Goal: Information Seeking & Learning: Find specific fact

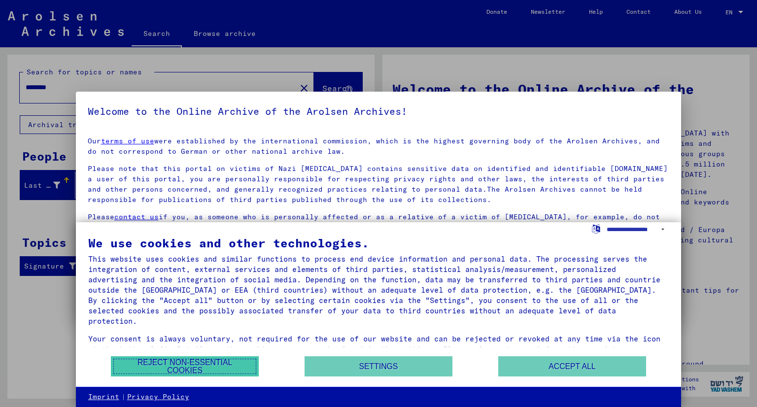
click at [247, 365] on button "Reject non-essential cookies" at bounding box center [185, 366] width 148 height 20
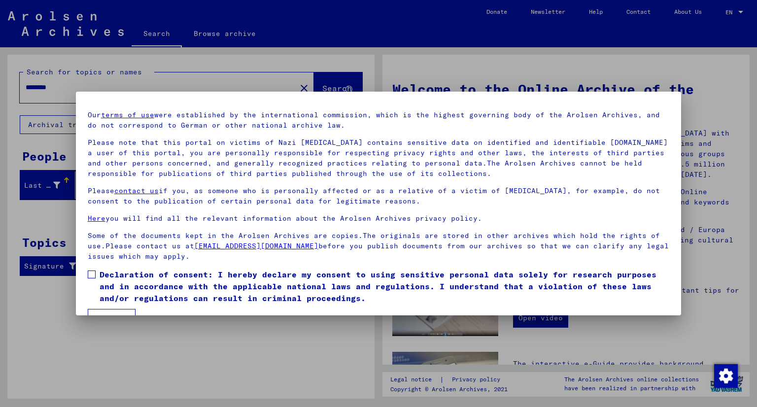
scroll to position [50, 0]
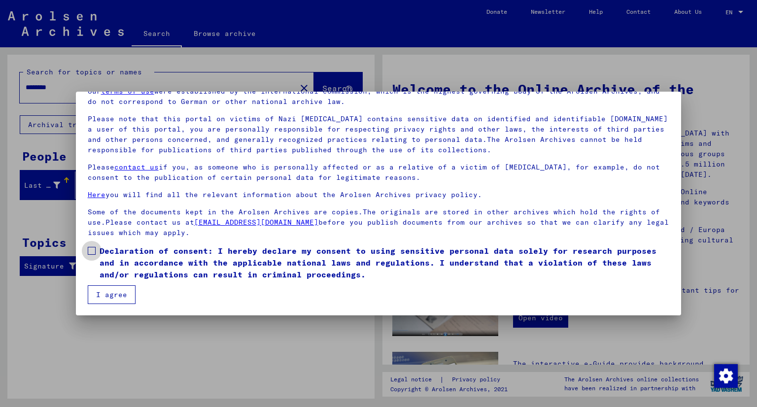
click at [93, 254] on label "Declaration of consent: I hereby declare my consent to using sensitive personal…" at bounding box center [379, 262] width 582 height 35
click at [120, 295] on button "I agree" at bounding box center [112, 294] width 48 height 19
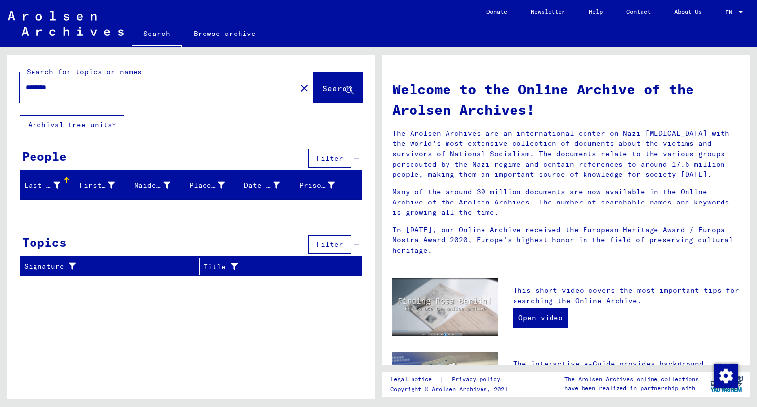
click at [38, 91] on input "********" at bounding box center [155, 87] width 259 height 10
click at [78, 87] on input "********" at bounding box center [155, 87] width 259 height 10
click at [36, 86] on input "*********" at bounding box center [155, 87] width 259 height 10
type input "*********"
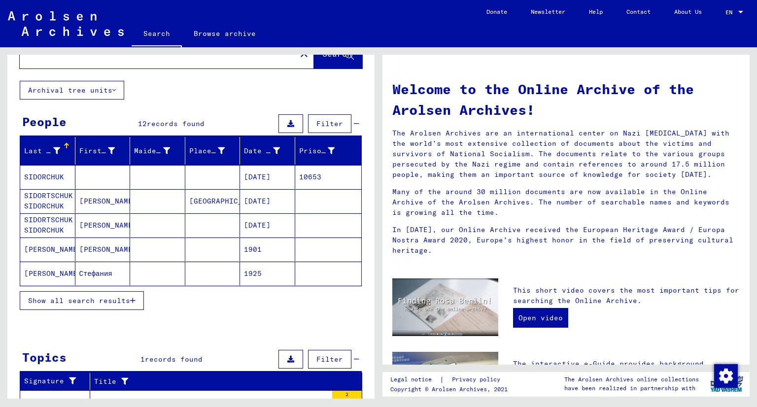
scroll to position [49, 0]
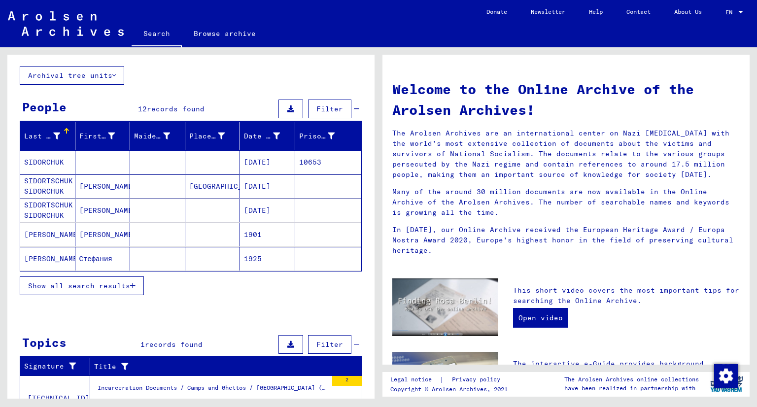
click at [102, 284] on span "Show all search results" at bounding box center [79, 285] width 102 height 9
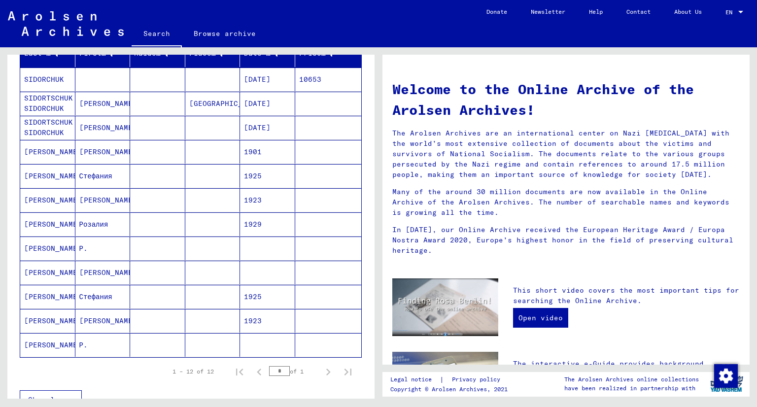
scroll to position [138, 0]
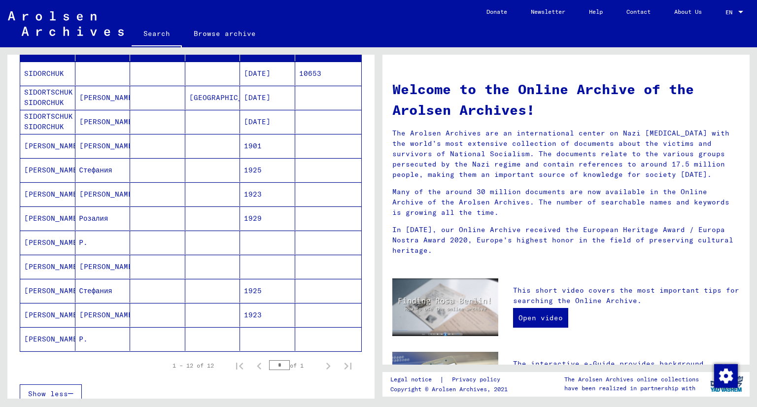
click at [52, 312] on mat-cell "[PERSON_NAME]" at bounding box center [47, 315] width 55 height 24
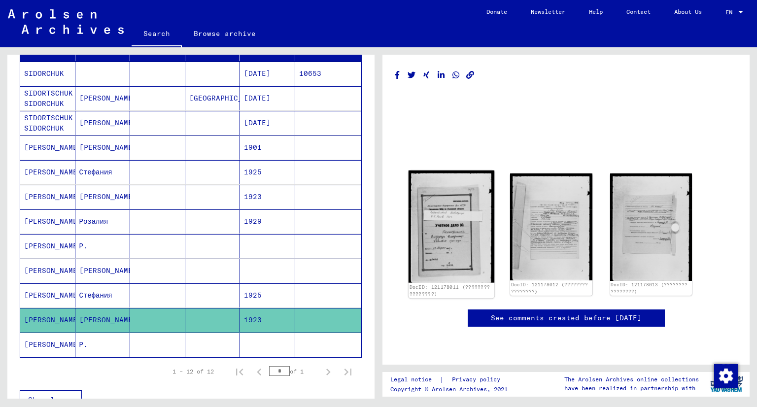
click at [462, 224] on img at bounding box center [452, 227] width 86 height 112
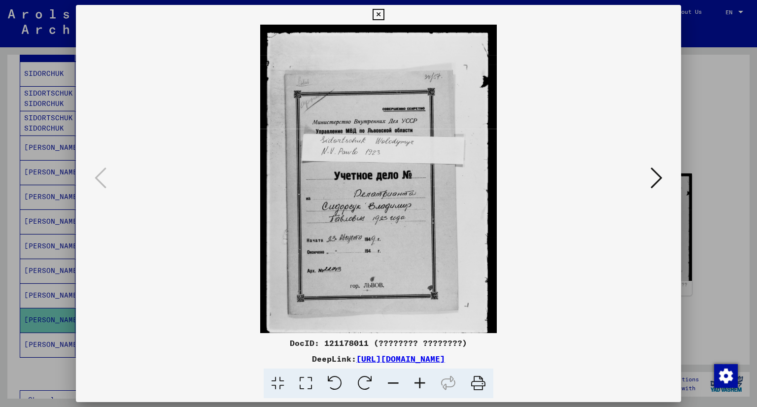
click at [657, 176] on icon at bounding box center [657, 178] width 12 height 24
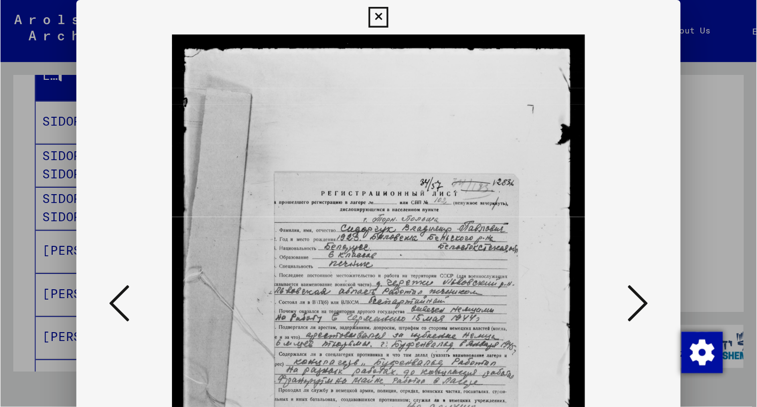
scroll to position [136, 0]
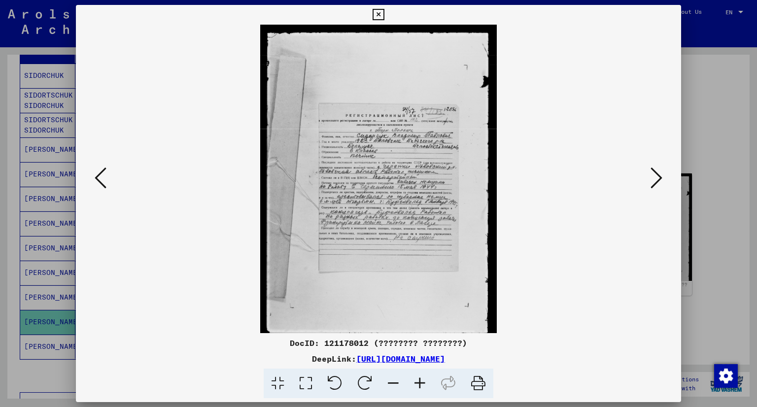
click at [724, 142] on div at bounding box center [378, 203] width 757 height 407
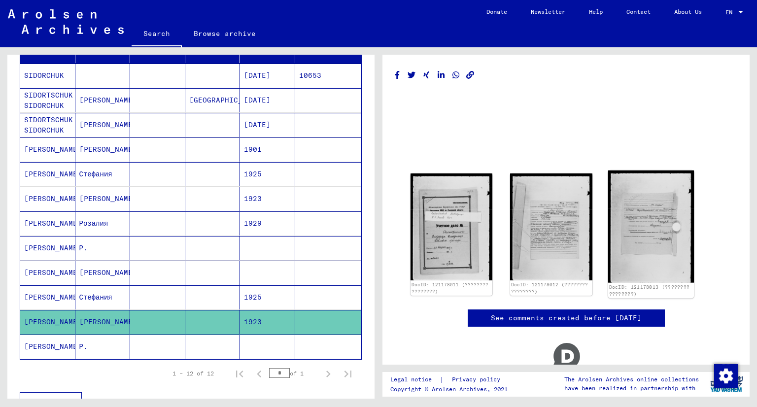
click at [635, 225] on img at bounding box center [651, 227] width 86 height 112
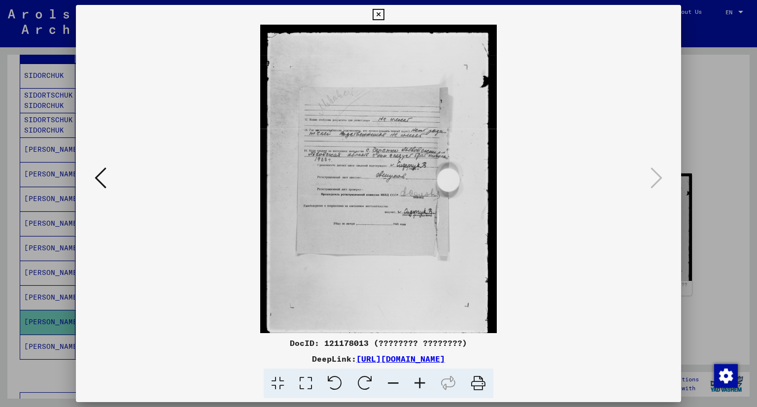
click at [714, 123] on div at bounding box center [378, 203] width 757 height 407
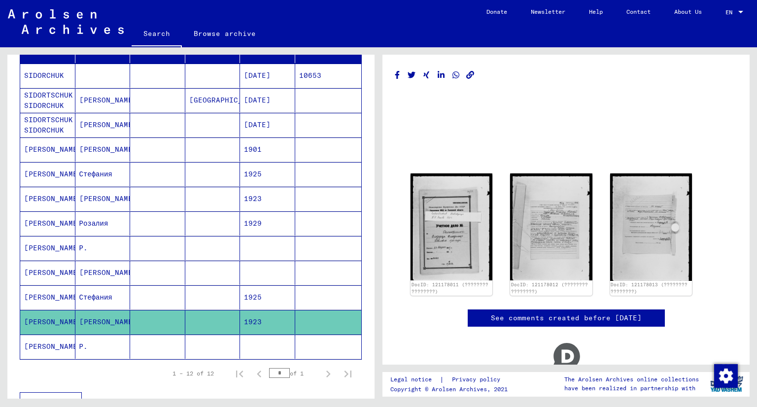
click at [82, 339] on mat-cell "Р." at bounding box center [102, 347] width 55 height 24
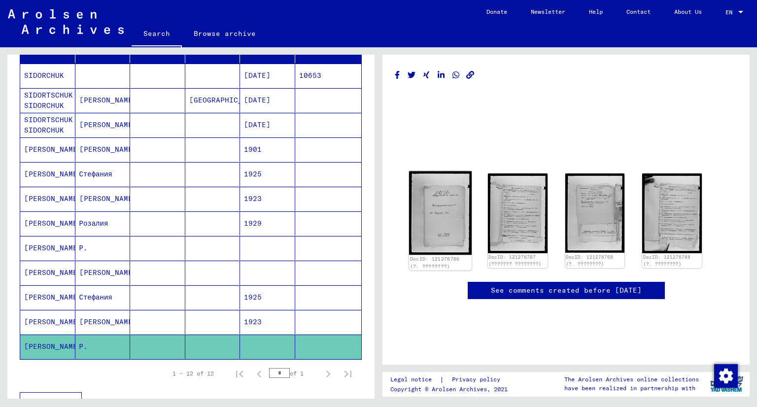
click at [438, 213] on img at bounding box center [440, 213] width 63 height 84
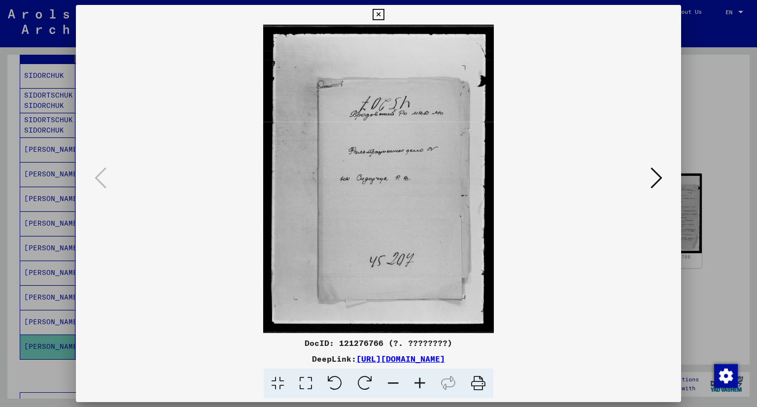
click at [652, 181] on icon at bounding box center [657, 178] width 12 height 24
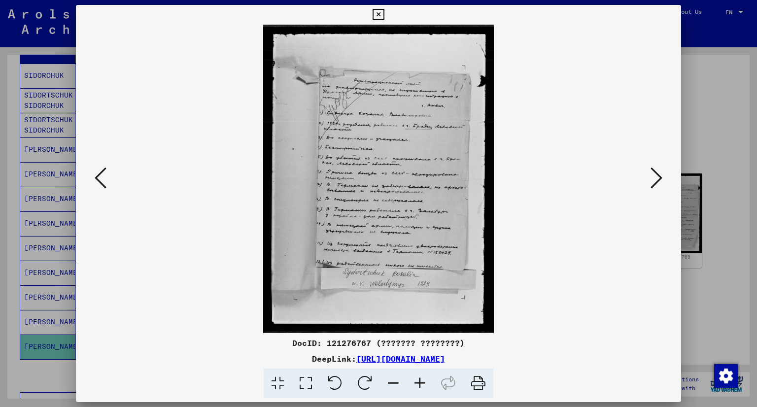
click at [652, 181] on icon at bounding box center [657, 178] width 12 height 24
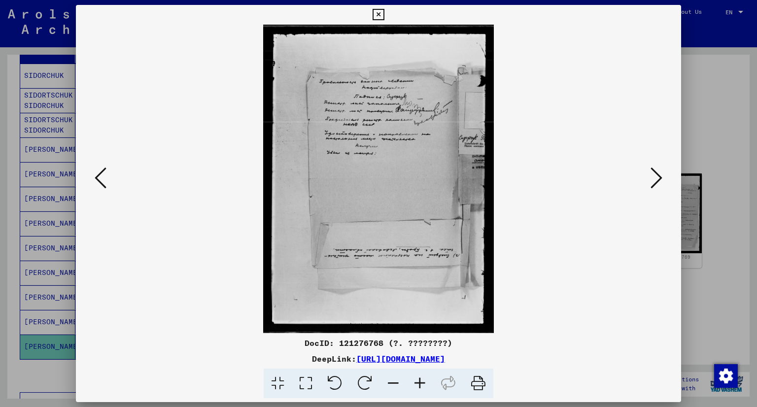
click at [652, 181] on icon at bounding box center [657, 178] width 12 height 24
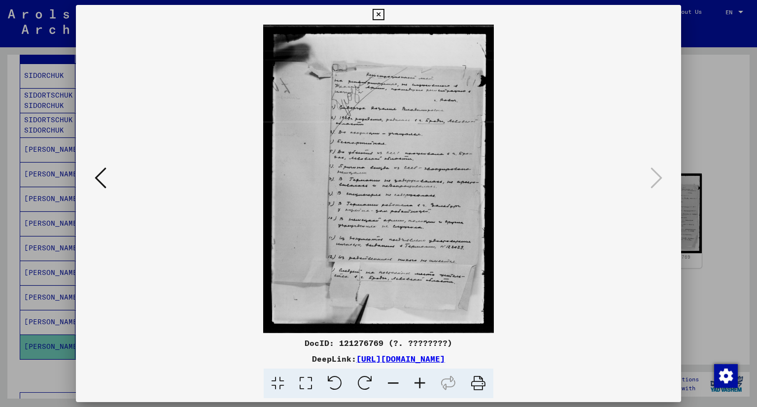
click at [692, 162] on div at bounding box center [378, 203] width 757 height 407
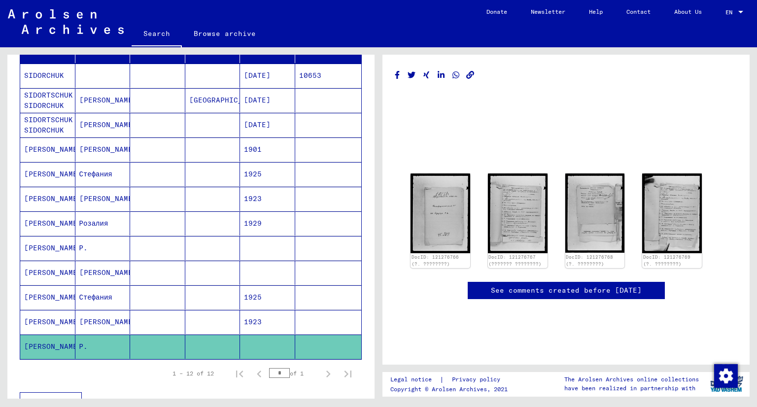
click at [80, 198] on mat-cell "[PERSON_NAME]" at bounding box center [102, 199] width 55 height 24
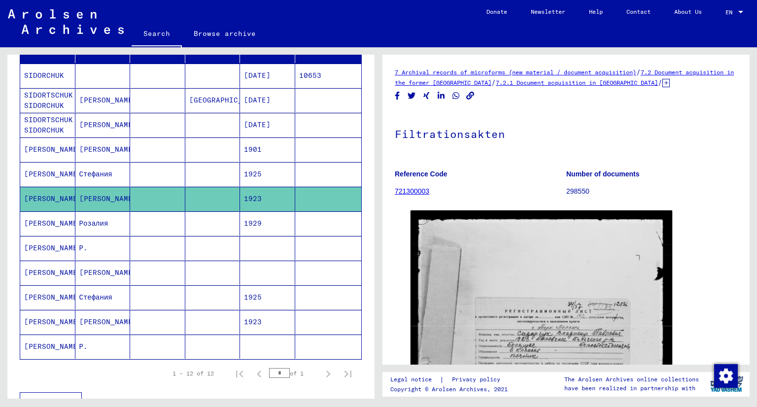
click at [87, 312] on mat-cell "[PERSON_NAME]" at bounding box center [102, 322] width 55 height 24
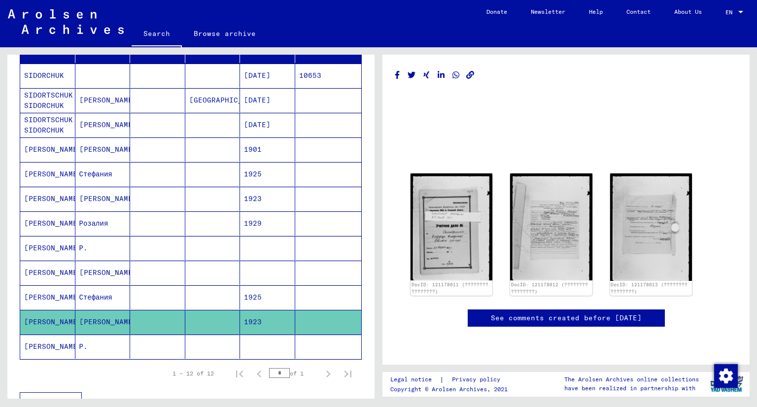
click at [84, 153] on mat-cell "[PERSON_NAME]" at bounding box center [102, 150] width 55 height 24
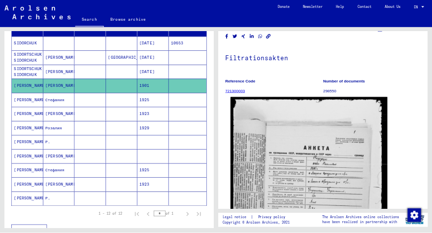
scroll to position [49, 0]
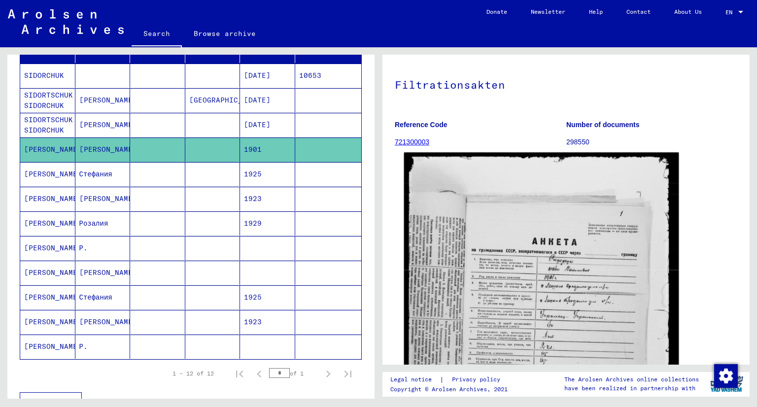
click at [545, 284] on img at bounding box center [541, 332] width 275 height 358
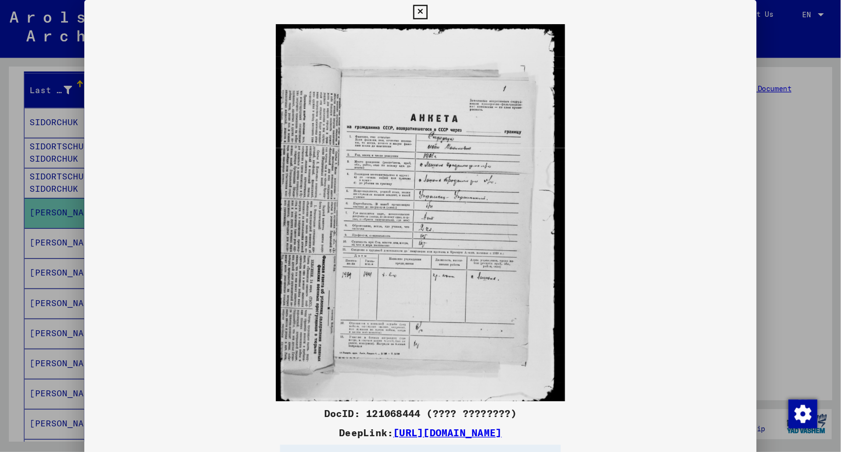
scroll to position [112, 0]
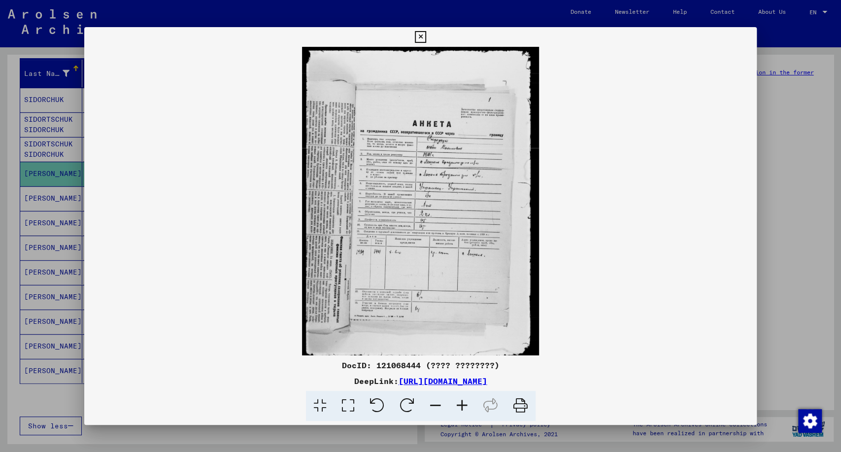
click at [461, 403] on icon at bounding box center [462, 406] width 27 height 30
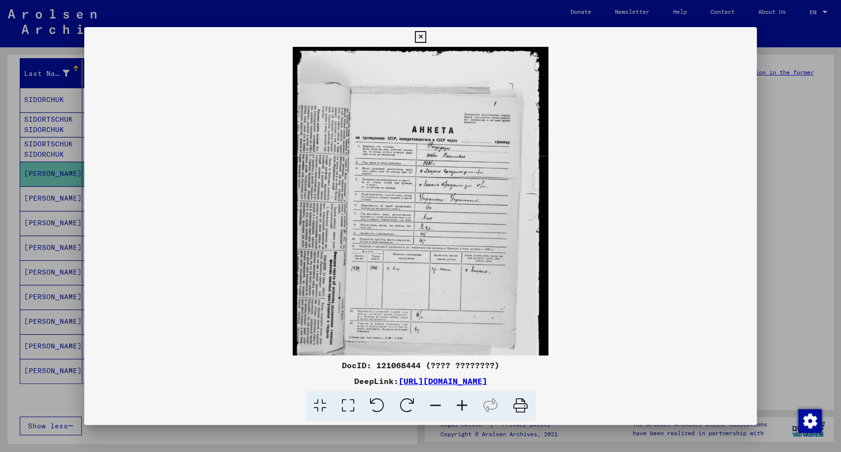
click at [461, 403] on icon at bounding box center [462, 406] width 27 height 30
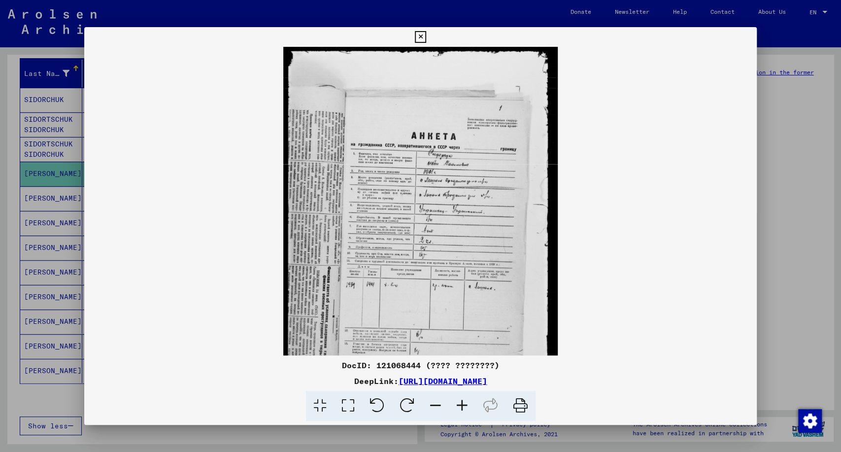
click at [461, 403] on icon at bounding box center [462, 406] width 27 height 30
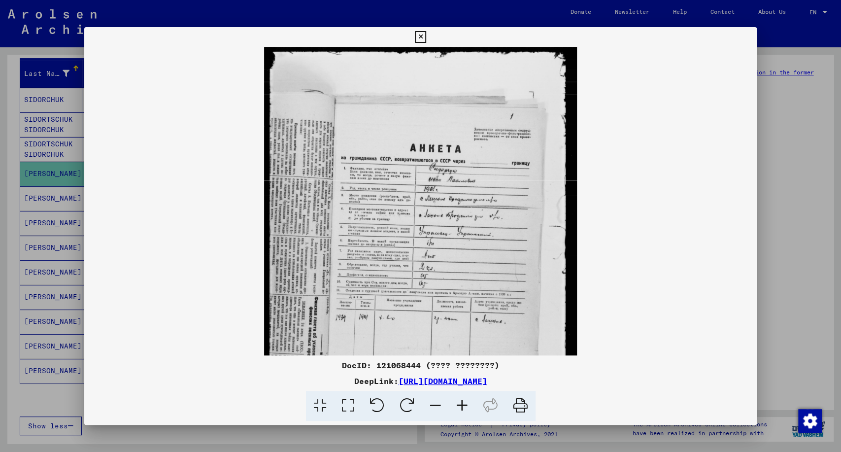
click at [461, 403] on icon at bounding box center [462, 406] width 27 height 30
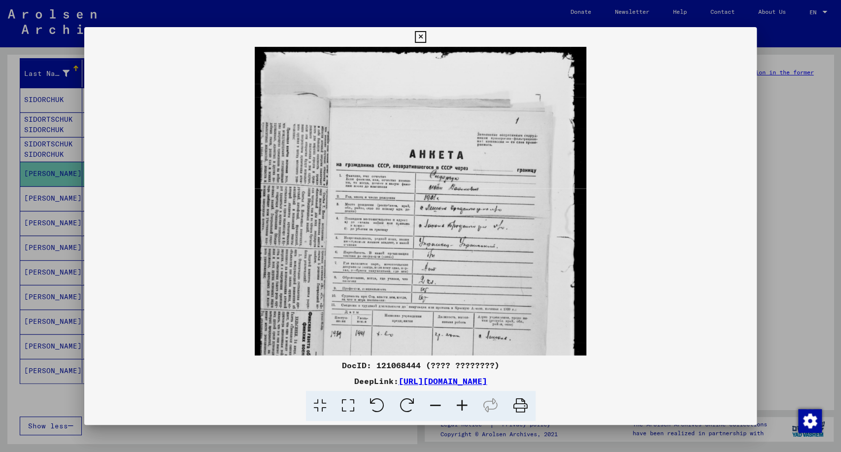
click at [461, 403] on icon at bounding box center [462, 406] width 27 height 30
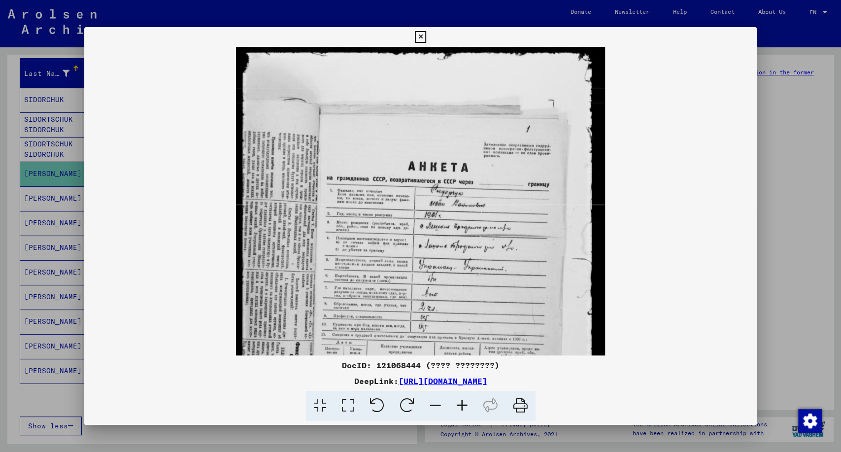
click at [461, 403] on icon at bounding box center [462, 406] width 27 height 30
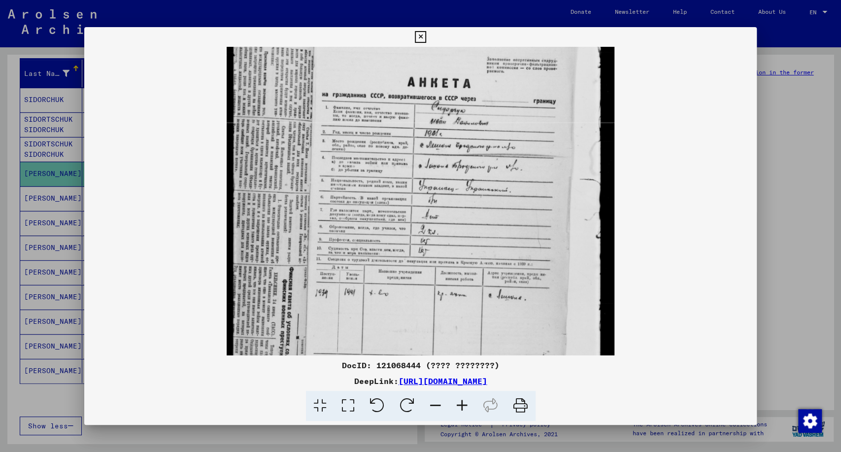
scroll to position [97, 0]
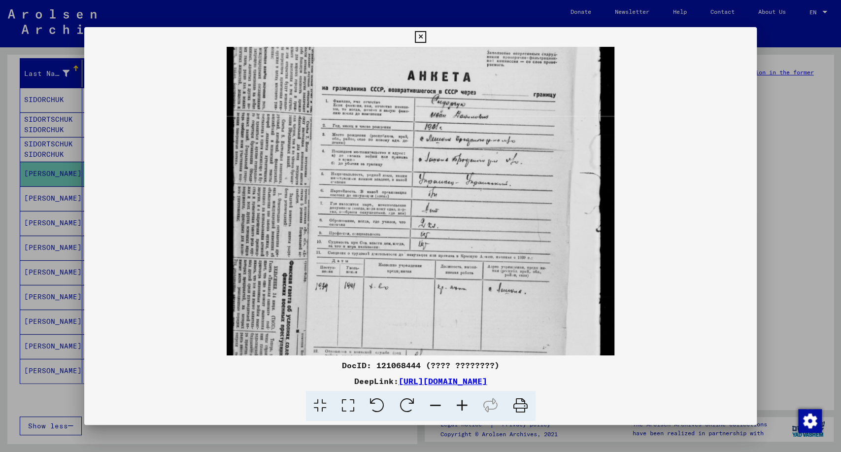
drag, startPoint x: 464, startPoint y: 316, endPoint x: 442, endPoint y: 219, distance: 99.6
click at [442, 219] on img at bounding box center [421, 203] width 388 height 506
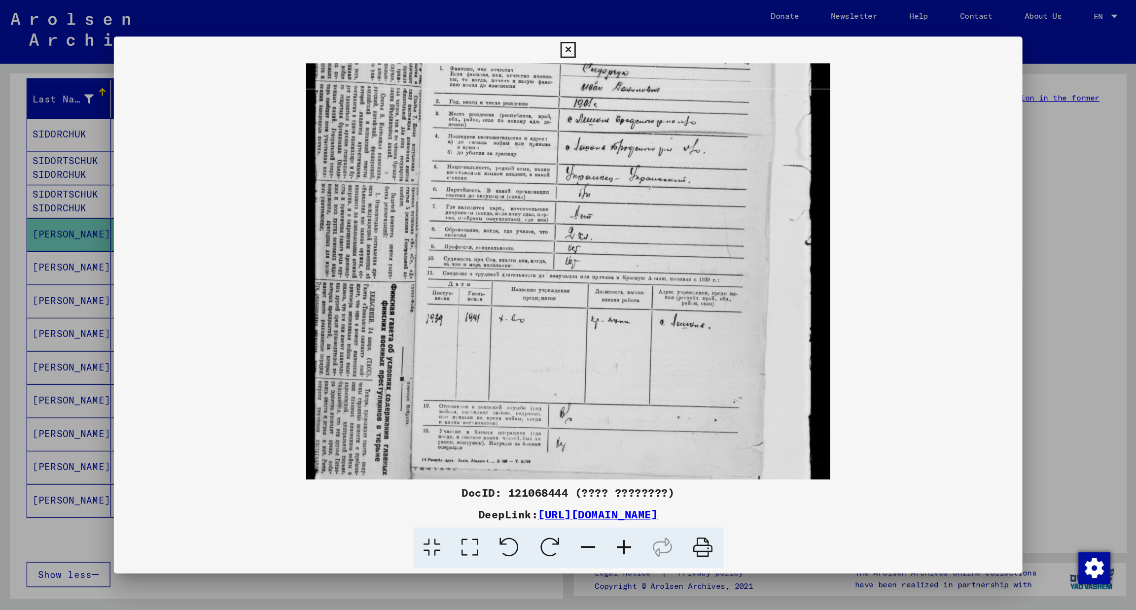
scroll to position [149, 0]
drag, startPoint x: 458, startPoint y: 306, endPoint x: 457, endPoint y: 253, distance: 52.7
click at [457, 253] on img at bounding box center [421, 150] width 388 height 506
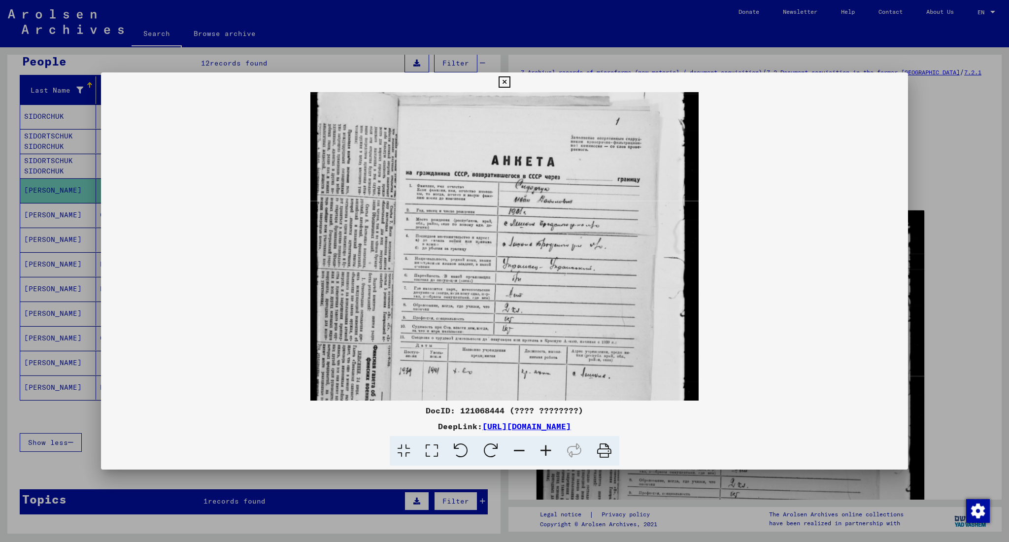
scroll to position [0, 0]
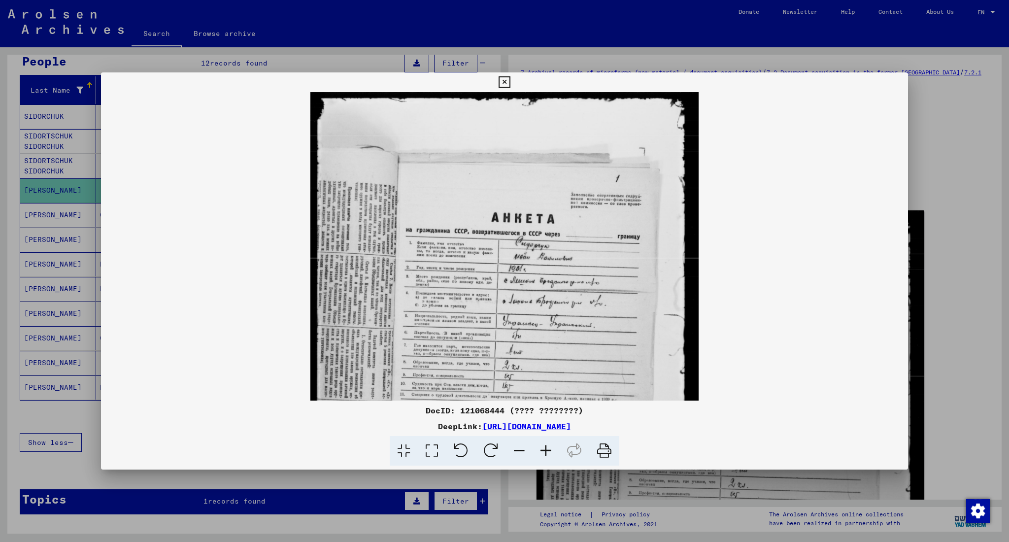
drag, startPoint x: 555, startPoint y: 316, endPoint x: 582, endPoint y: 482, distance: 167.8
click at [582, 407] on div "DocID: 121068444 (???? ????????) DeepLink: [URL][DOMAIN_NAME]" at bounding box center [504, 271] width 1009 height 542
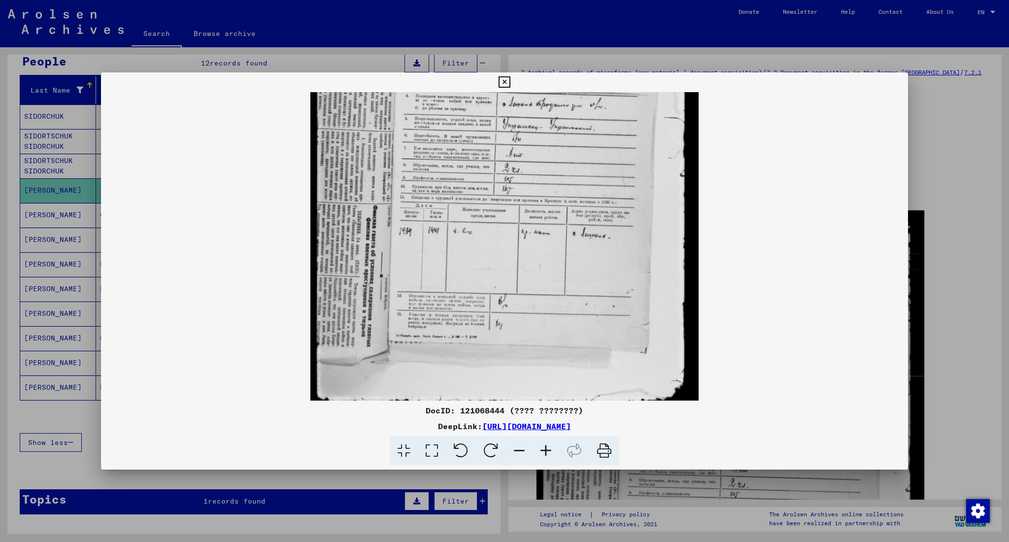
drag, startPoint x: 528, startPoint y: 320, endPoint x: 519, endPoint y: 105, distance: 215.1
click at [519, 105] on img at bounding box center [505, 148] width 388 height 506
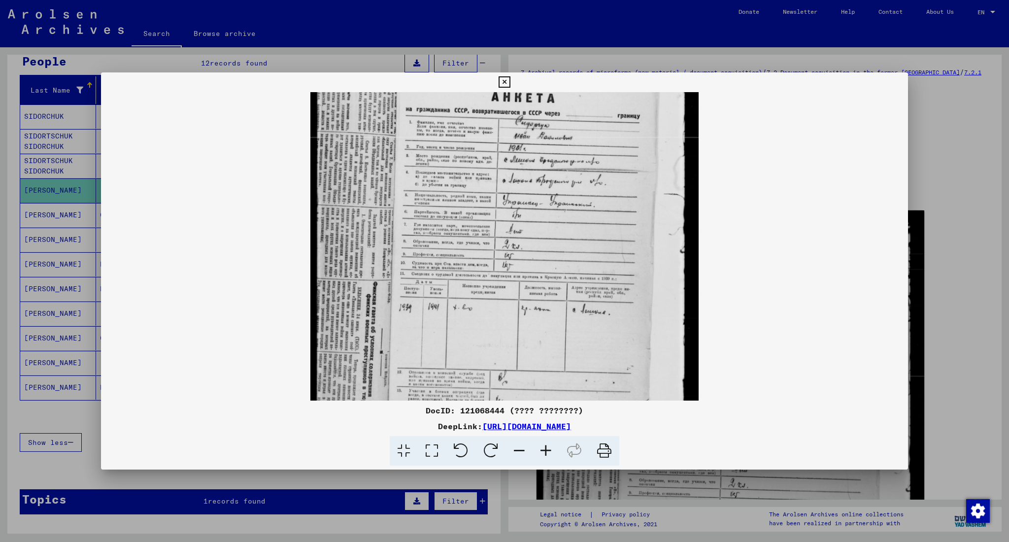
scroll to position [30, 0]
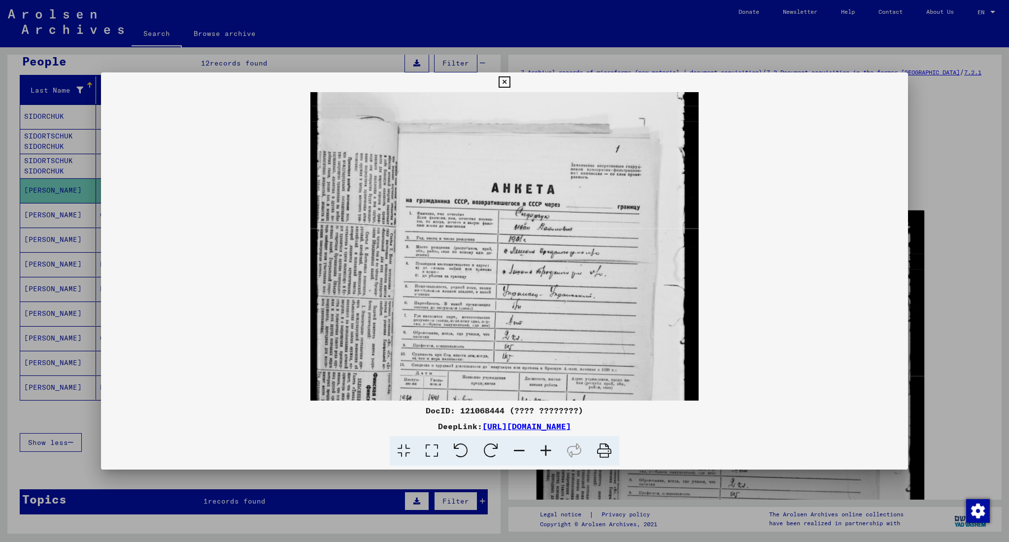
drag, startPoint x: 517, startPoint y: 223, endPoint x: 539, endPoint y: 390, distance: 168.5
click at [538, 390] on img at bounding box center [505, 316] width 388 height 506
click at [757, 135] on div at bounding box center [504, 271] width 1009 height 542
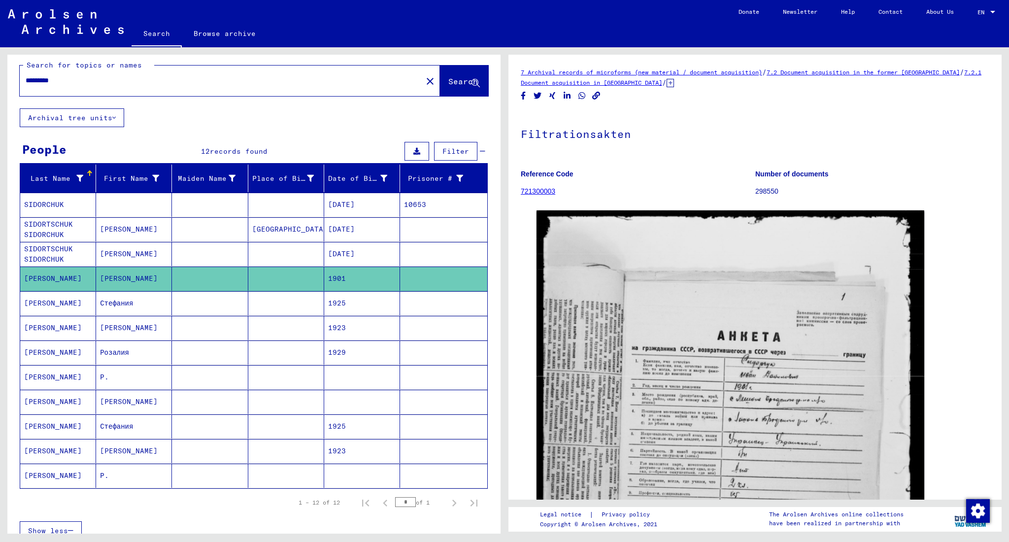
scroll to position [0, 0]
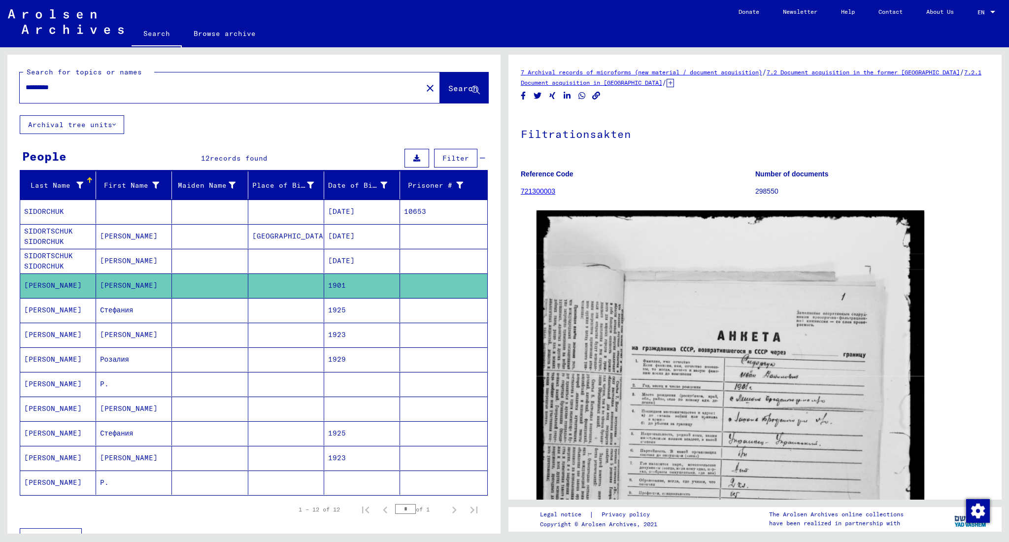
click at [73, 95] on div "*********" at bounding box center [218, 87] width 397 height 22
click at [69, 81] on div "*********" at bounding box center [218, 87] width 397 height 22
click at [80, 86] on input "*********" at bounding box center [221, 87] width 391 height 10
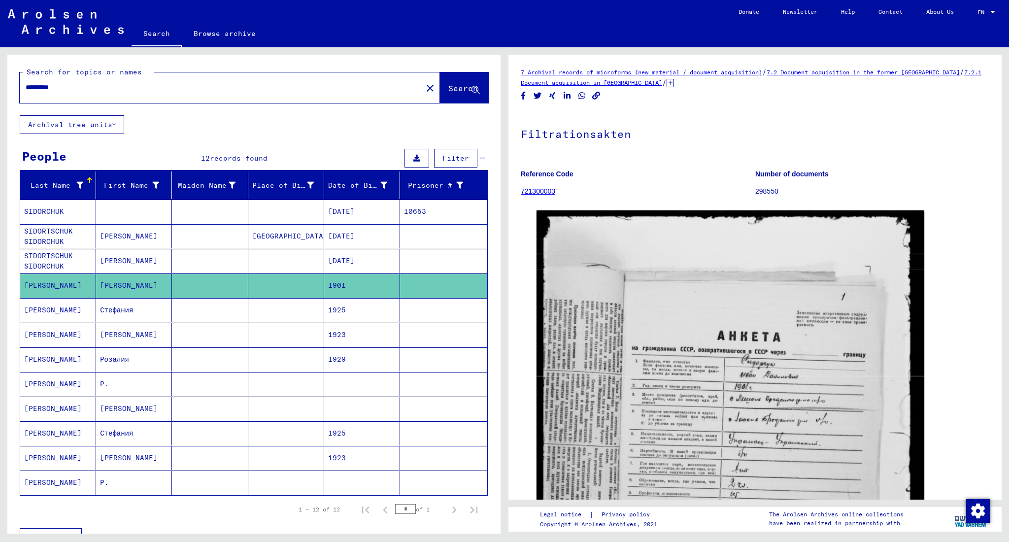
click at [80, 86] on input "*********" at bounding box center [221, 87] width 391 height 10
click at [53, 211] on mat-cell "SIDORCHUK" at bounding box center [58, 212] width 76 height 24
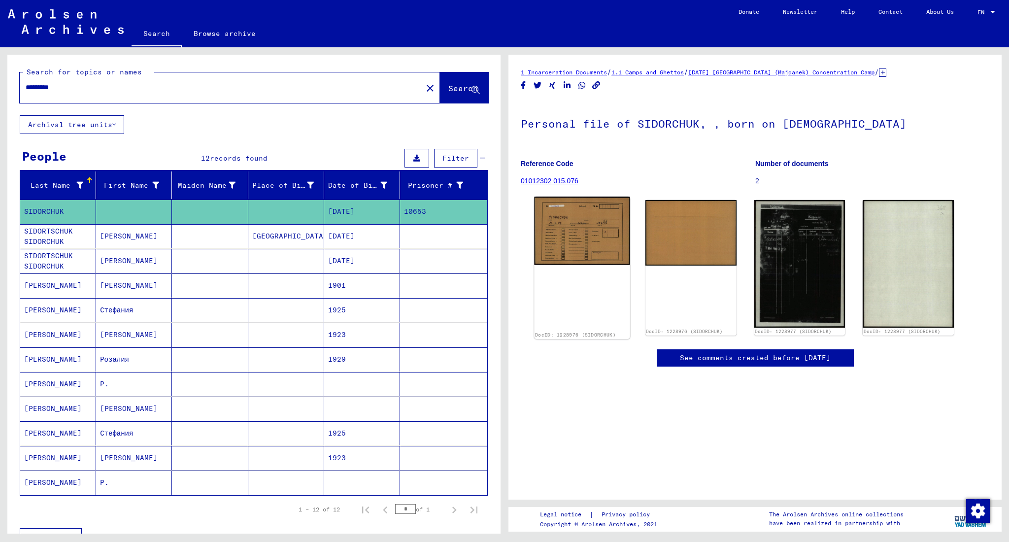
click at [582, 259] on img at bounding box center [582, 231] width 96 height 69
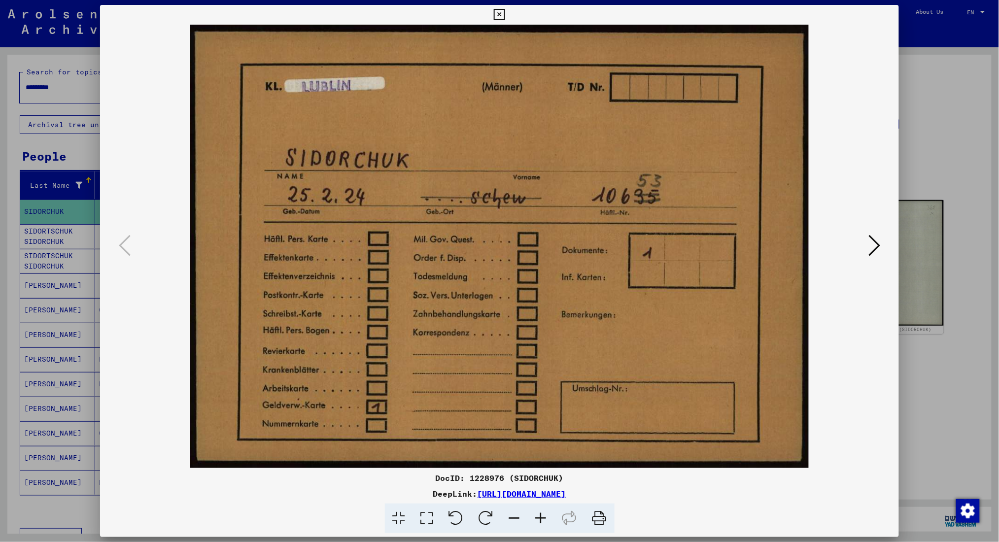
click at [757, 234] on icon at bounding box center [874, 246] width 12 height 24
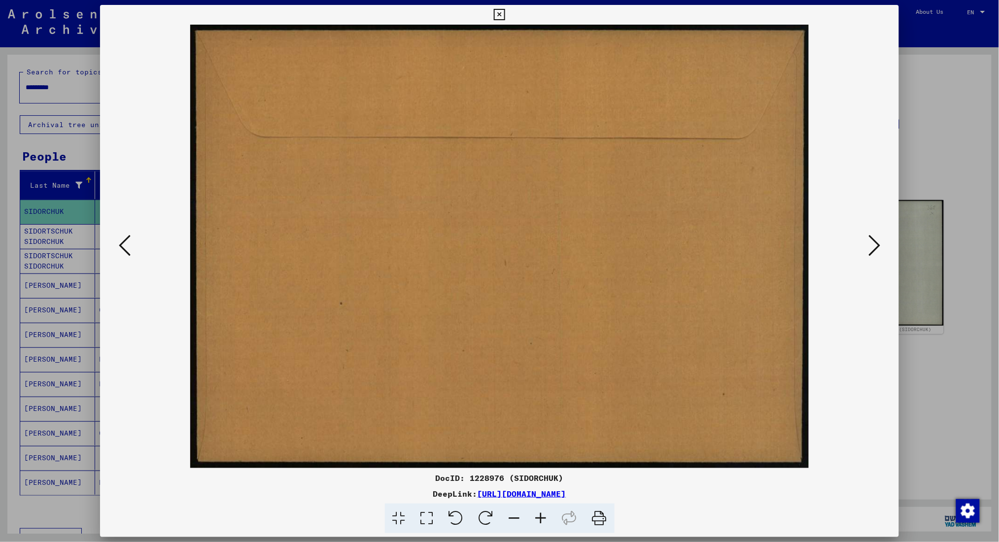
click at [757, 250] on icon at bounding box center [874, 246] width 12 height 24
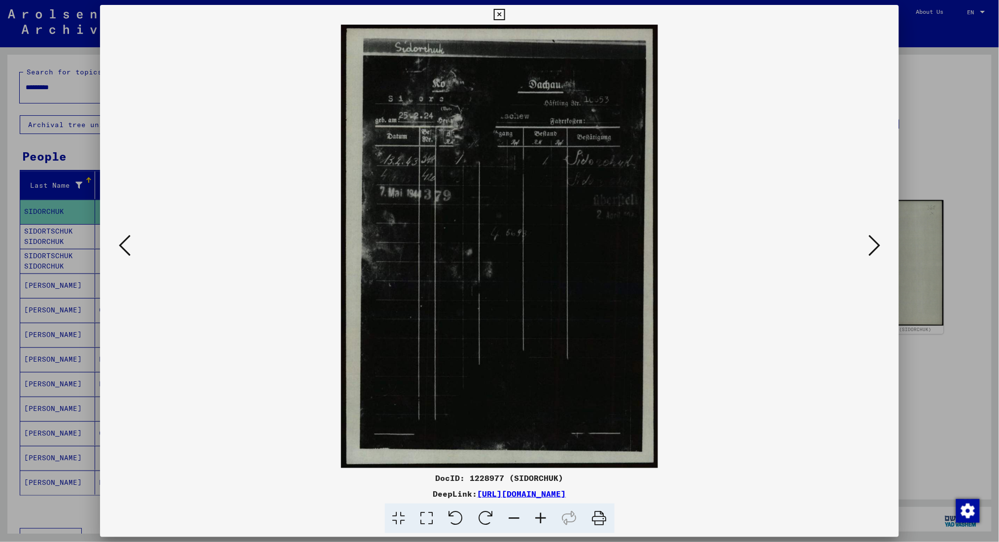
click at [757, 250] on icon at bounding box center [874, 246] width 12 height 24
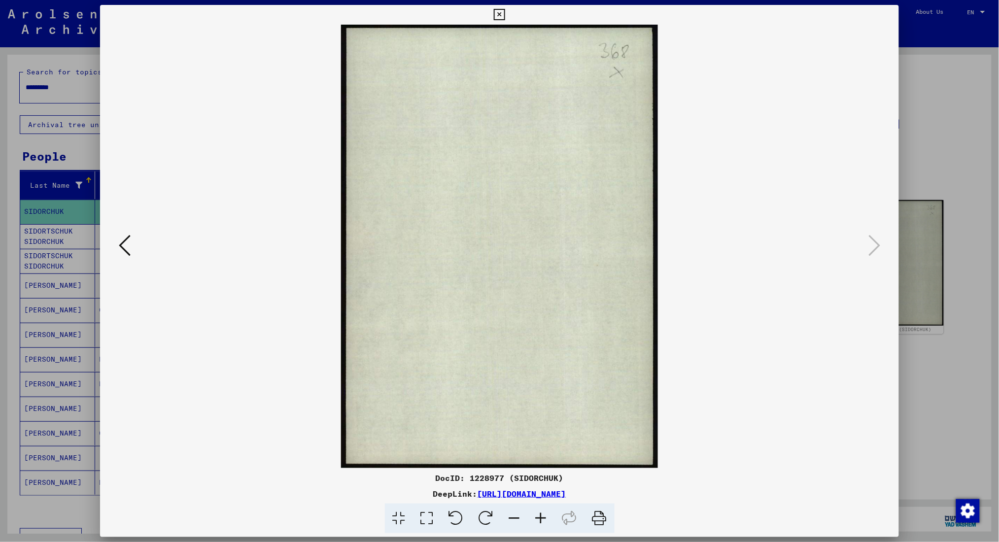
click at [757, 57] on div at bounding box center [499, 271] width 999 height 542
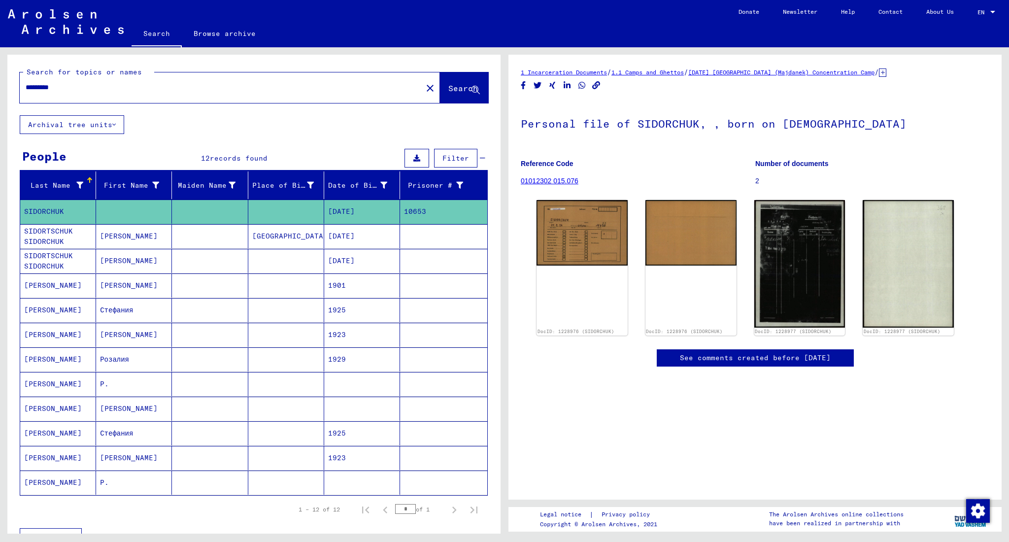
click at [74, 86] on input "*********" at bounding box center [221, 87] width 391 height 10
type input "********"
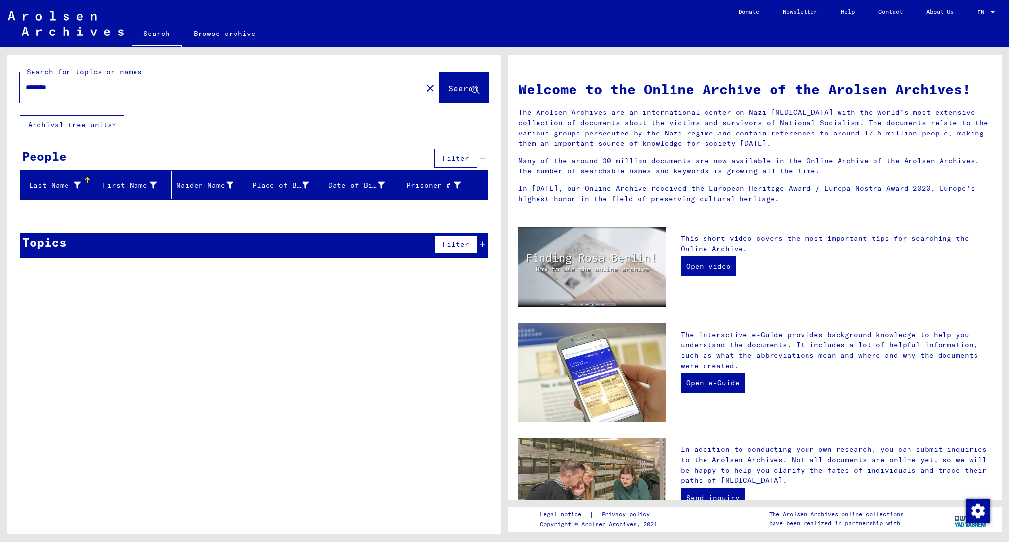
click at [89, 121] on button "Archival tree units" at bounding box center [72, 124] width 104 height 19
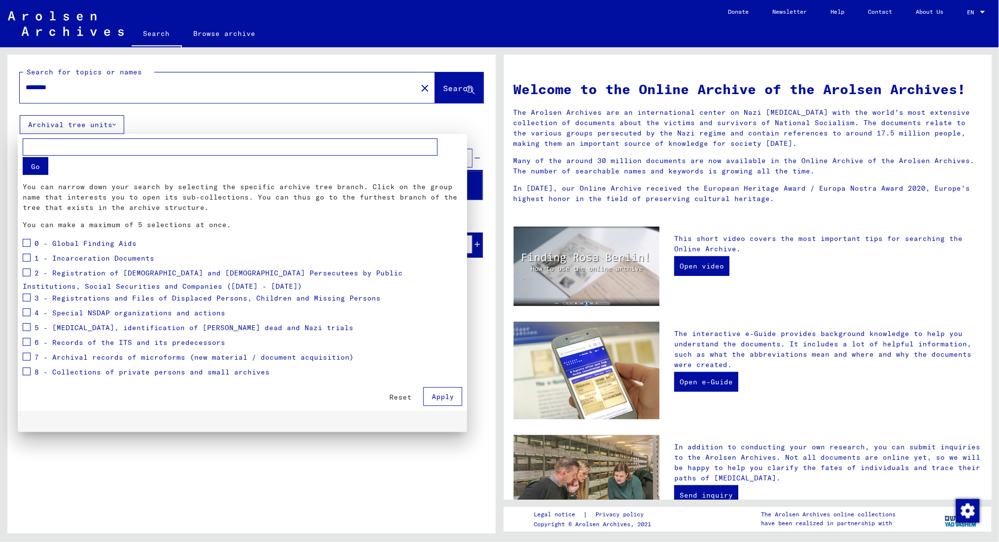
click at [156, 407] on div at bounding box center [499, 271] width 999 height 542
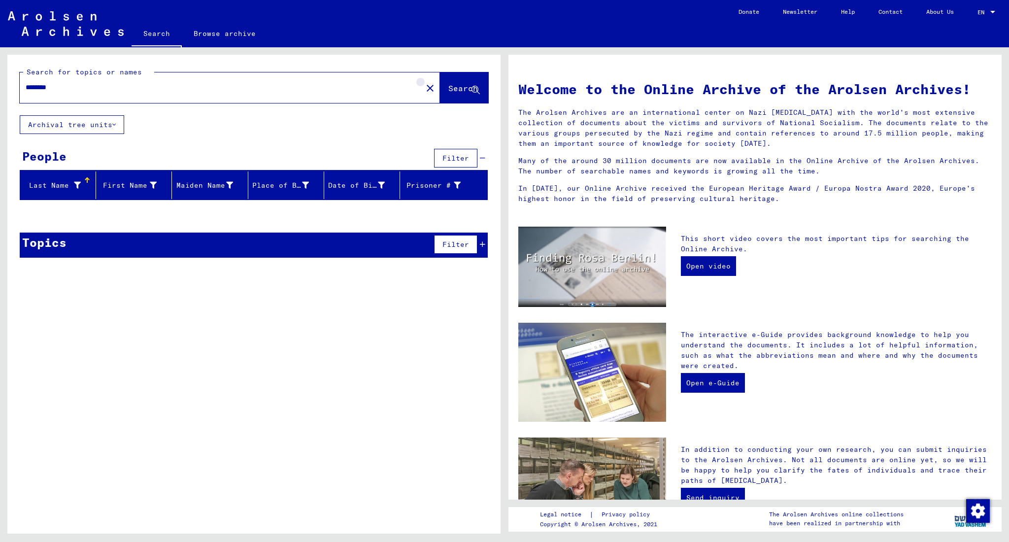
click at [424, 87] on mat-icon "close" at bounding box center [430, 88] width 12 height 12
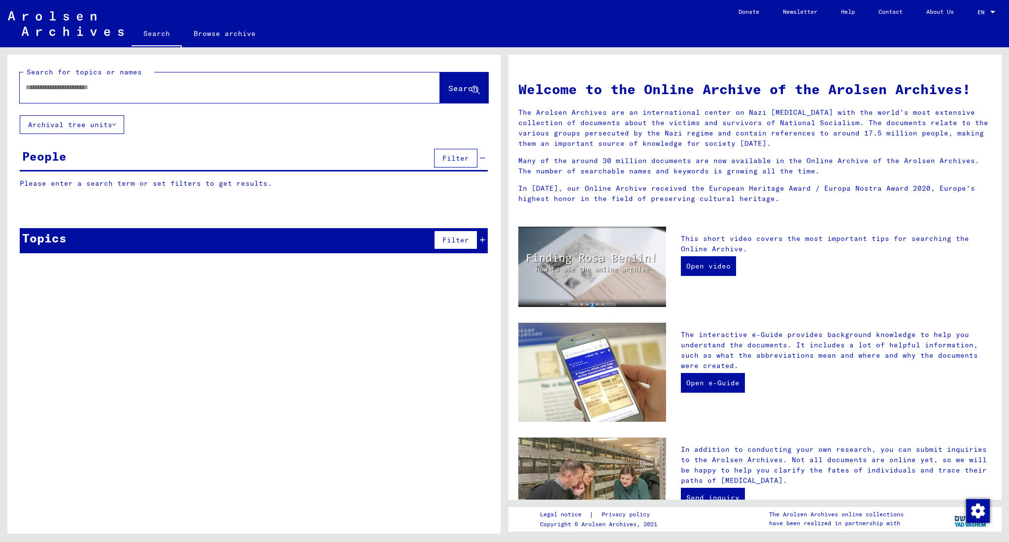
click at [320, 78] on div at bounding box center [215, 87] width 391 height 22
click at [326, 85] on input "text" at bounding box center [218, 87] width 385 height 10
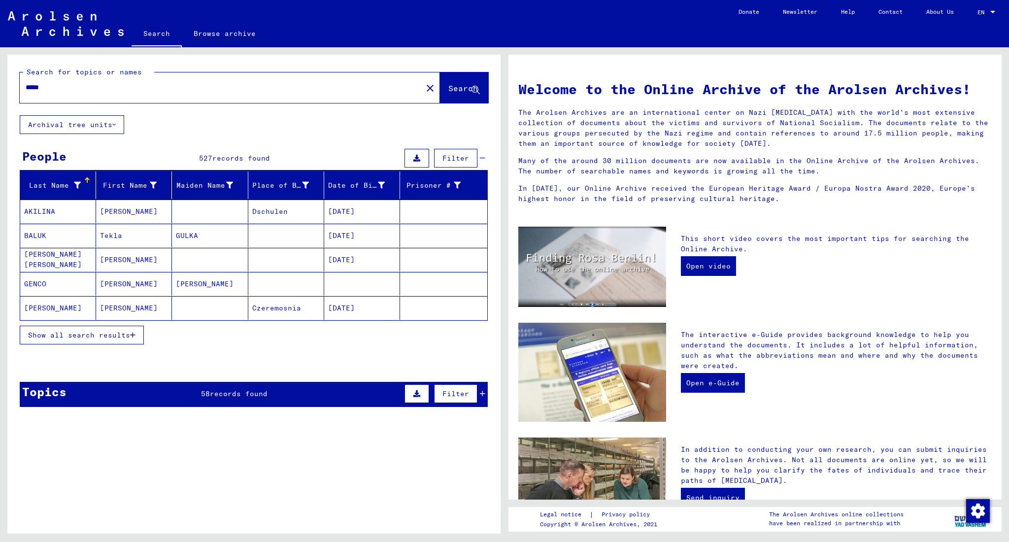
click at [76, 342] on button "Show all search results" at bounding box center [82, 335] width 124 height 19
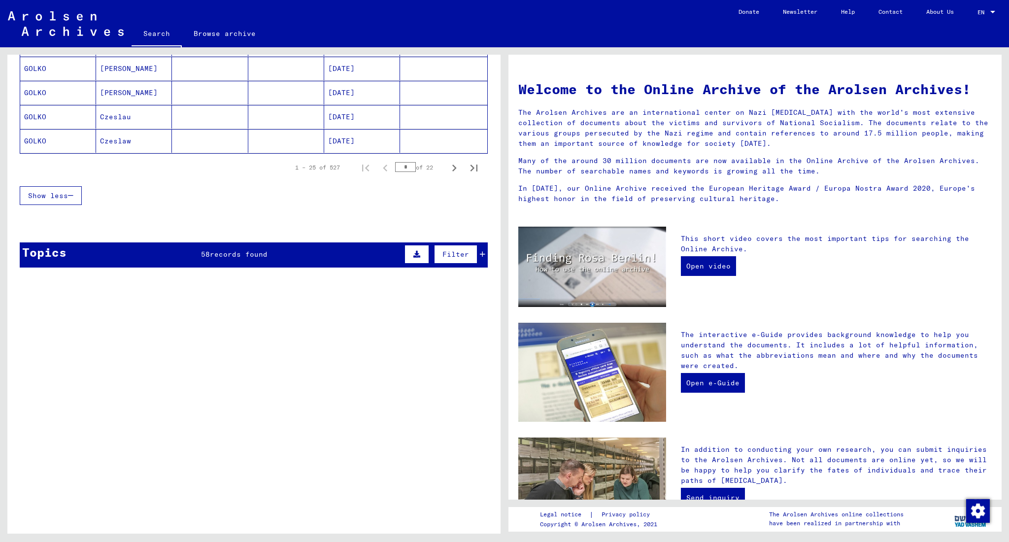
scroll to position [387, 0]
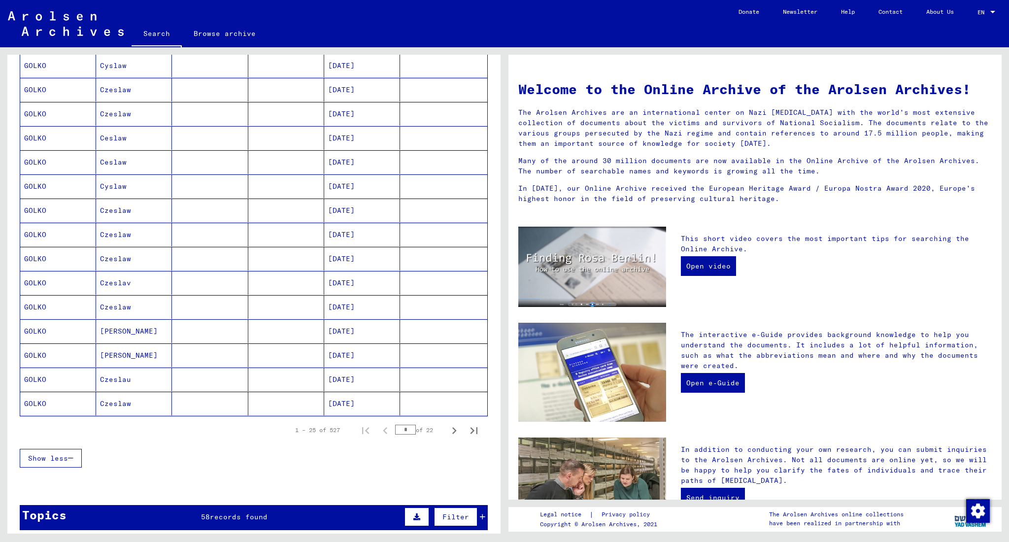
click at [68, 407] on span "Show less" at bounding box center [48, 458] width 40 height 9
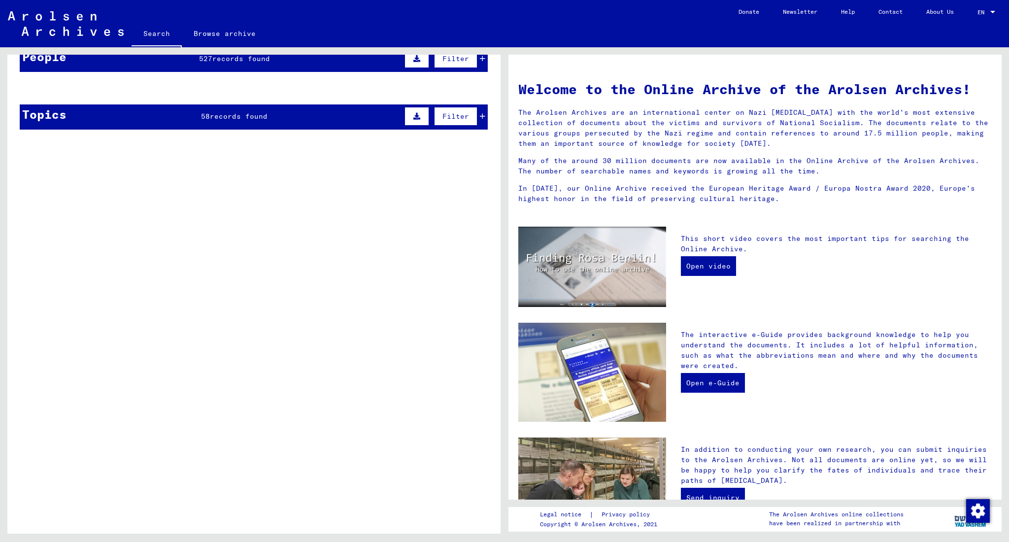
scroll to position [0, 0]
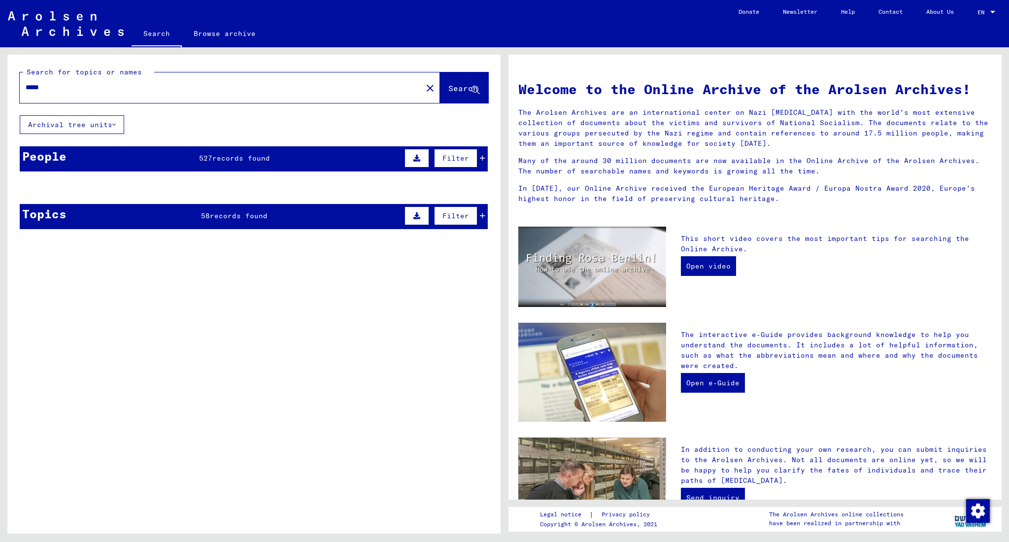
click at [218, 207] on mat-cell at bounding box center [210, 212] width 76 height 24
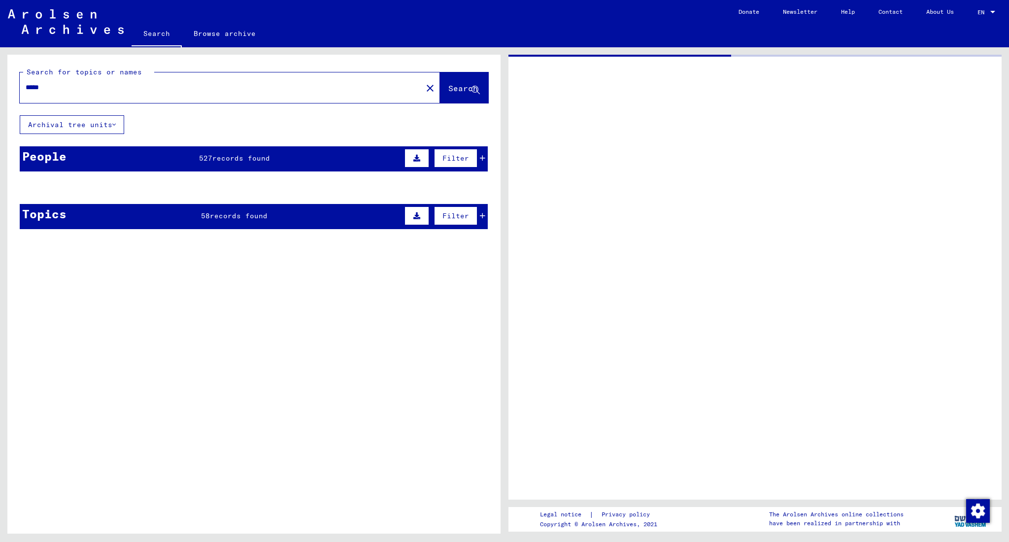
click at [223, 161] on span "records found" at bounding box center [241, 158] width 58 height 9
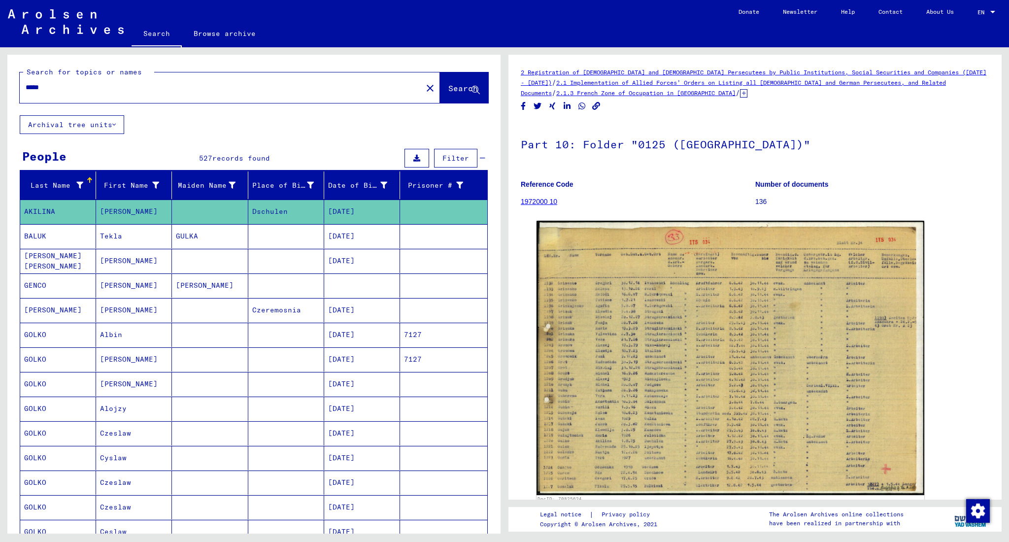
click at [90, 95] on div "*****" at bounding box center [218, 87] width 397 height 22
click at [112, 89] on input "*****" at bounding box center [221, 87] width 391 height 10
click at [41, 88] on input "*****" at bounding box center [221, 87] width 391 height 10
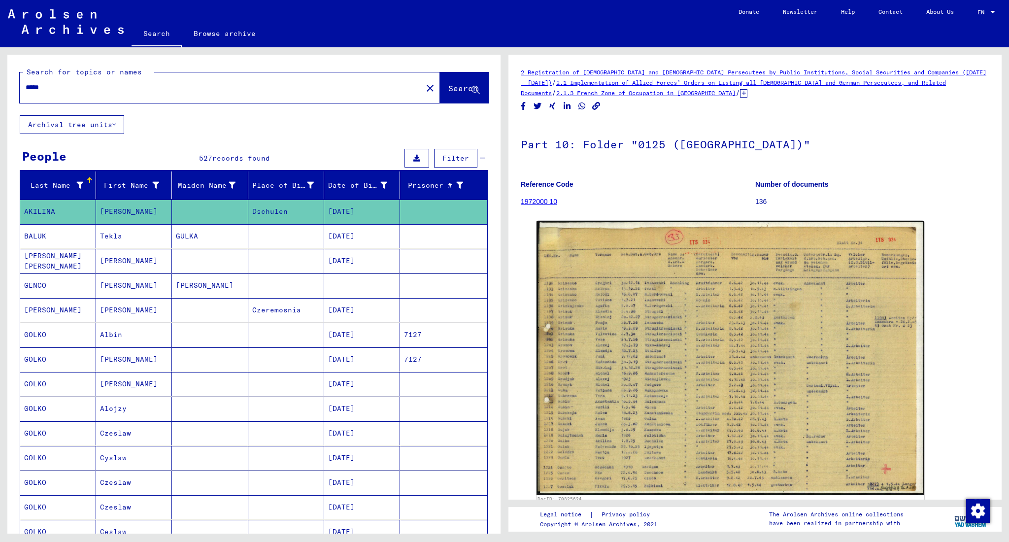
paste input "text"
type input "*****"
click at [456, 91] on span "Search" at bounding box center [464, 88] width 30 height 10
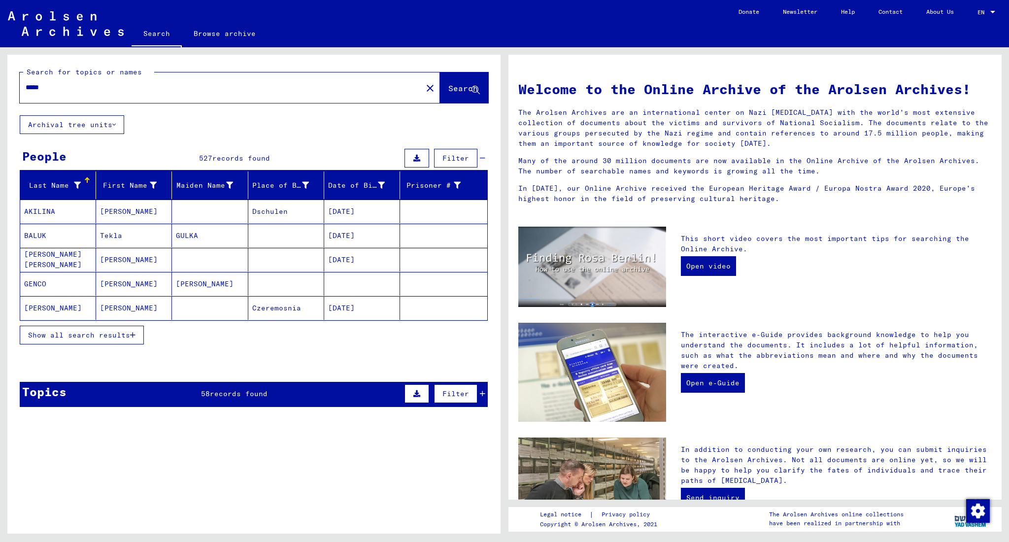
click at [77, 182] on icon at bounding box center [77, 185] width 7 height 7
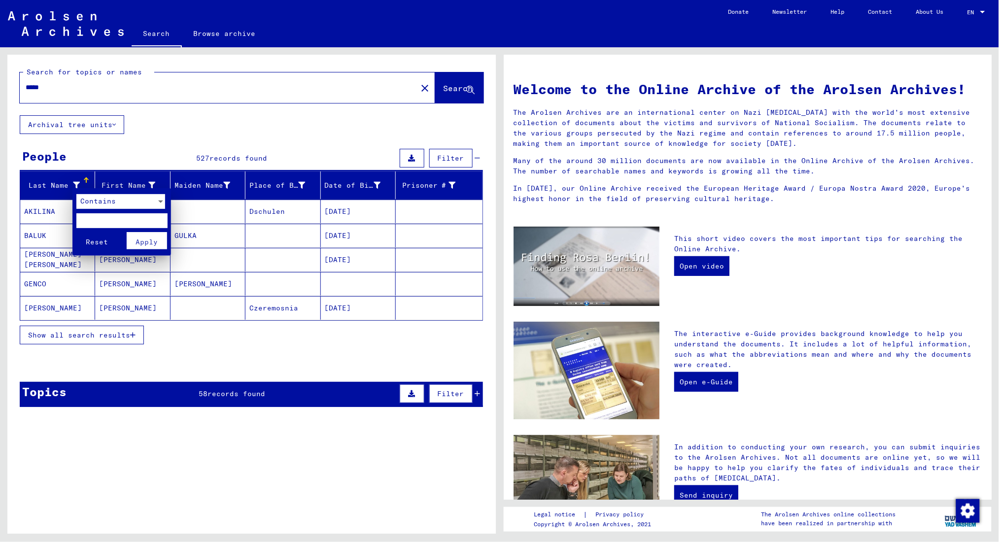
click at [107, 214] on input "text" at bounding box center [121, 220] width 91 height 15
click at [104, 238] on span "Reset" at bounding box center [97, 242] width 22 height 9
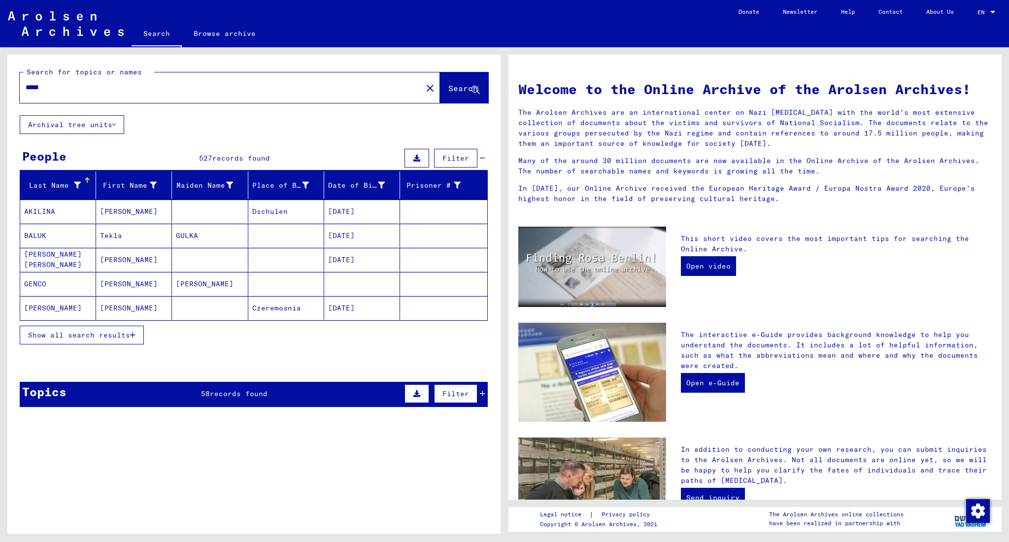
click at [73, 332] on span "Show all search results" at bounding box center [79, 335] width 102 height 9
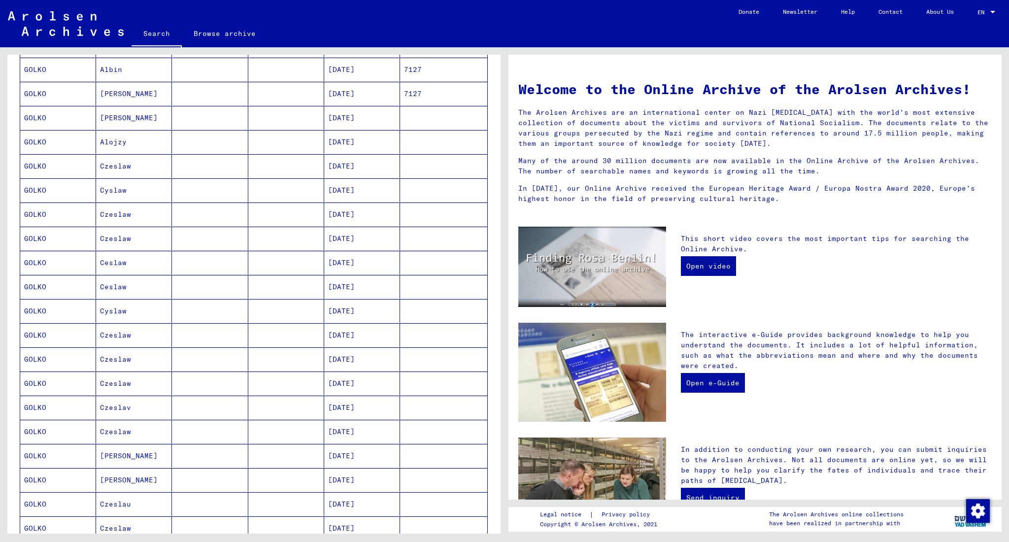
scroll to position [650, 0]
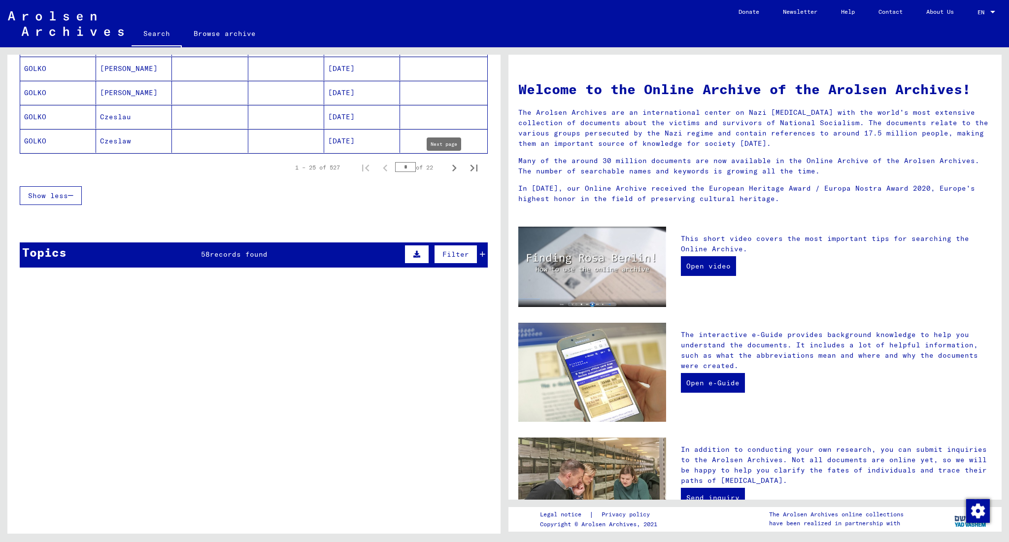
click at [448, 168] on icon "Next page" at bounding box center [455, 168] width 14 height 14
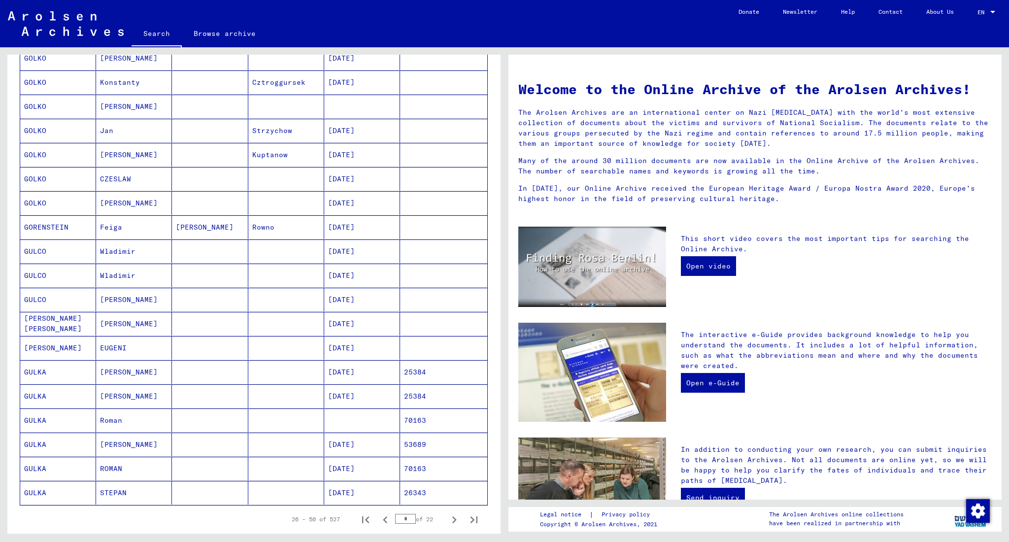
scroll to position [321, 0]
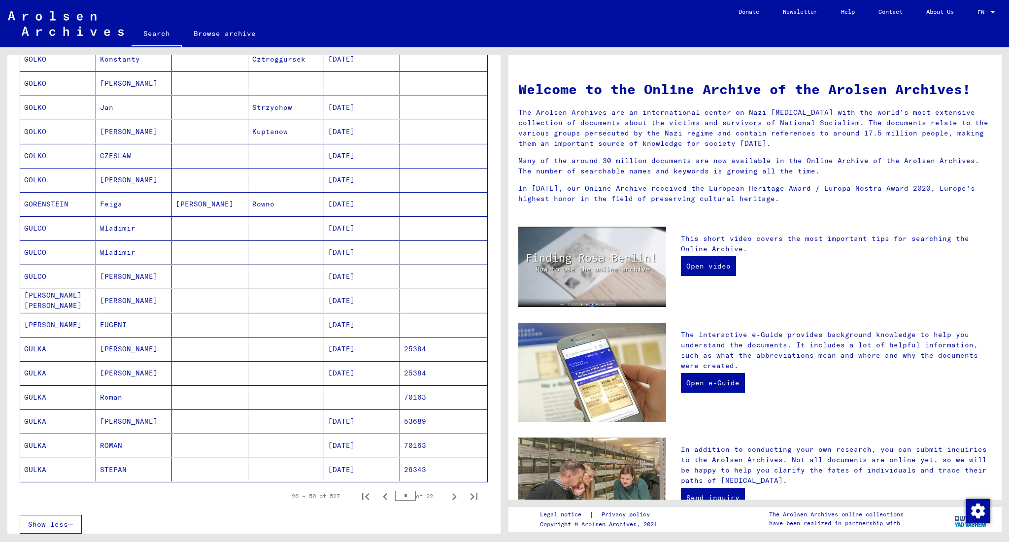
drag, startPoint x: 137, startPoint y: 267, endPoint x: 381, endPoint y: 248, distance: 244.7
click at [137, 267] on mat-cell "[PERSON_NAME]" at bounding box center [134, 277] width 76 height 24
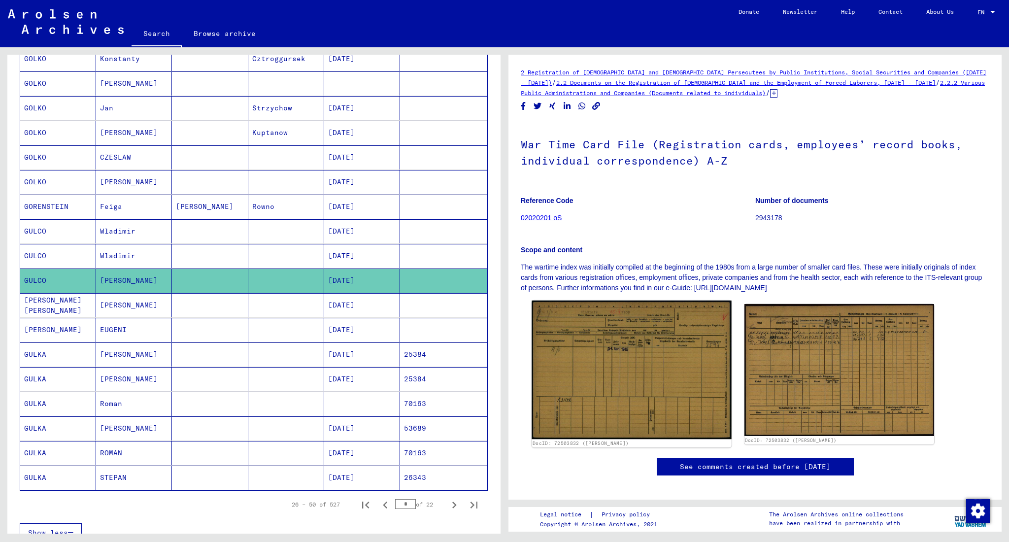
click at [590, 348] on img at bounding box center [632, 370] width 200 height 138
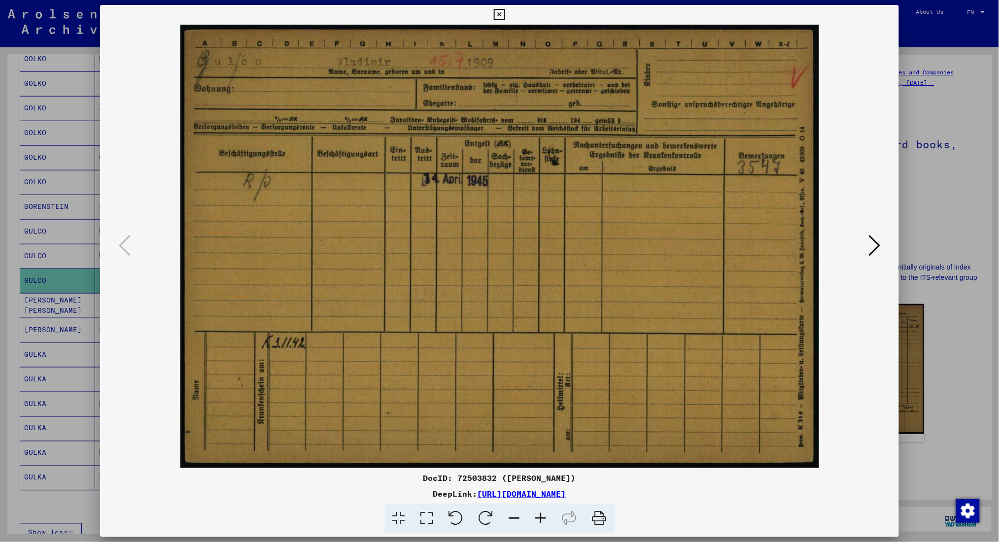
click at [757, 81] on div at bounding box center [499, 271] width 999 height 542
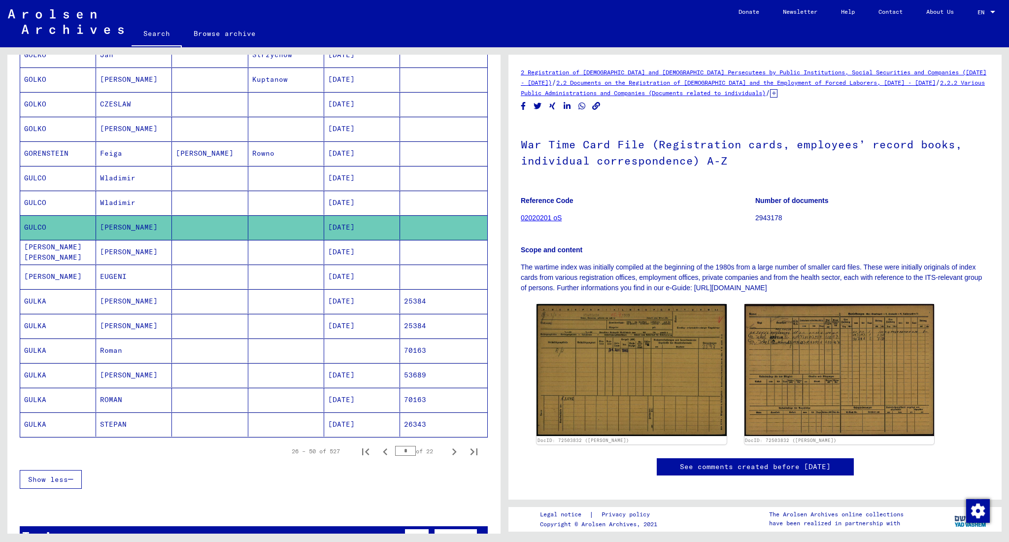
scroll to position [391, 0]
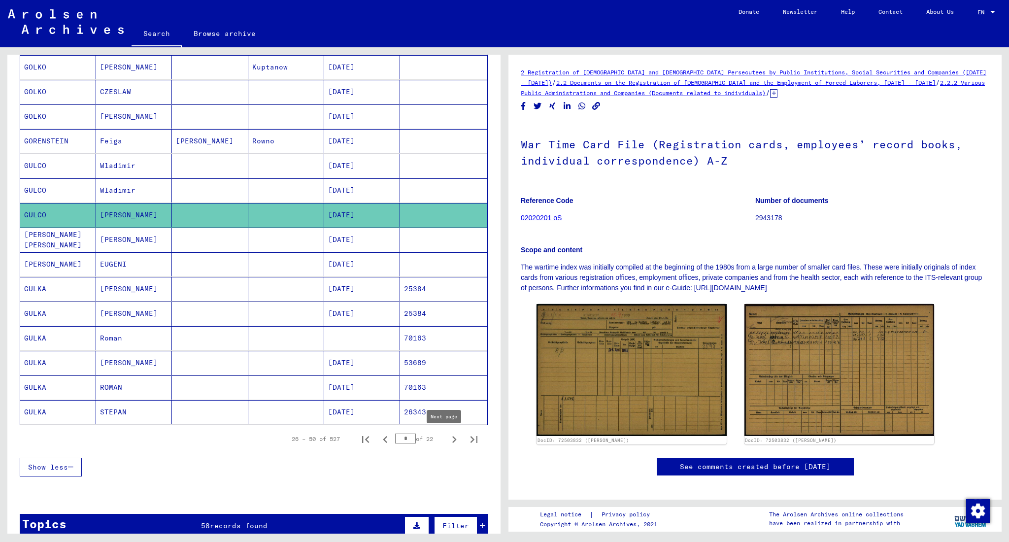
click at [448, 407] on icon "Next page" at bounding box center [455, 440] width 14 height 14
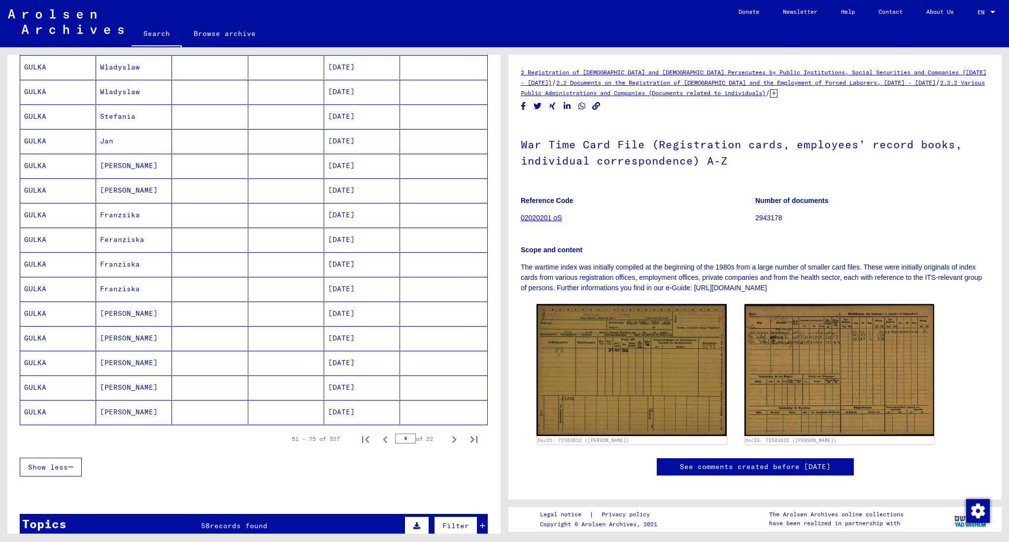
click at [448, 407] on icon "Next page" at bounding box center [455, 440] width 14 height 14
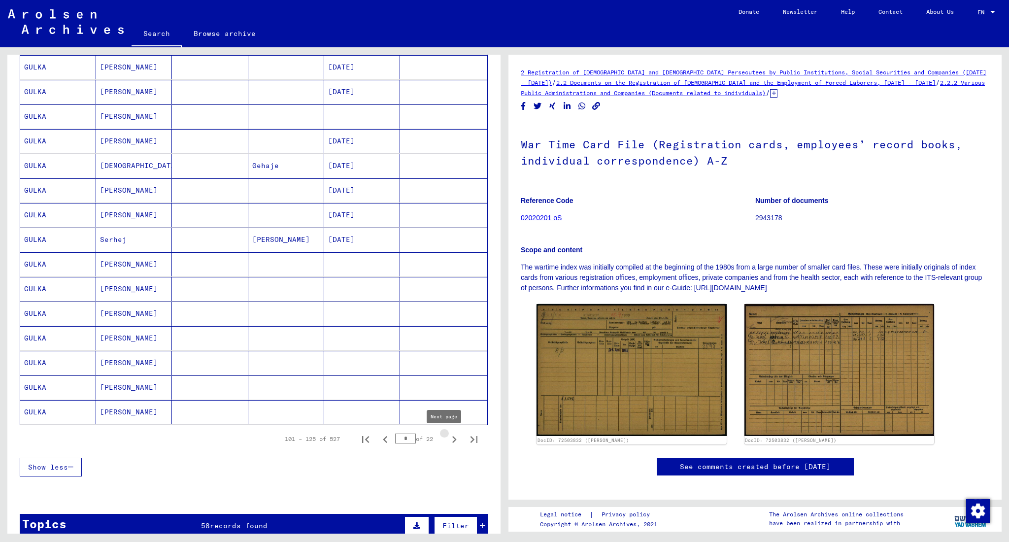
click at [448, 407] on icon "Next page" at bounding box center [455, 440] width 14 height 14
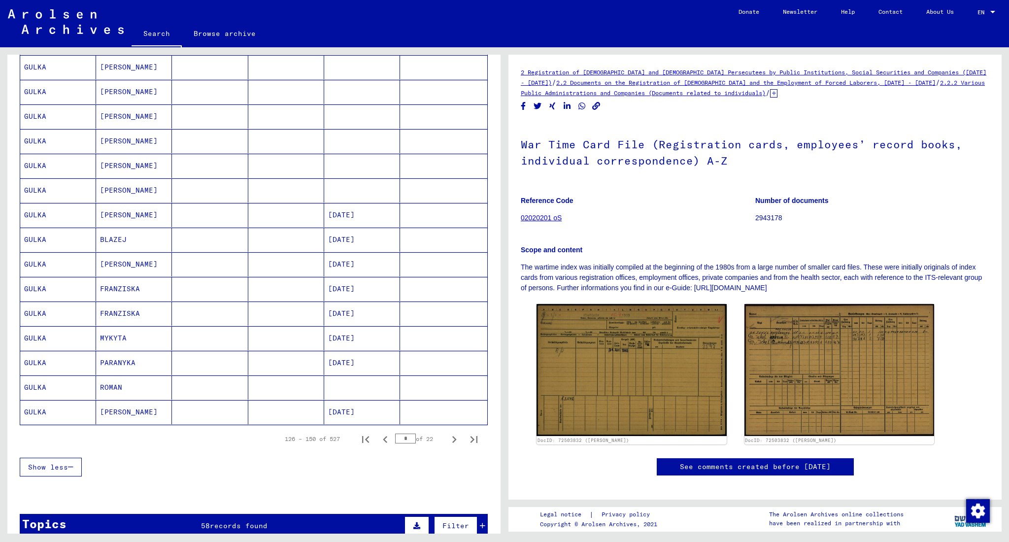
click at [448, 407] on icon "Next page" at bounding box center [455, 440] width 14 height 14
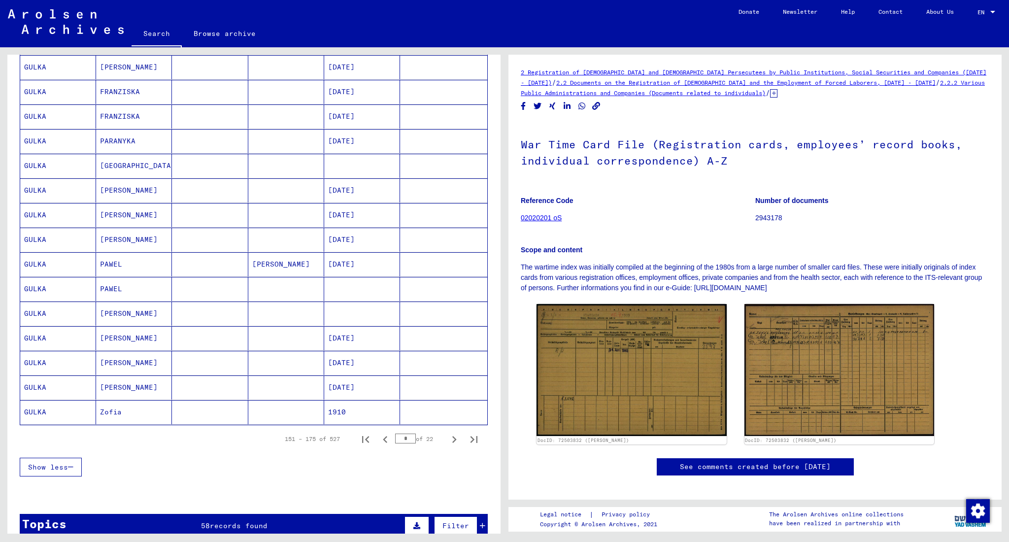
click at [448, 407] on icon "Next page" at bounding box center [455, 440] width 14 height 14
type input "*"
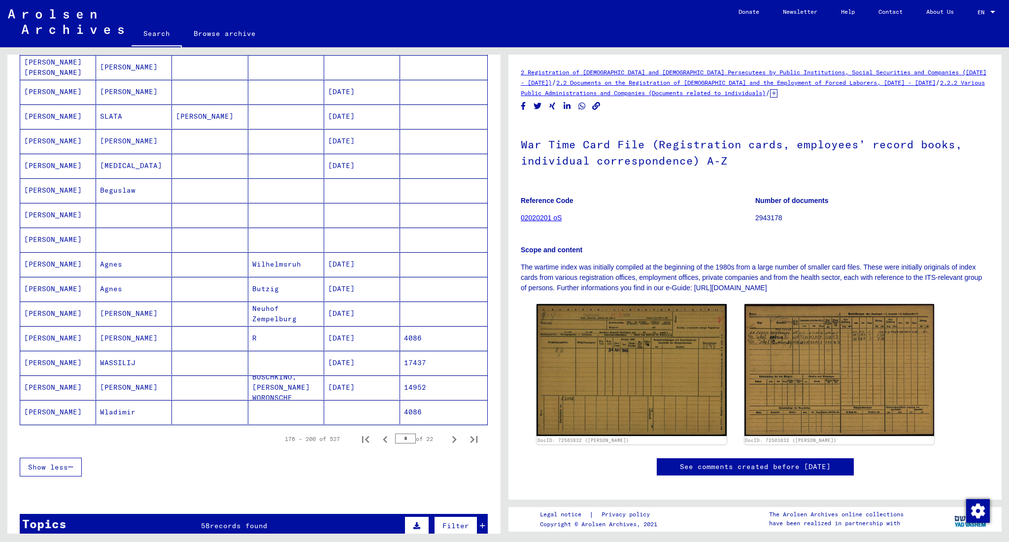
click at [104, 341] on mat-cell "[PERSON_NAME]" at bounding box center [134, 338] width 76 height 24
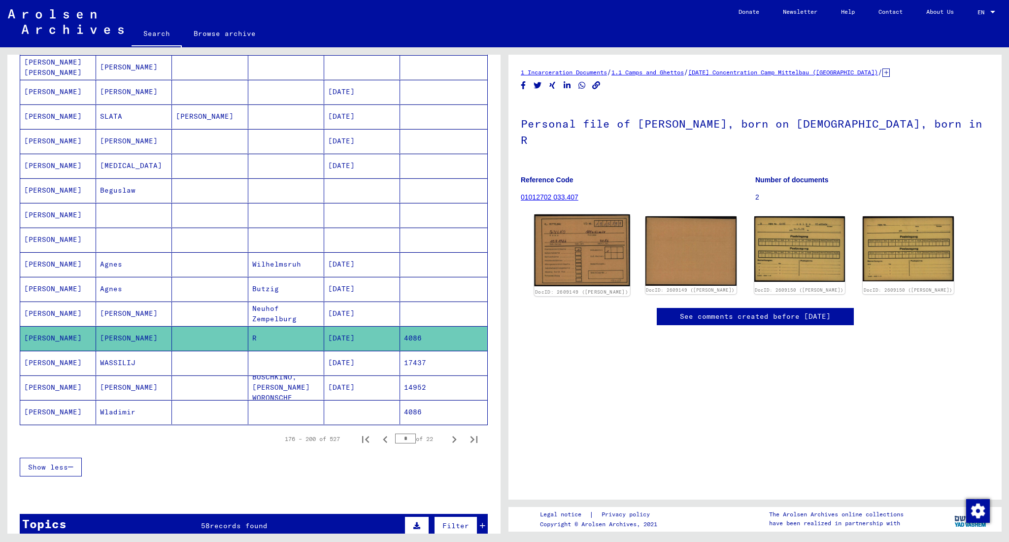
click at [574, 237] on img at bounding box center [582, 250] width 96 height 72
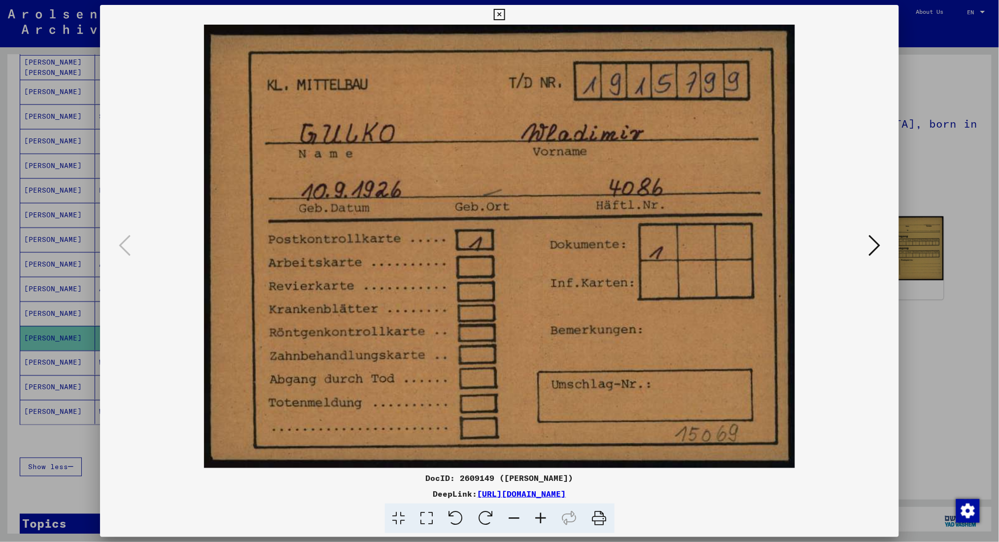
click at [757, 243] on button at bounding box center [874, 246] width 18 height 28
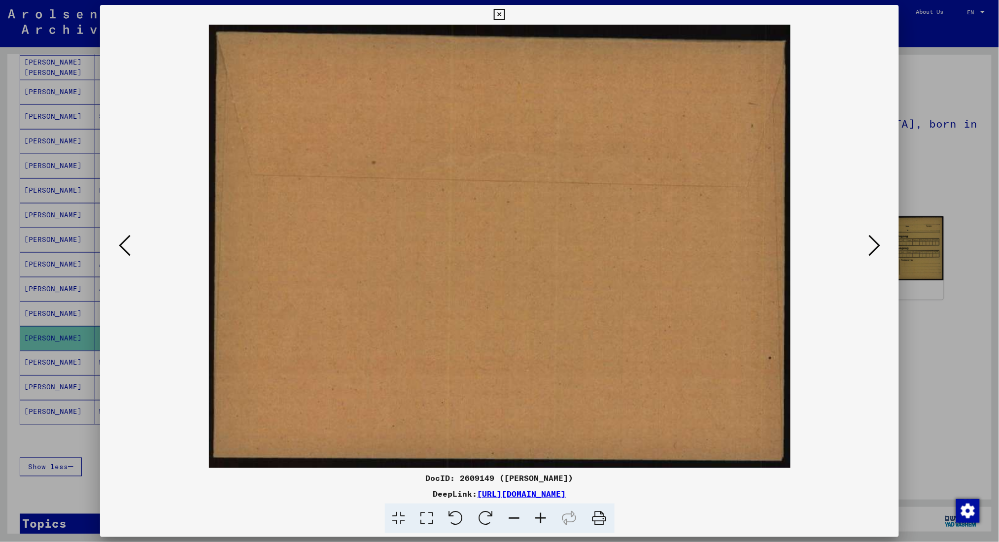
click at [757, 243] on button at bounding box center [874, 246] width 18 height 28
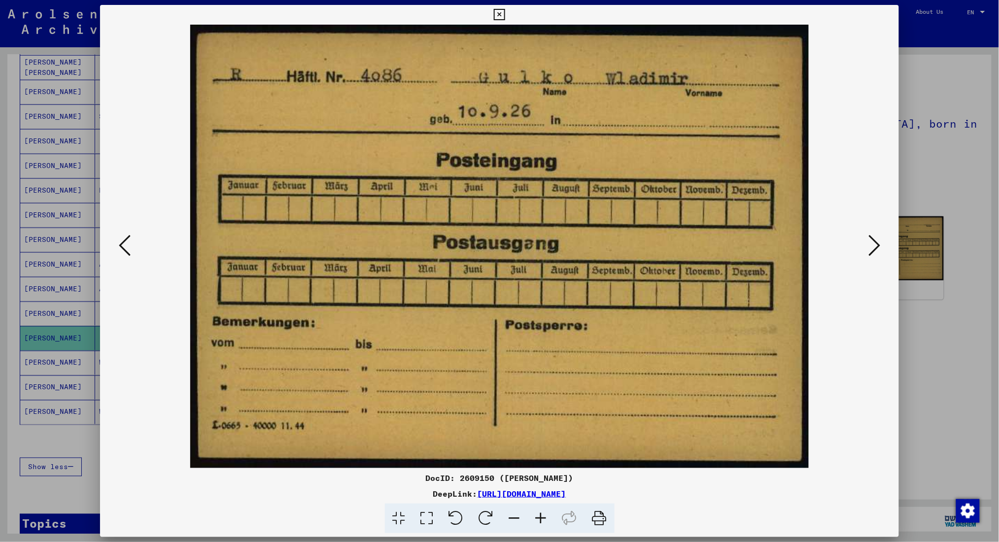
click at [757, 243] on button at bounding box center [874, 246] width 18 height 28
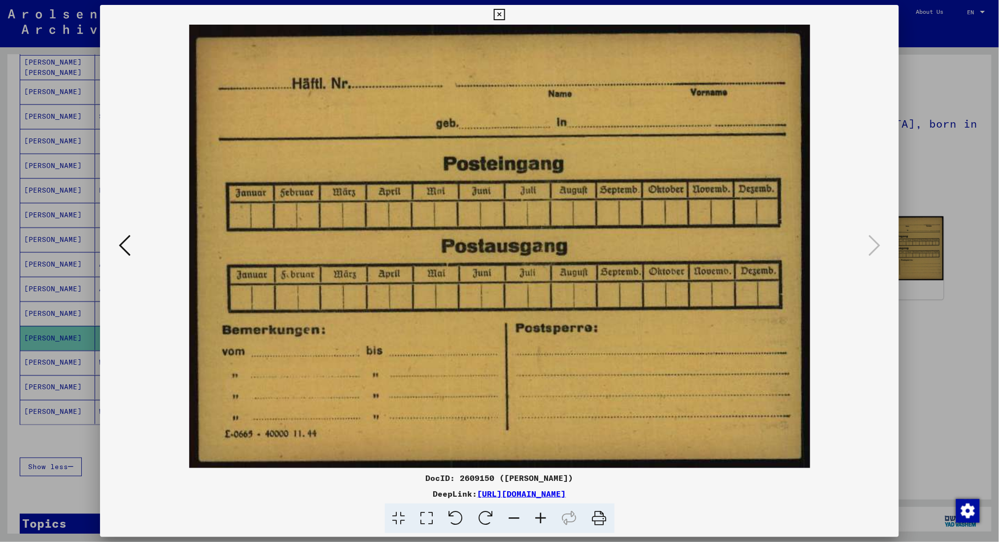
click at [127, 252] on button at bounding box center [125, 246] width 18 height 28
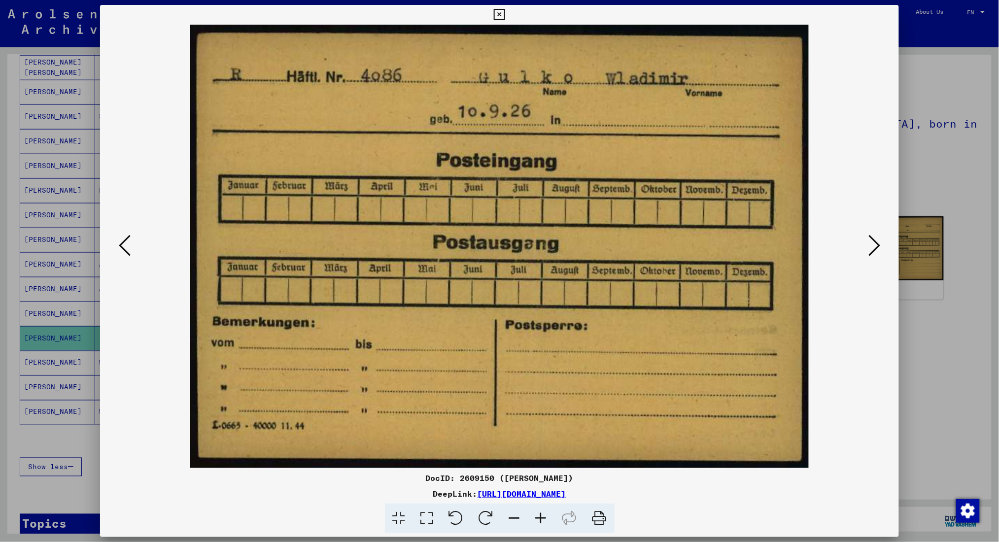
click at [127, 252] on button at bounding box center [125, 246] width 18 height 28
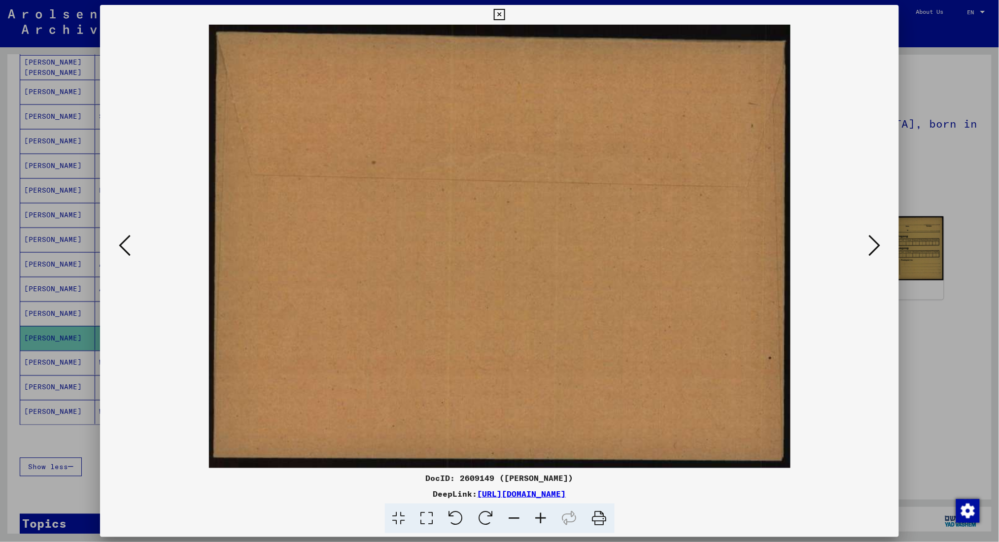
click at [129, 252] on button at bounding box center [125, 246] width 18 height 28
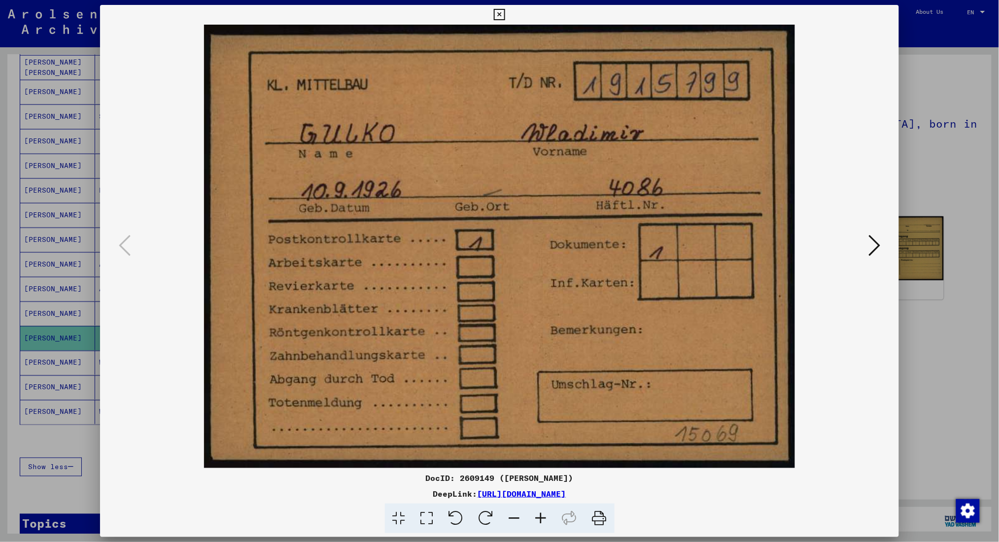
drag, startPoint x: 935, startPoint y: 68, endPoint x: 890, endPoint y: 114, distance: 65.2
click at [757, 68] on div at bounding box center [499, 271] width 999 height 542
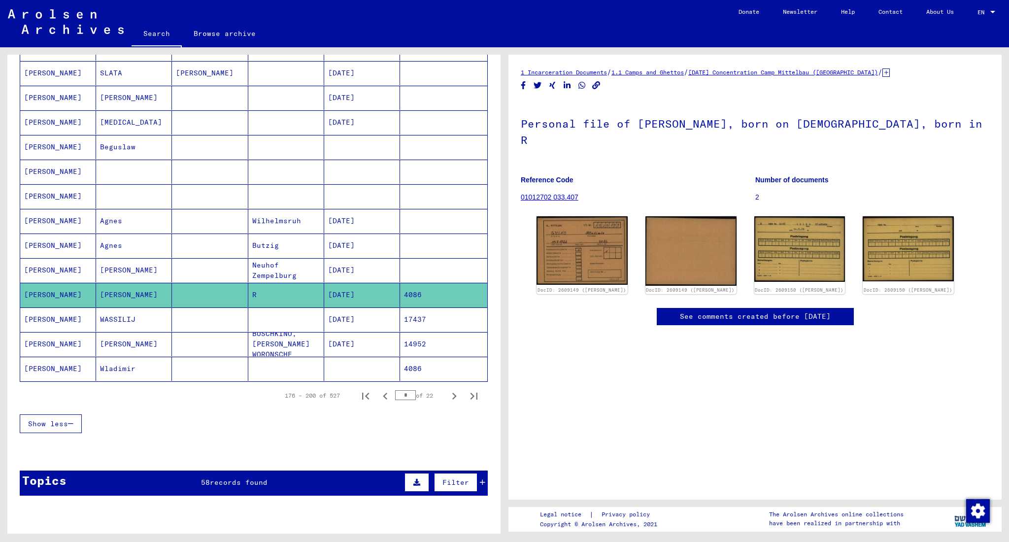
scroll to position [456, 0]
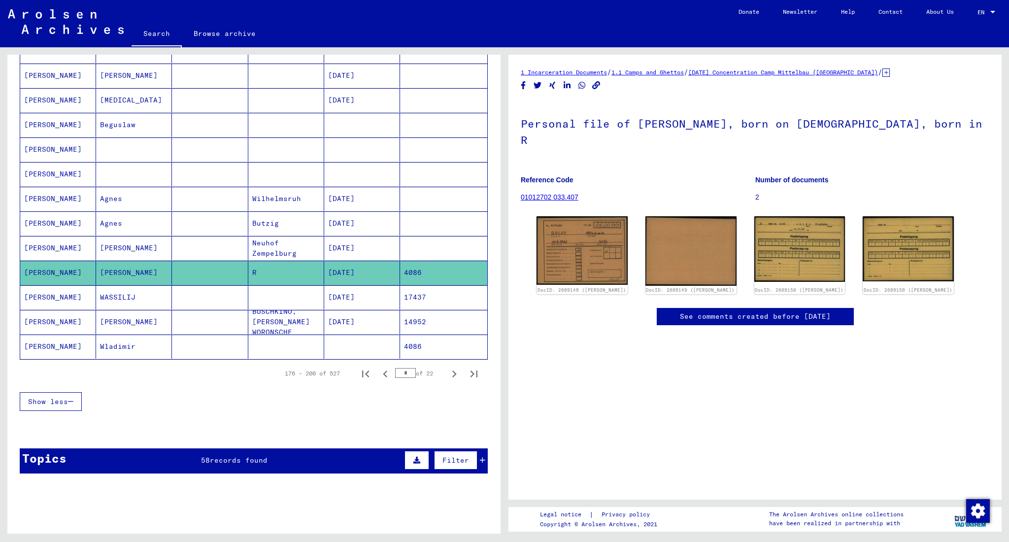
click at [151, 295] on mat-cell "WASSILIJ" at bounding box center [134, 297] width 76 height 24
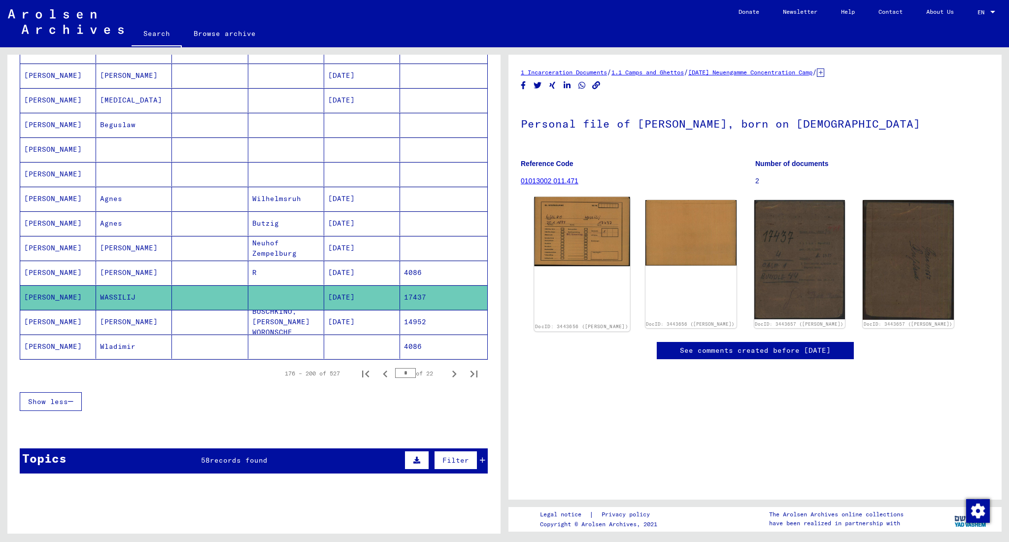
click at [614, 240] on img at bounding box center [582, 231] width 96 height 69
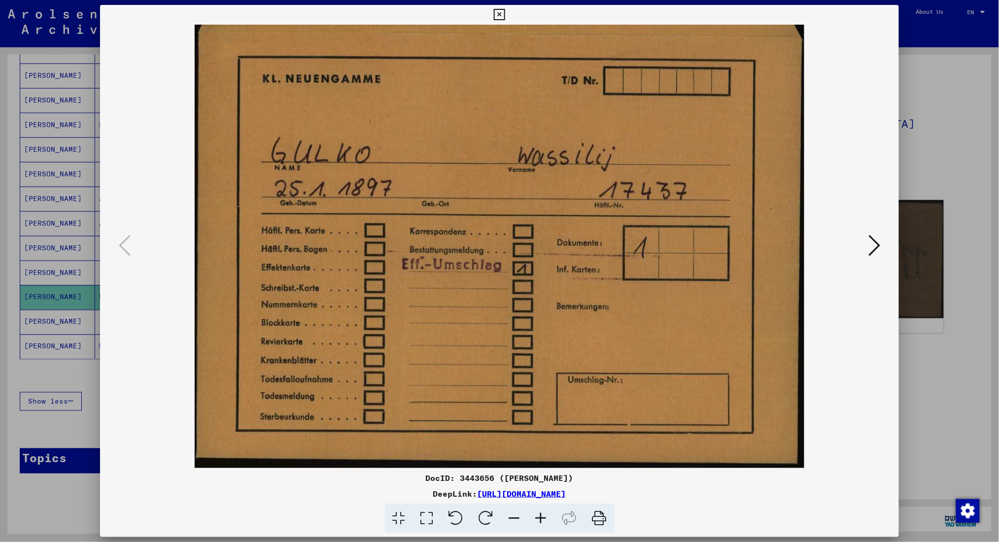
click at [757, 252] on button at bounding box center [874, 246] width 18 height 28
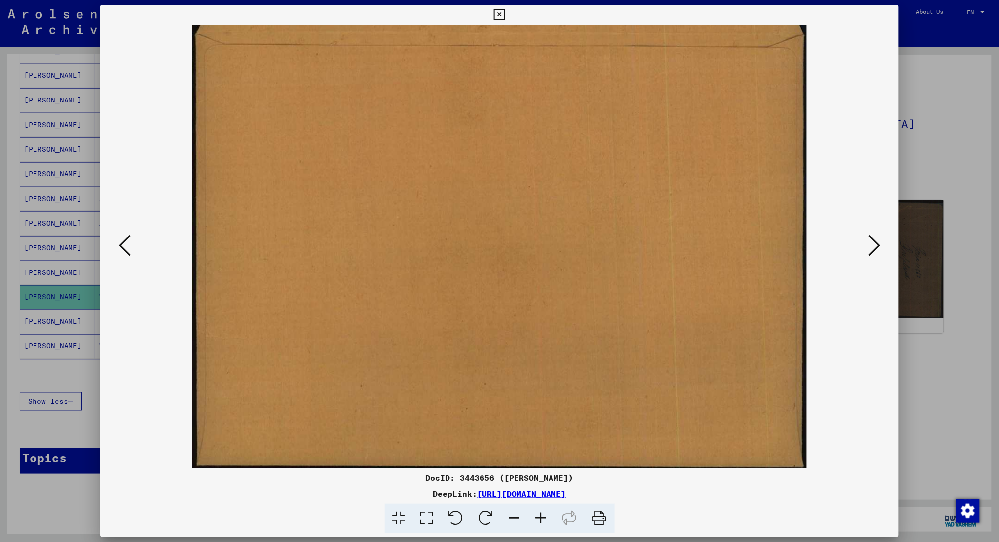
click at [757, 252] on icon at bounding box center [874, 246] width 12 height 24
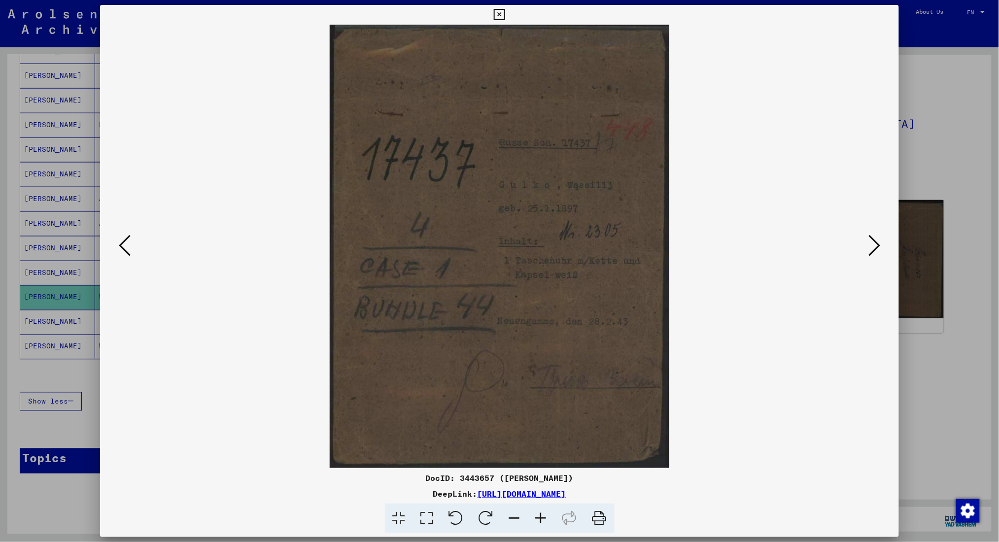
click at [757, 252] on icon at bounding box center [874, 246] width 12 height 24
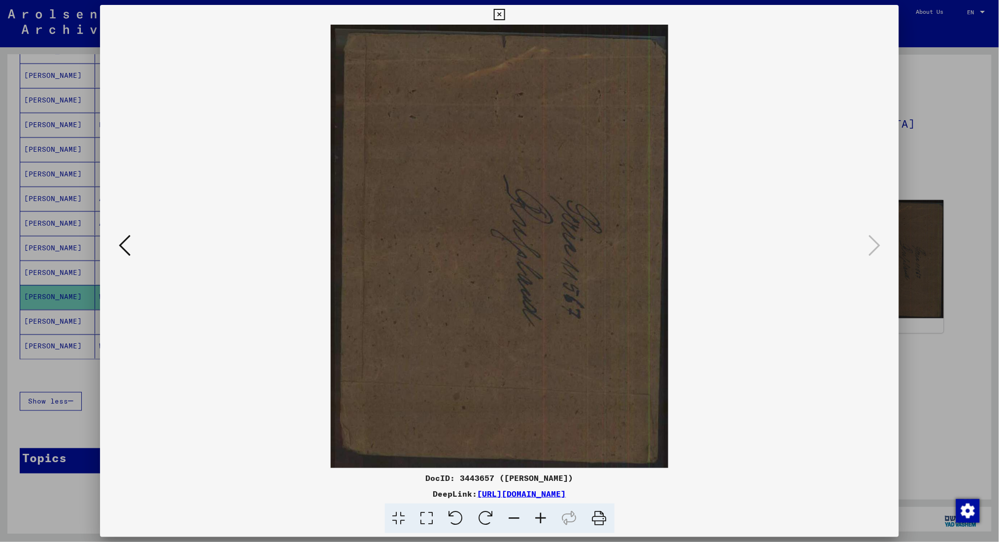
click at [129, 248] on button at bounding box center [125, 246] width 18 height 28
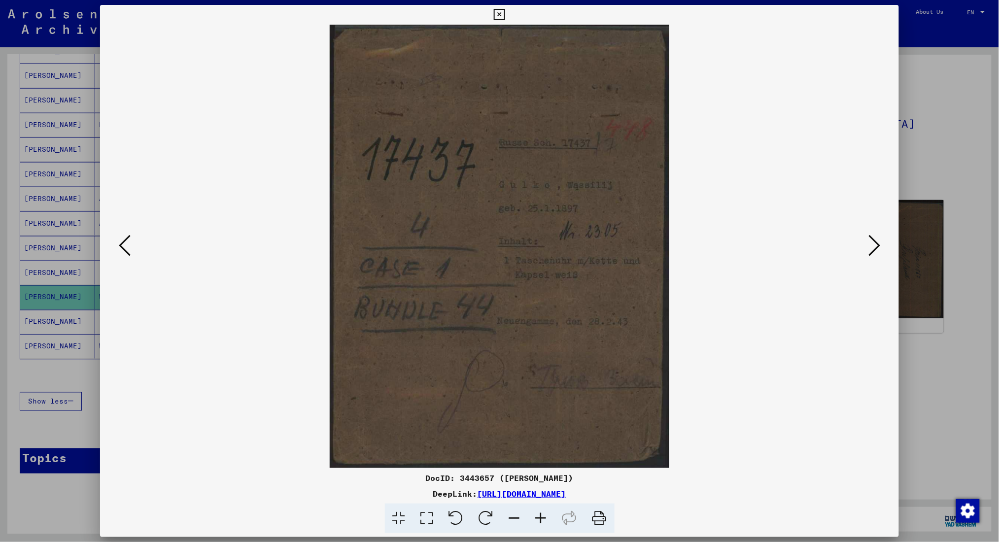
click at [757, 84] on div at bounding box center [499, 271] width 999 height 542
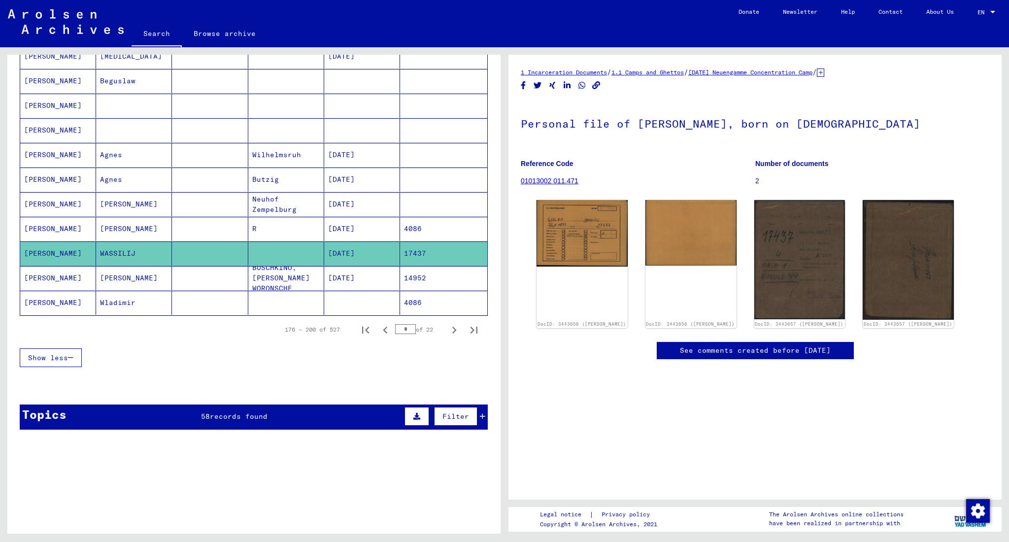
scroll to position [522, 0]
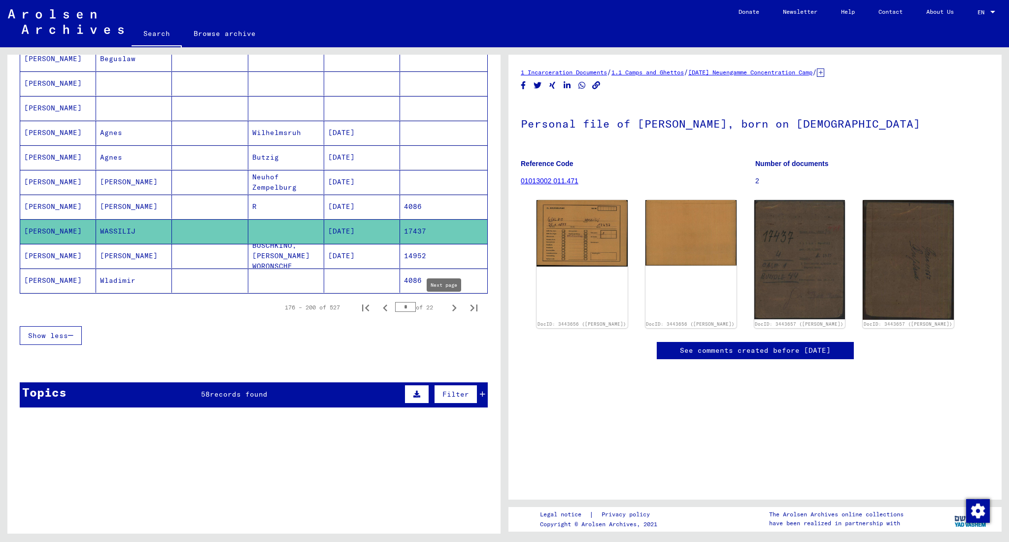
click at [448, 309] on icon "Next page" at bounding box center [455, 308] width 14 height 14
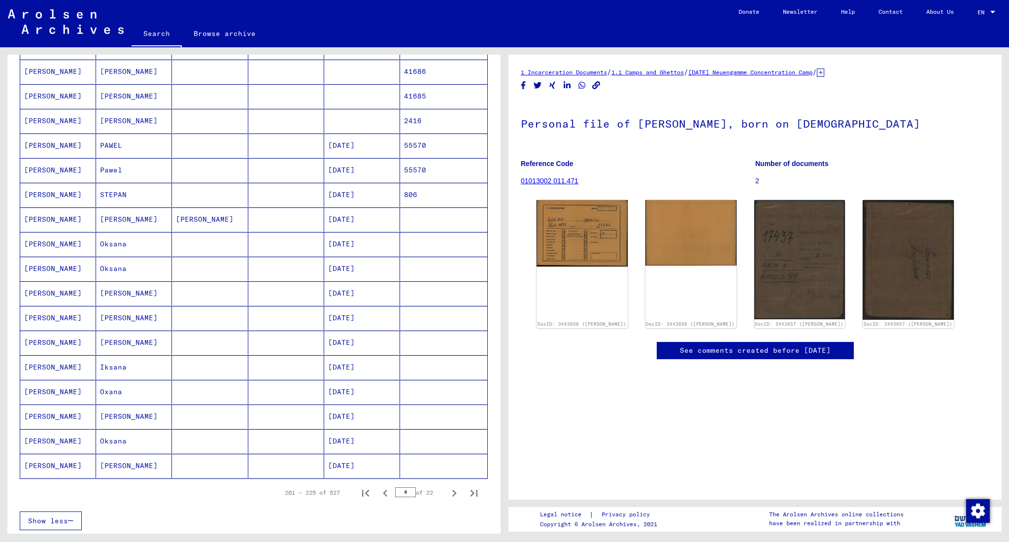
scroll to position [0, 0]
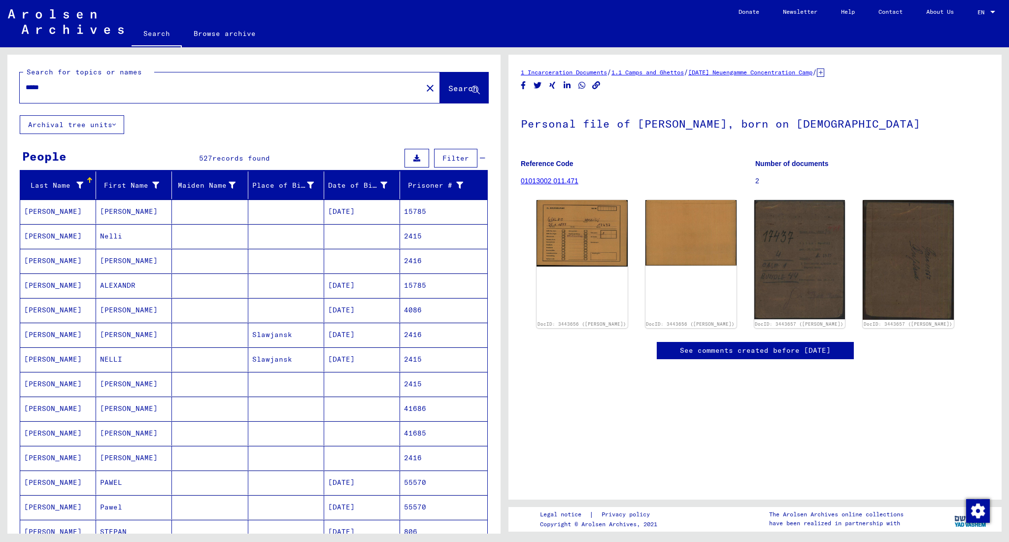
click at [151, 266] on mat-cell "[PERSON_NAME]" at bounding box center [134, 261] width 76 height 24
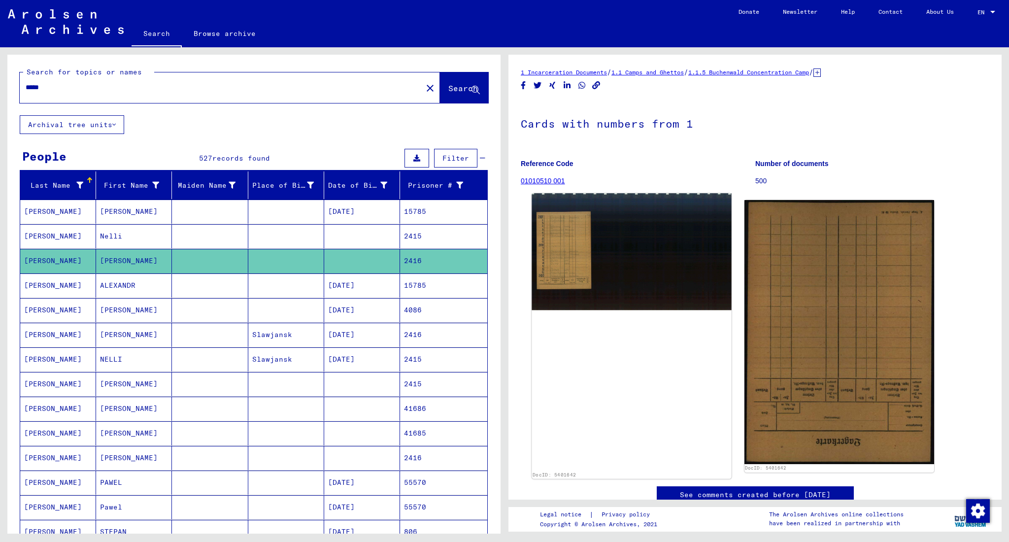
click at [587, 277] on img at bounding box center [632, 251] width 200 height 117
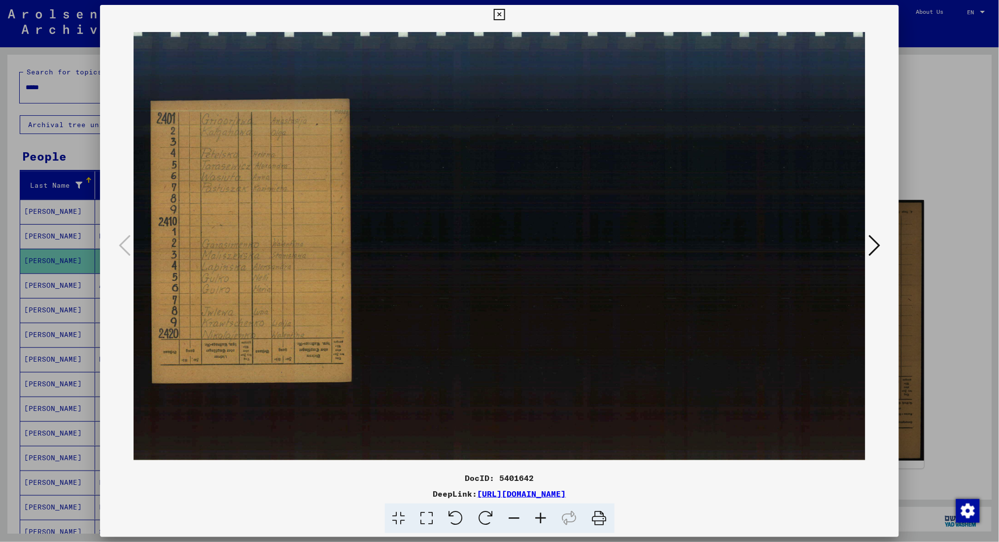
click at [757, 347] on div at bounding box center [499, 271] width 999 height 542
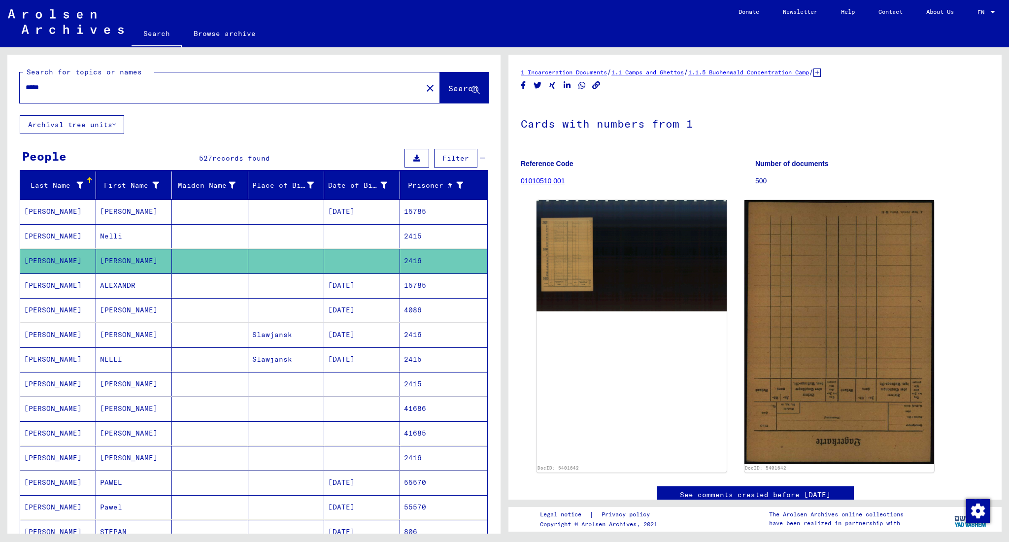
click at [156, 288] on mat-cell "ALEXANDR" at bounding box center [134, 286] width 76 height 24
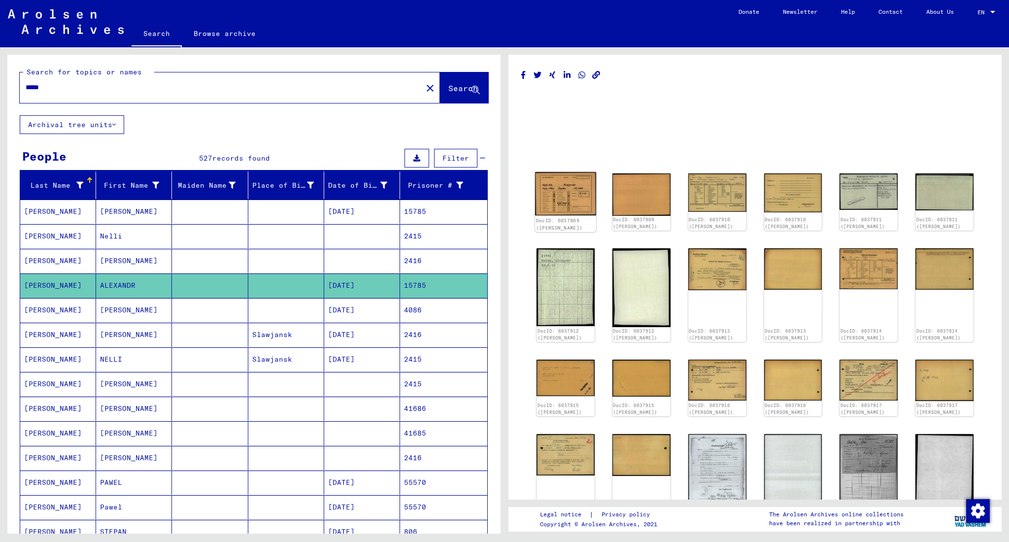
click at [569, 201] on img at bounding box center [565, 193] width 61 height 43
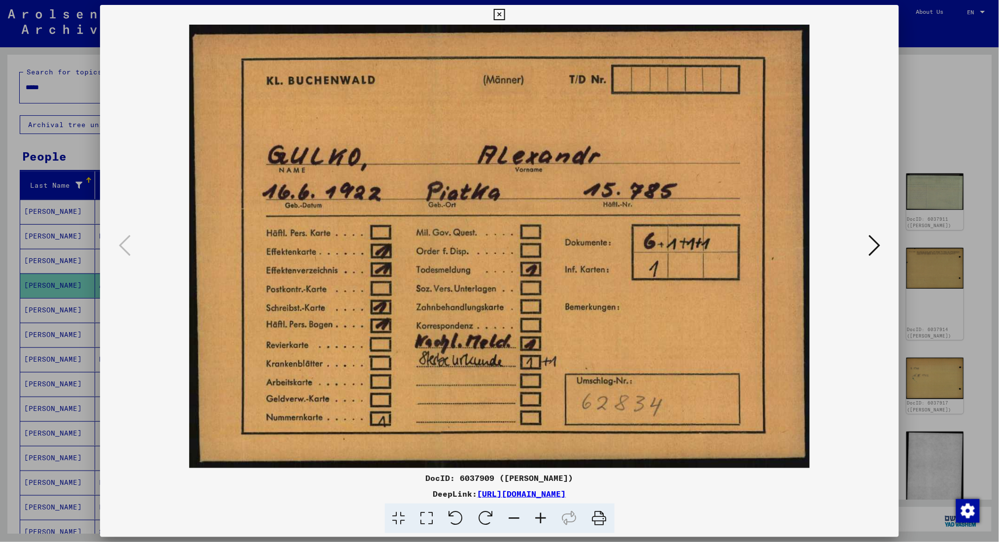
click at [757, 243] on icon at bounding box center [874, 246] width 12 height 24
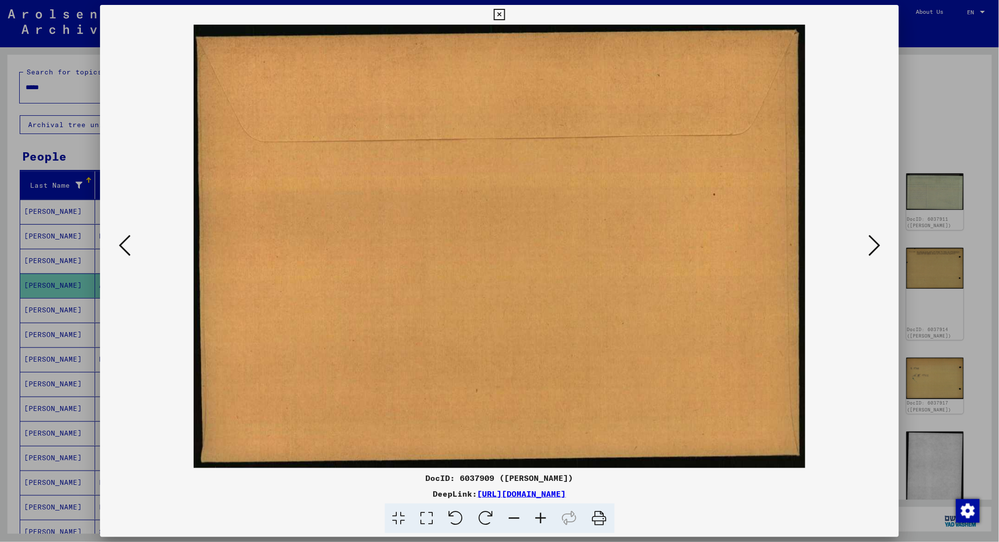
click at [757, 243] on icon at bounding box center [874, 246] width 12 height 24
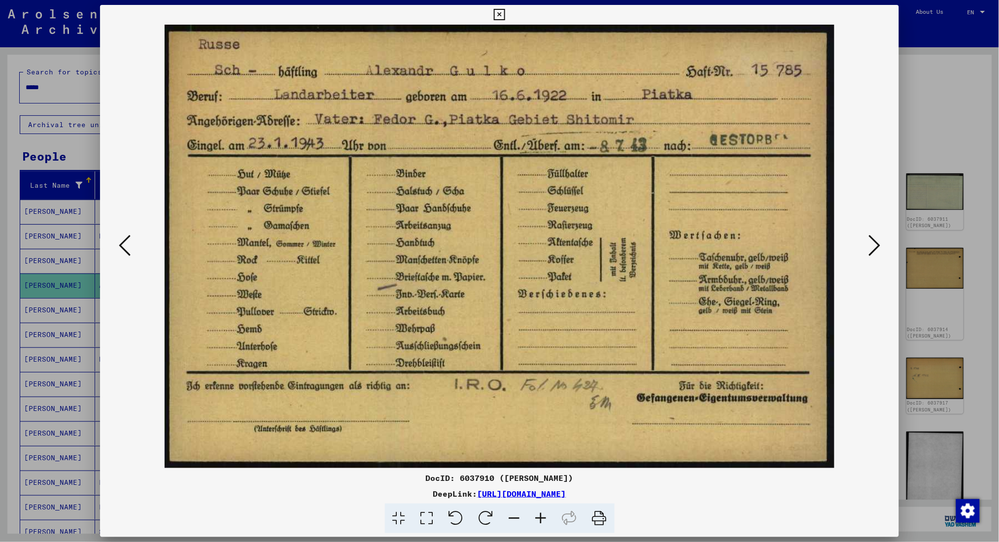
click at [757, 243] on icon at bounding box center [874, 246] width 12 height 24
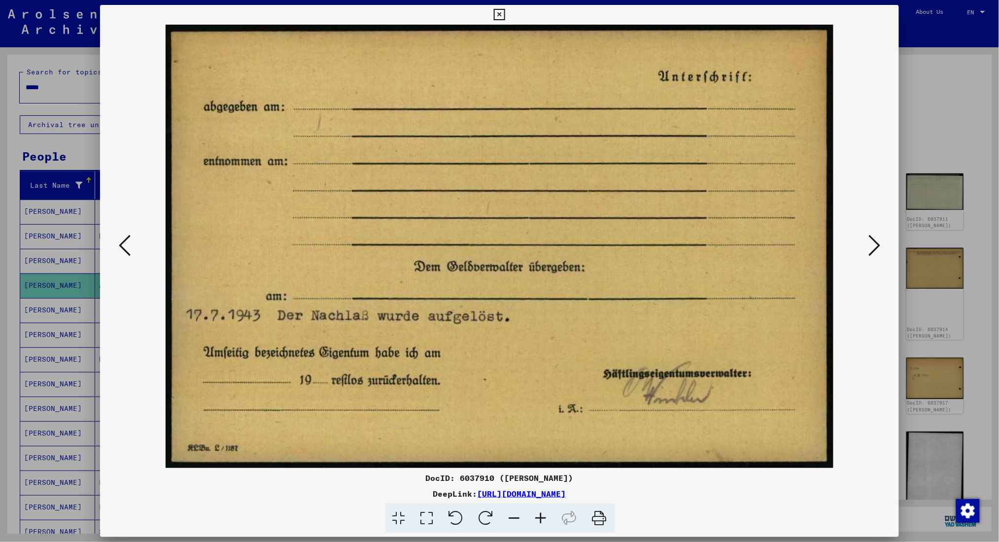
click at [757, 243] on icon at bounding box center [874, 246] width 12 height 24
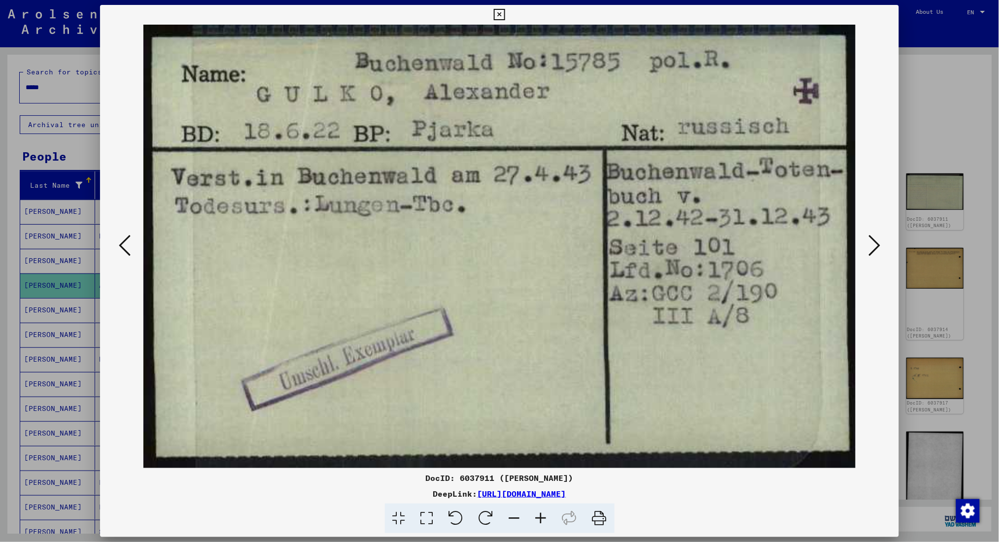
click at [757, 243] on icon at bounding box center [874, 246] width 12 height 24
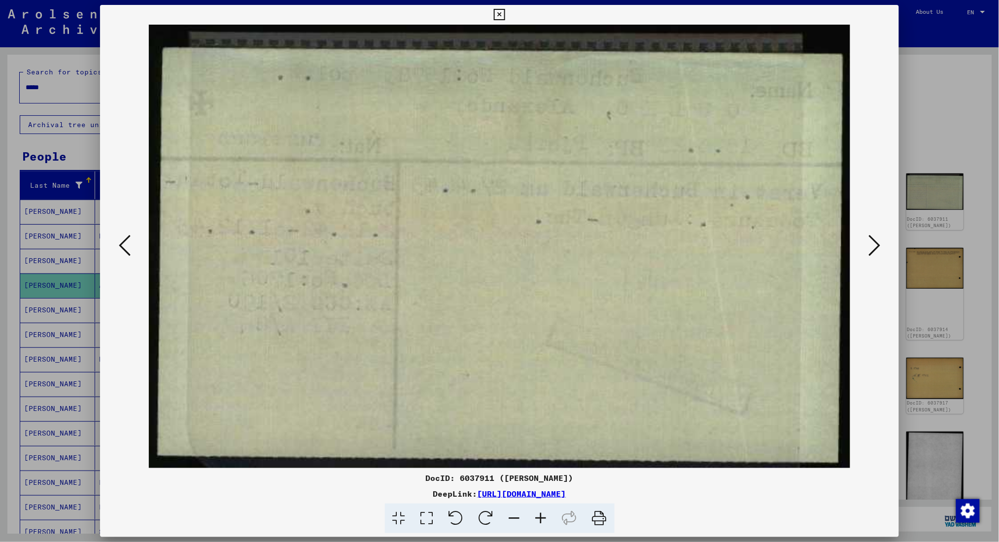
click at [757, 243] on icon at bounding box center [874, 246] width 12 height 24
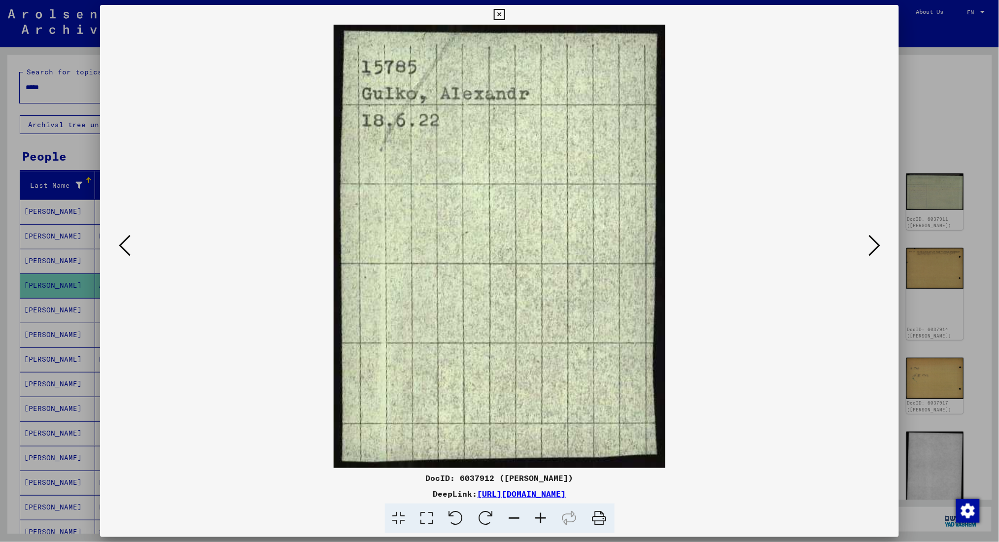
click at [757, 243] on icon at bounding box center [874, 246] width 12 height 24
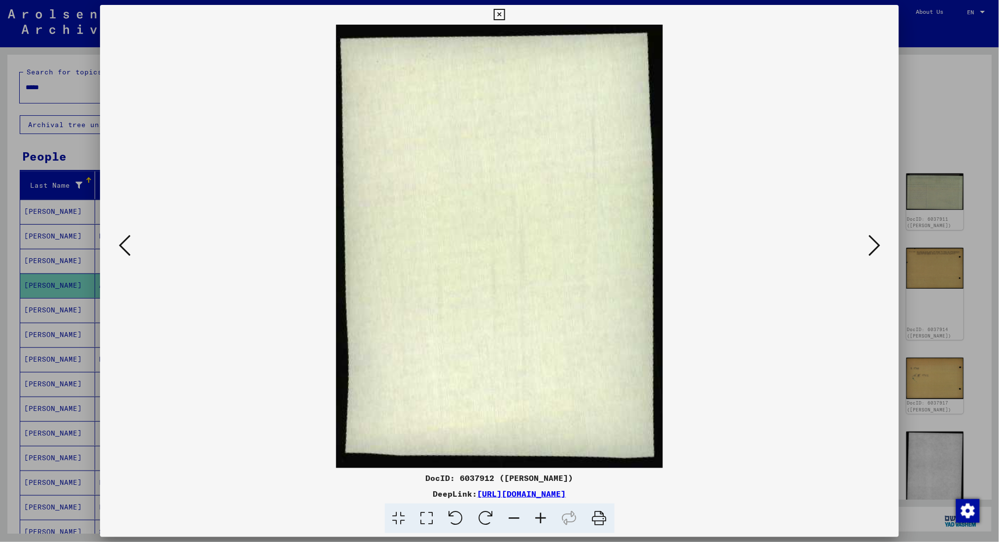
click at [757, 243] on icon at bounding box center [874, 246] width 12 height 24
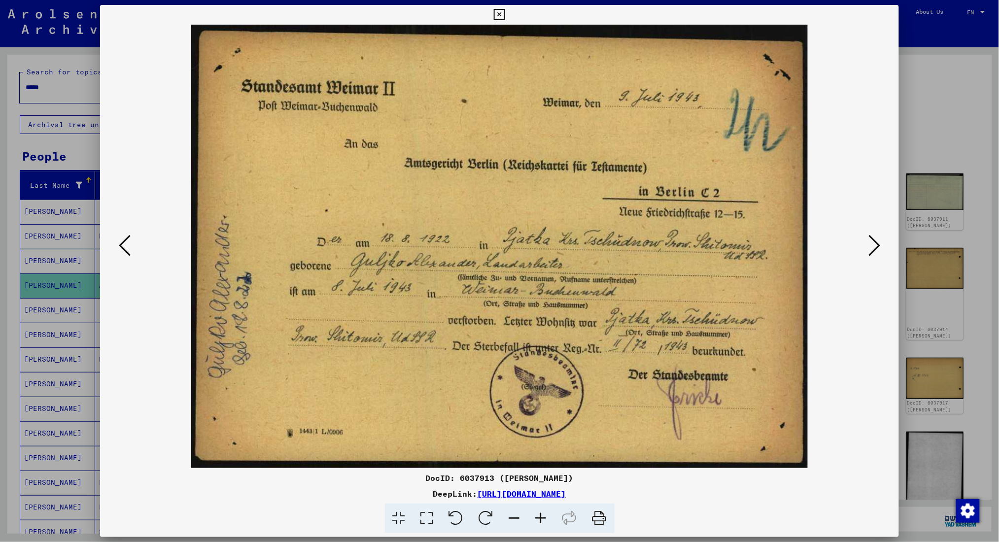
click at [757, 243] on icon at bounding box center [874, 246] width 12 height 24
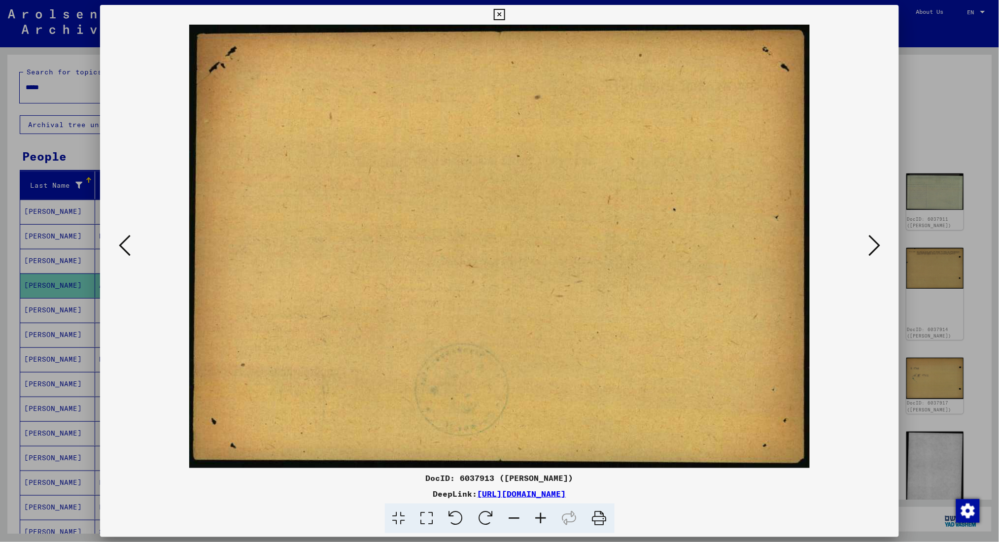
click at [757, 243] on icon at bounding box center [874, 246] width 12 height 24
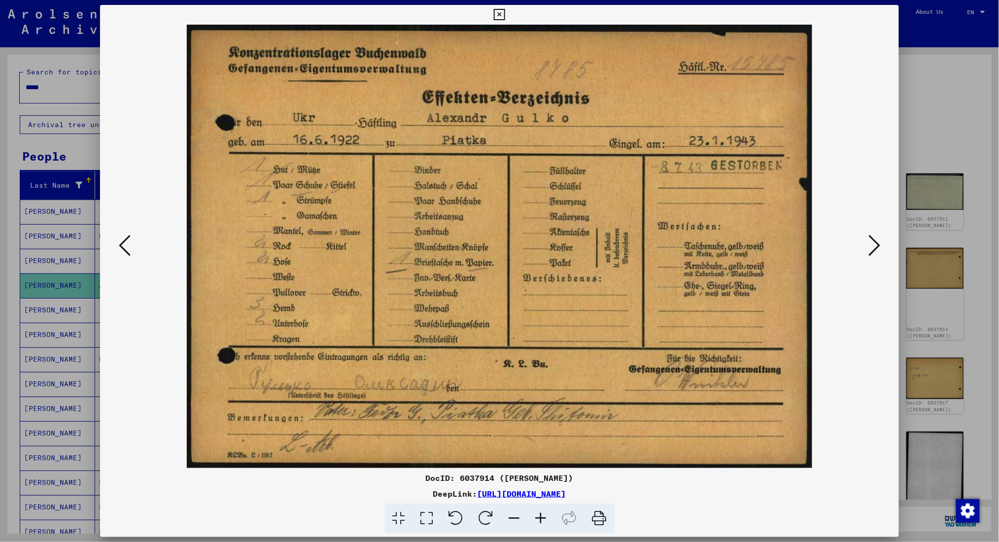
click at [757, 243] on icon at bounding box center [874, 246] width 12 height 24
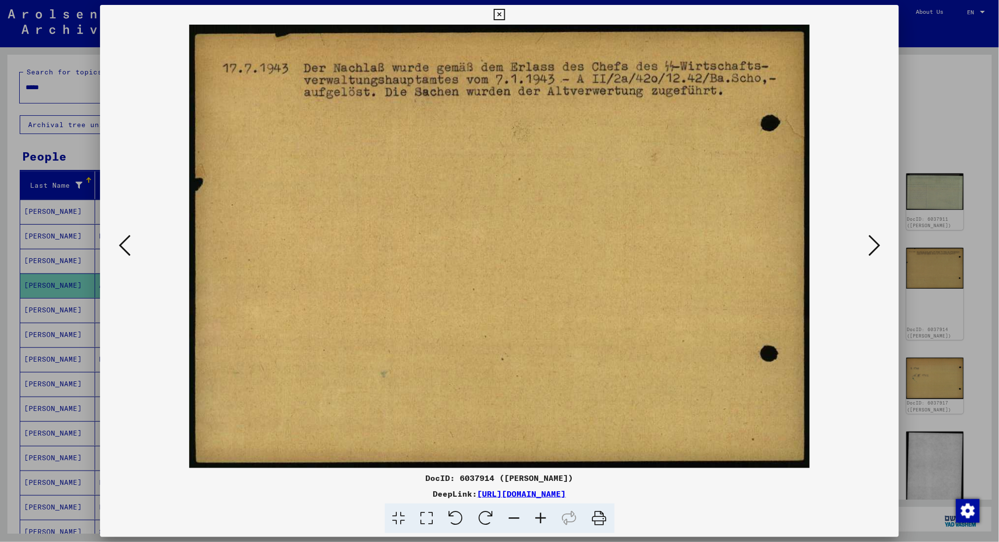
click at [757, 243] on icon at bounding box center [874, 246] width 12 height 24
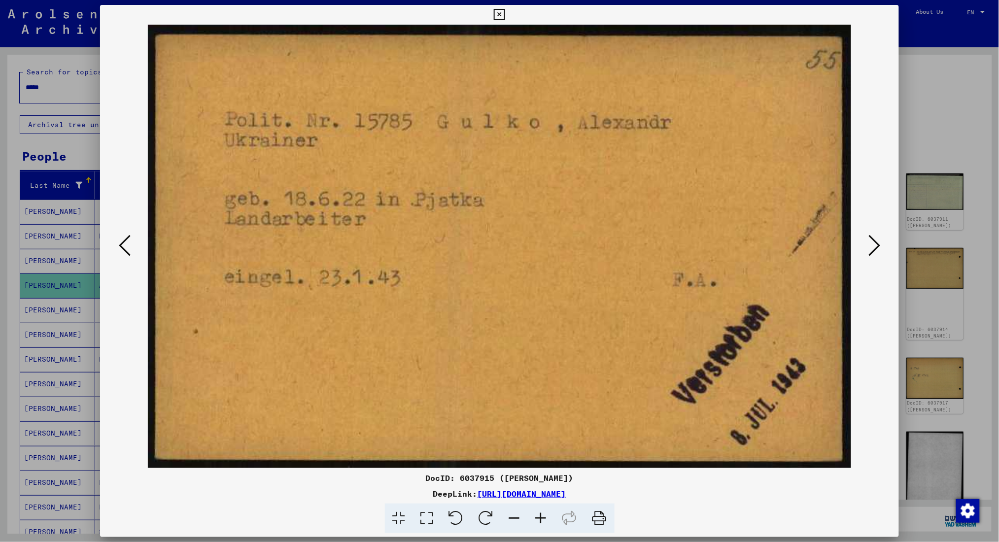
click at [757, 243] on icon at bounding box center [874, 246] width 12 height 24
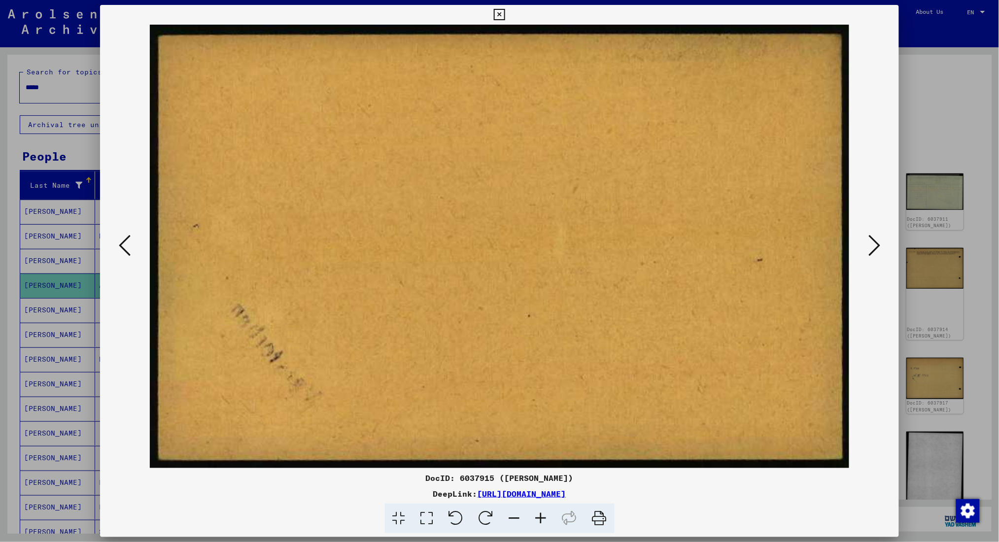
click at [757, 243] on icon at bounding box center [874, 246] width 12 height 24
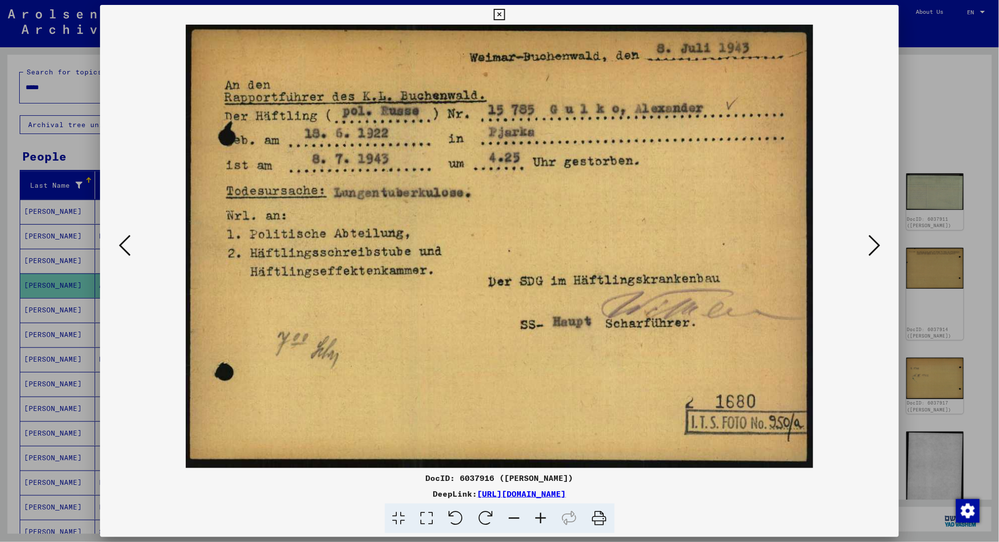
click at [757, 243] on icon at bounding box center [874, 246] width 12 height 24
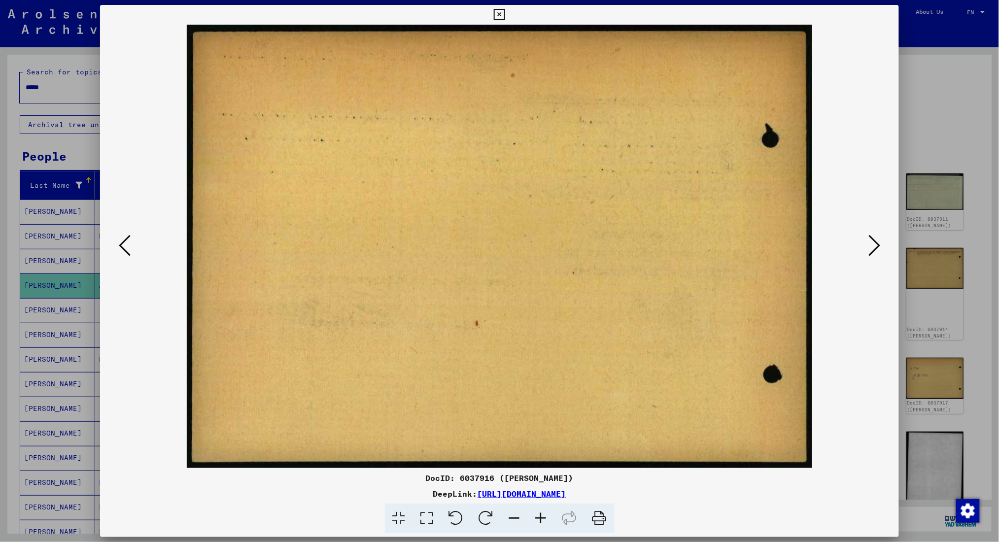
click at [757, 243] on icon at bounding box center [874, 246] width 12 height 24
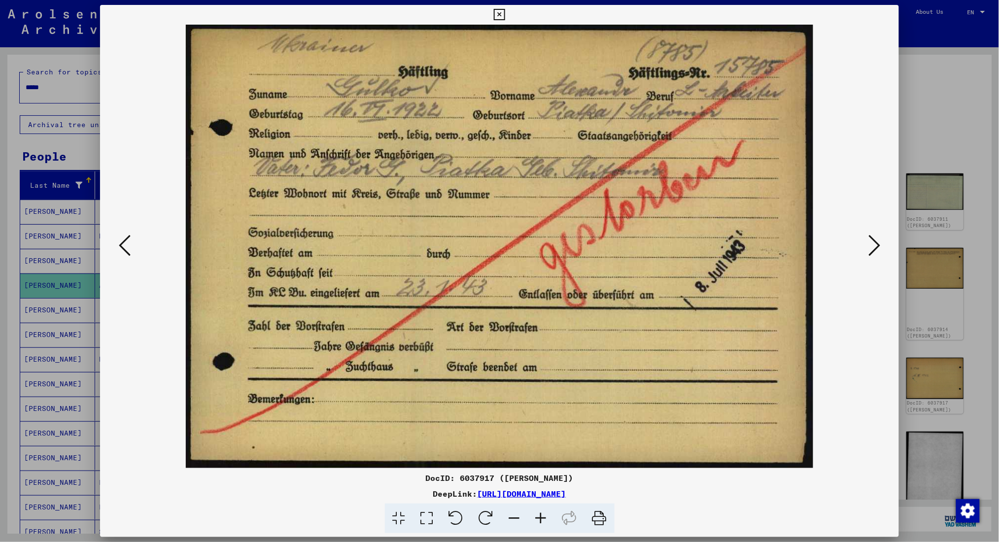
click at [757, 160] on div at bounding box center [499, 271] width 999 height 542
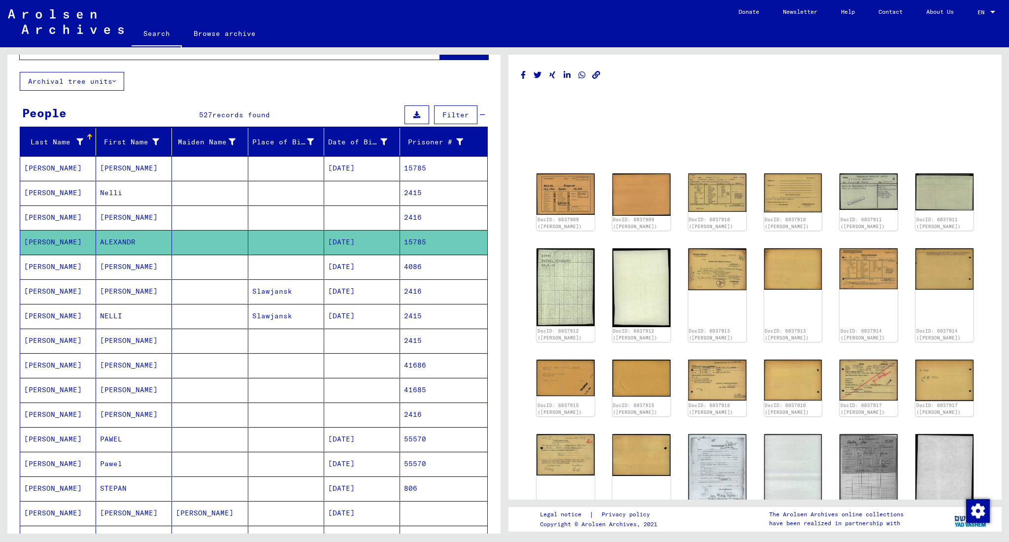
scroll to position [66, 0]
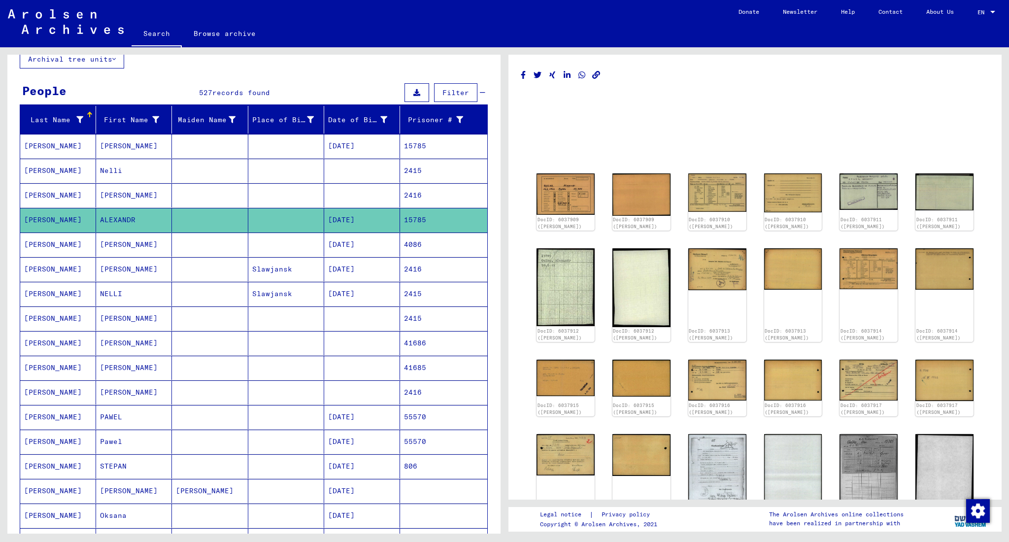
click at [135, 369] on mat-cell "[PERSON_NAME]" at bounding box center [134, 368] width 76 height 24
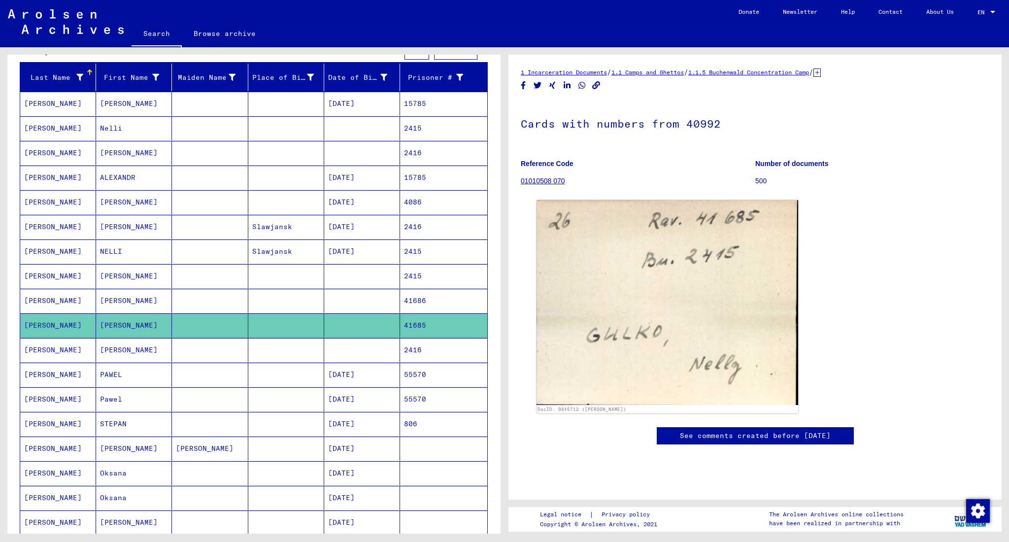
scroll to position [131, 0]
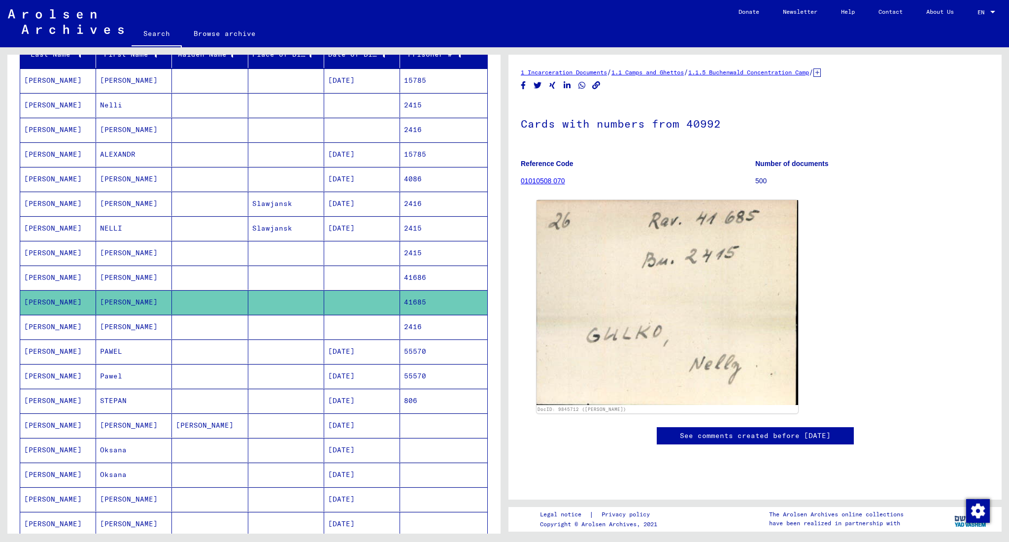
click at [128, 353] on mat-cell "PAWEL" at bounding box center [134, 352] width 76 height 24
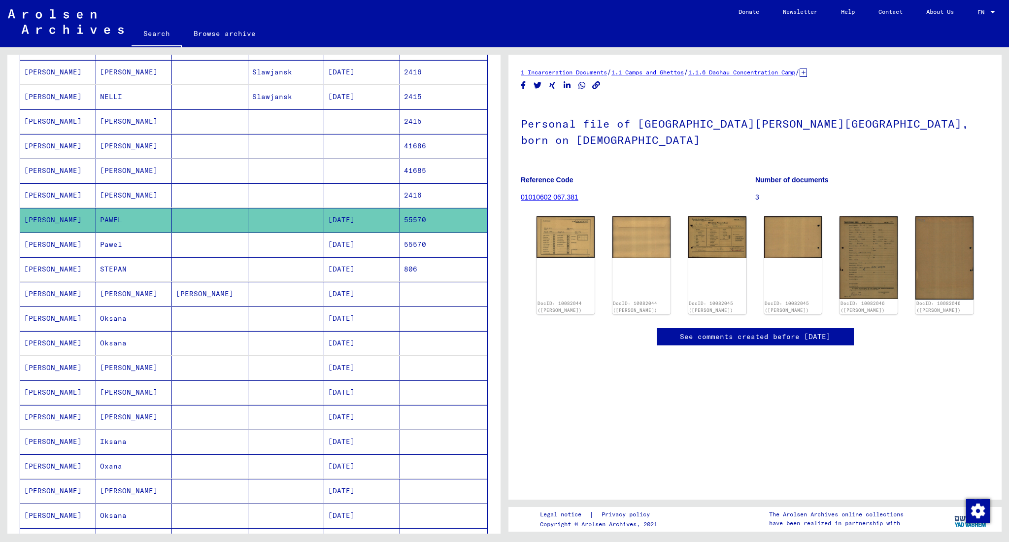
scroll to position [328, 0]
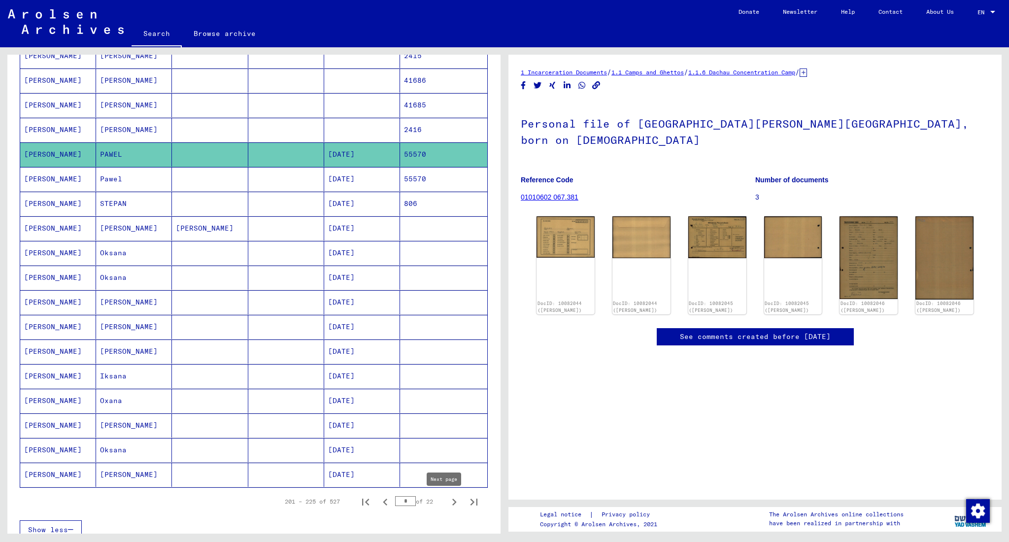
click at [448, 407] on icon "Next page" at bounding box center [455, 502] width 14 height 14
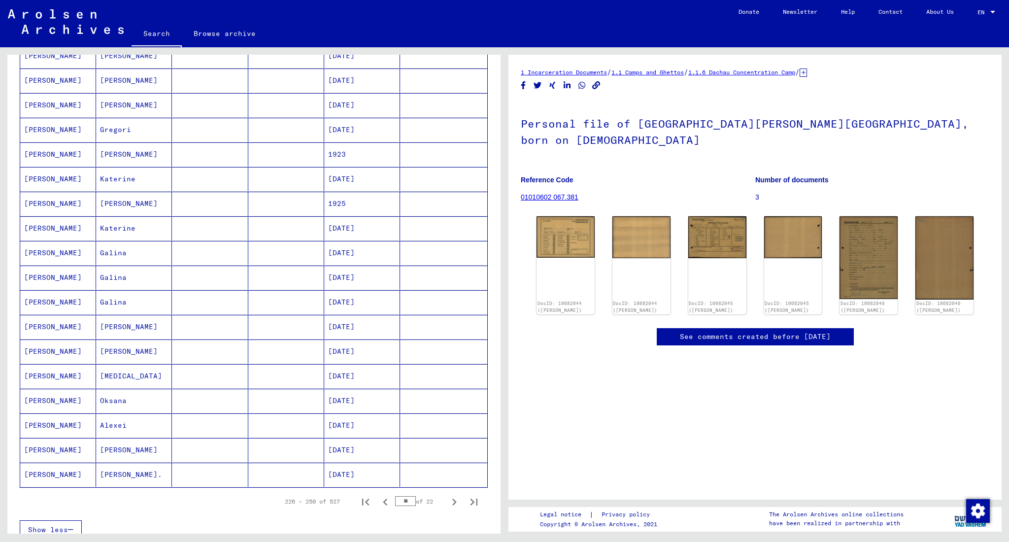
scroll to position [66, 0]
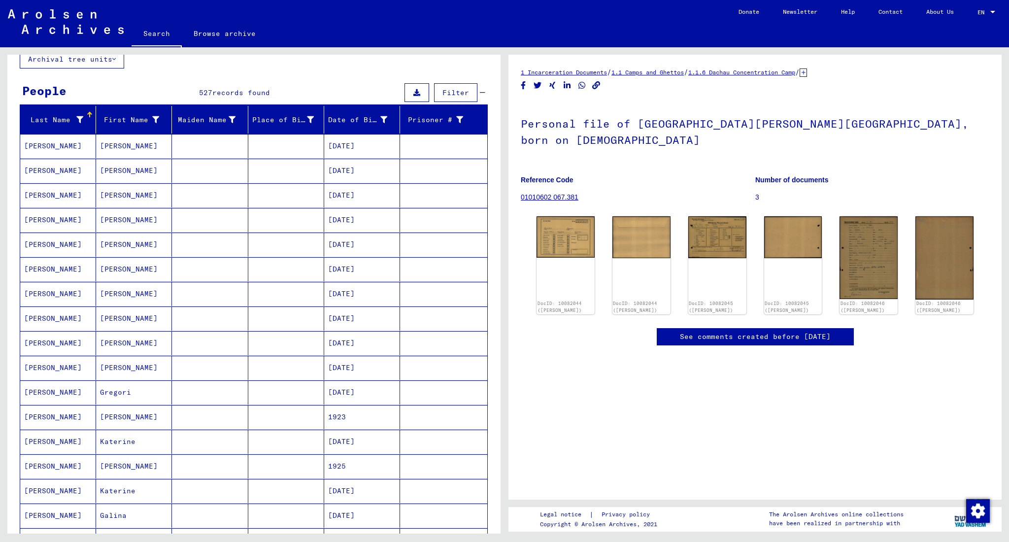
click at [121, 251] on mat-cell "[PERSON_NAME]" at bounding box center [134, 245] width 76 height 24
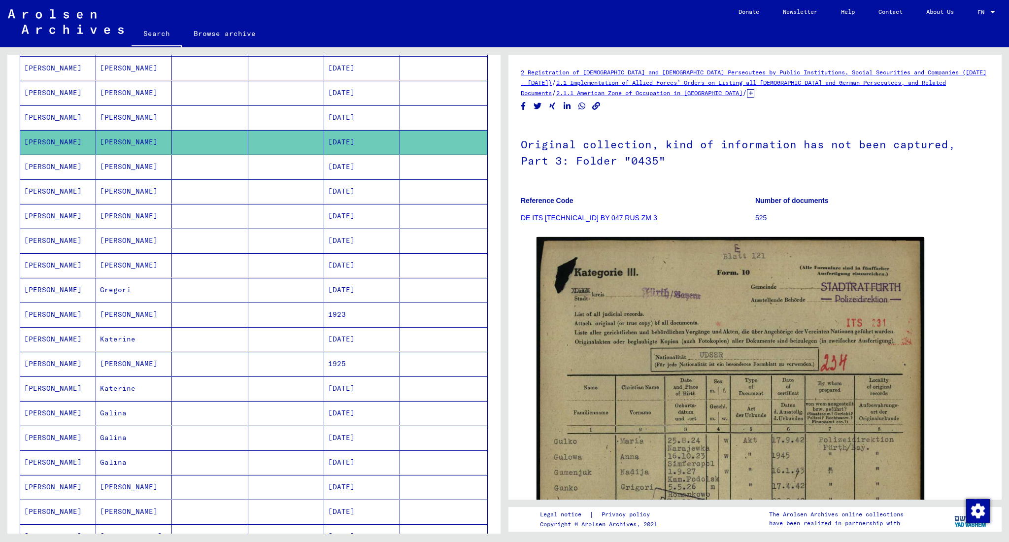
scroll to position [197, 0]
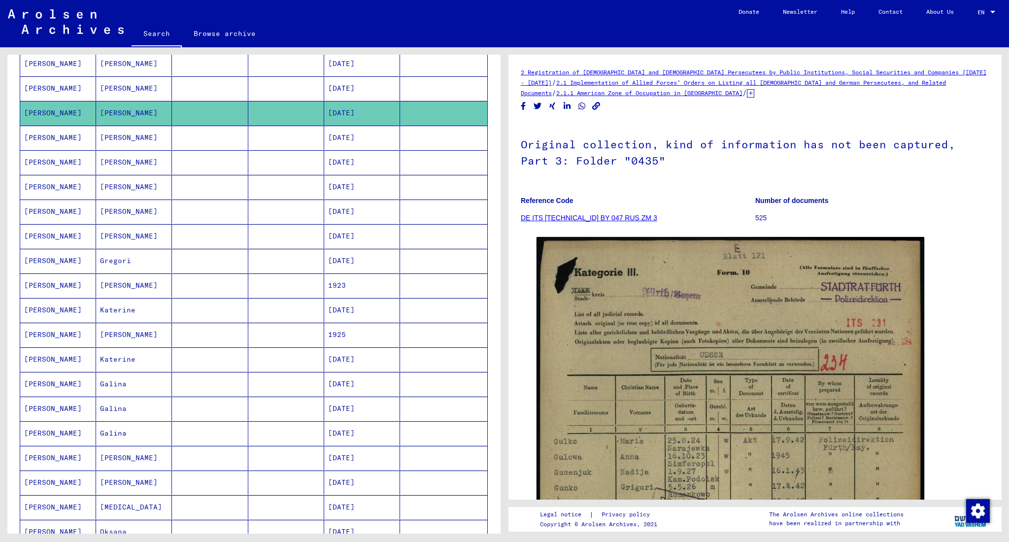
click at [154, 312] on mat-cell "Katerine" at bounding box center [134, 310] width 76 height 24
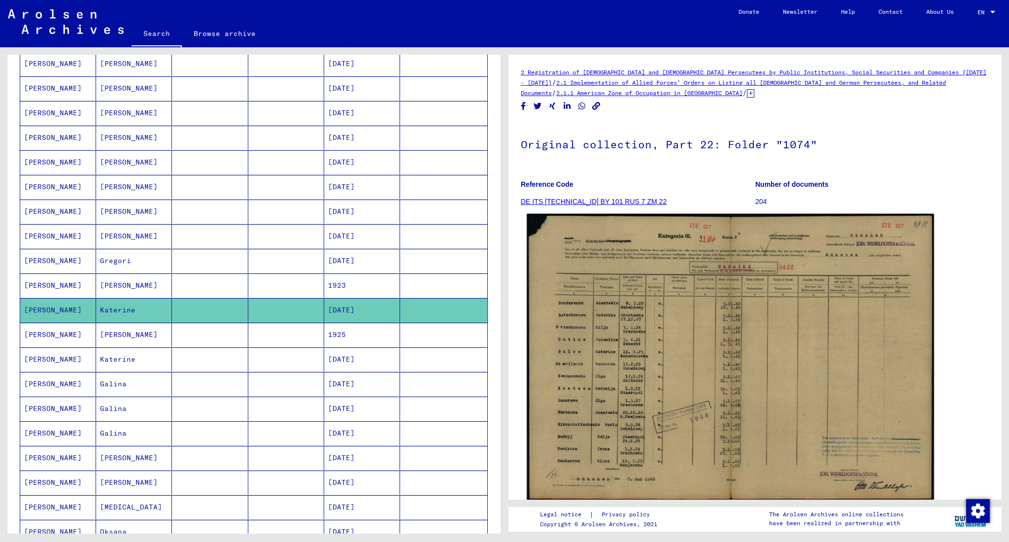
scroll to position [197, 0]
click at [615, 349] on img at bounding box center [730, 357] width 407 height 286
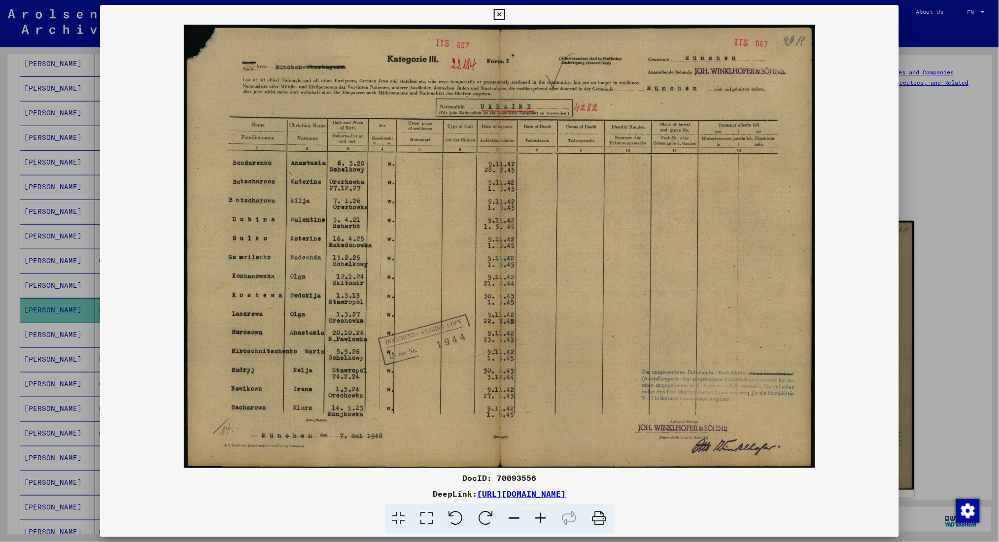
click at [757, 275] on div at bounding box center [499, 271] width 999 height 542
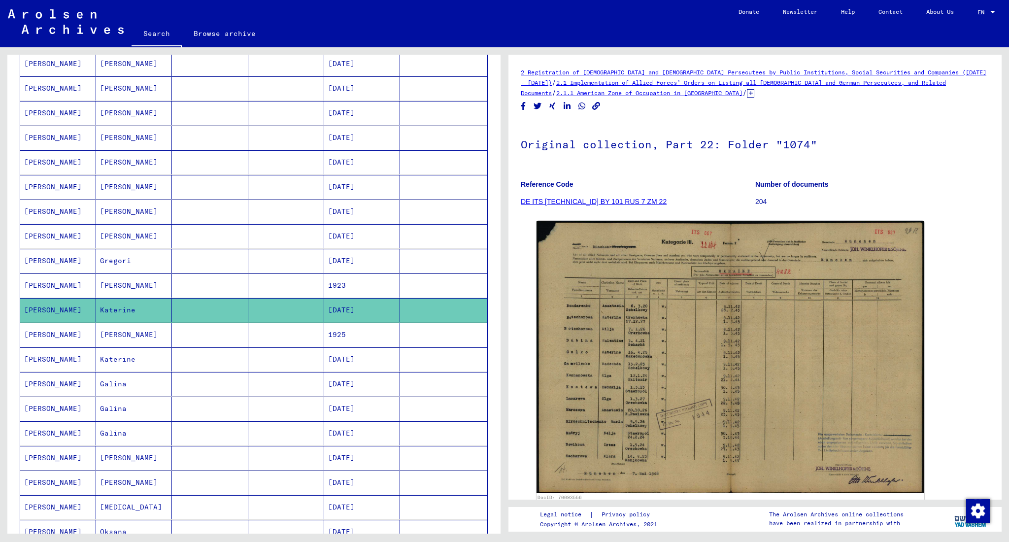
scroll to position [263, 0]
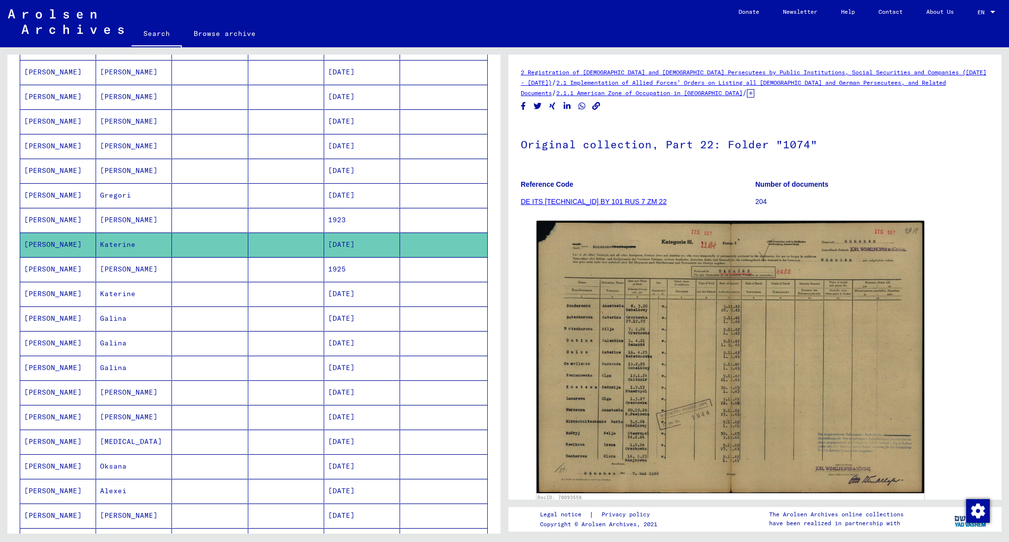
click at [131, 398] on mat-cell "[PERSON_NAME]" at bounding box center [134, 392] width 76 height 24
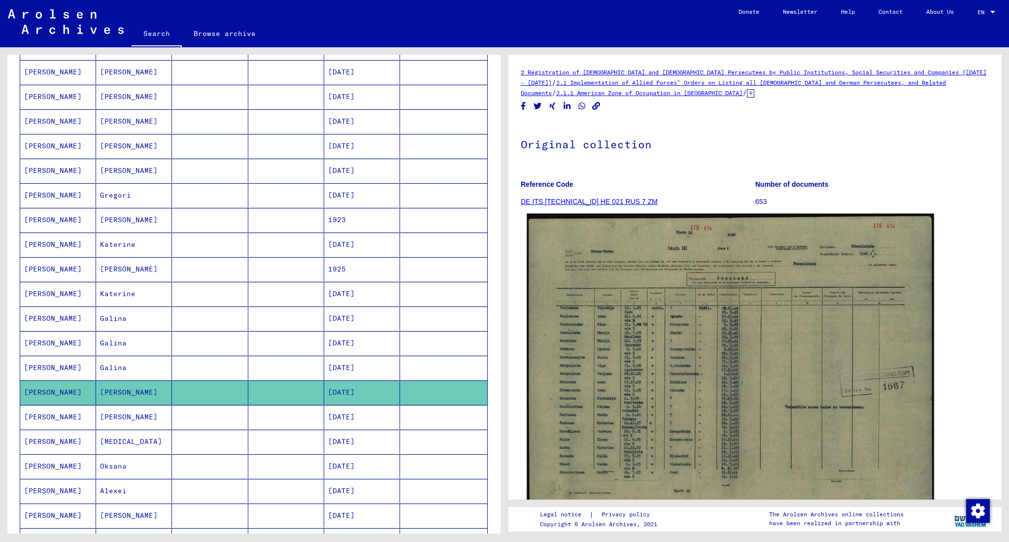
click at [661, 362] on img at bounding box center [730, 360] width 407 height 293
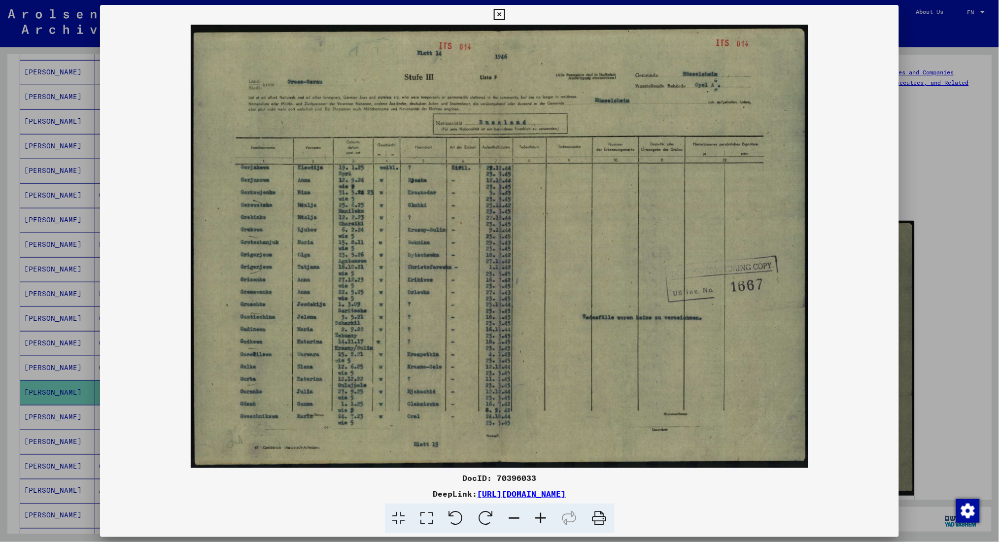
click at [536, 407] on icon at bounding box center [541, 519] width 27 height 30
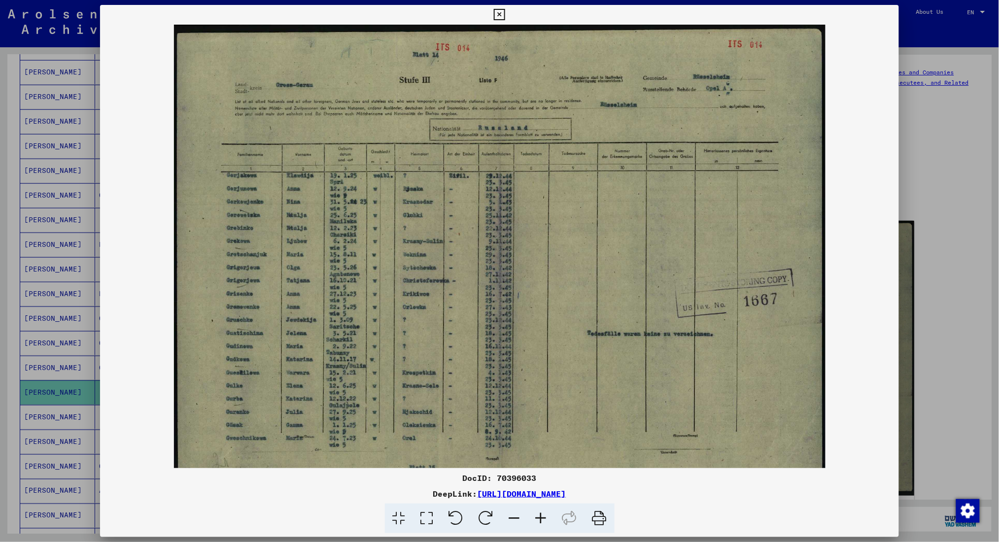
click at [536, 407] on icon at bounding box center [541, 519] width 27 height 30
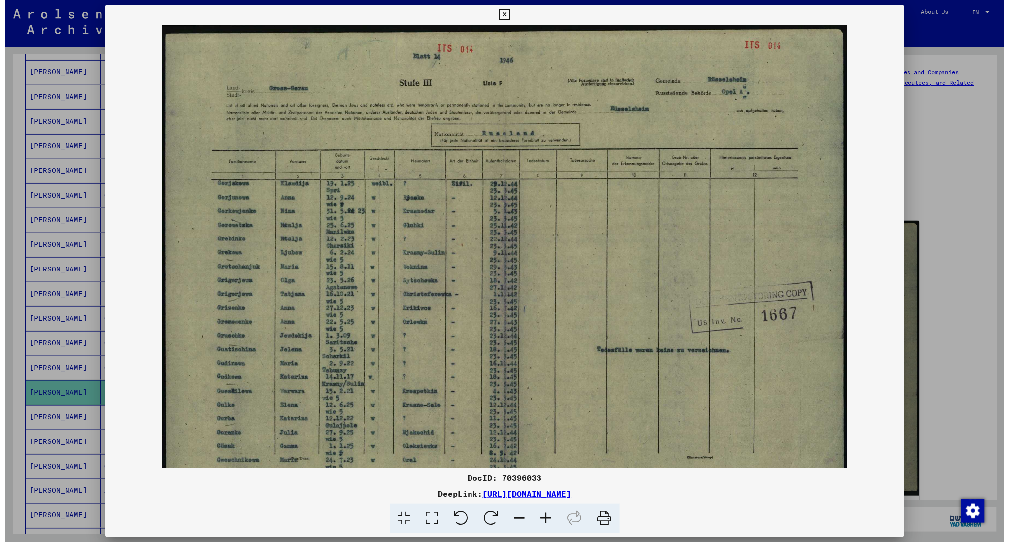
scroll to position [49, 0]
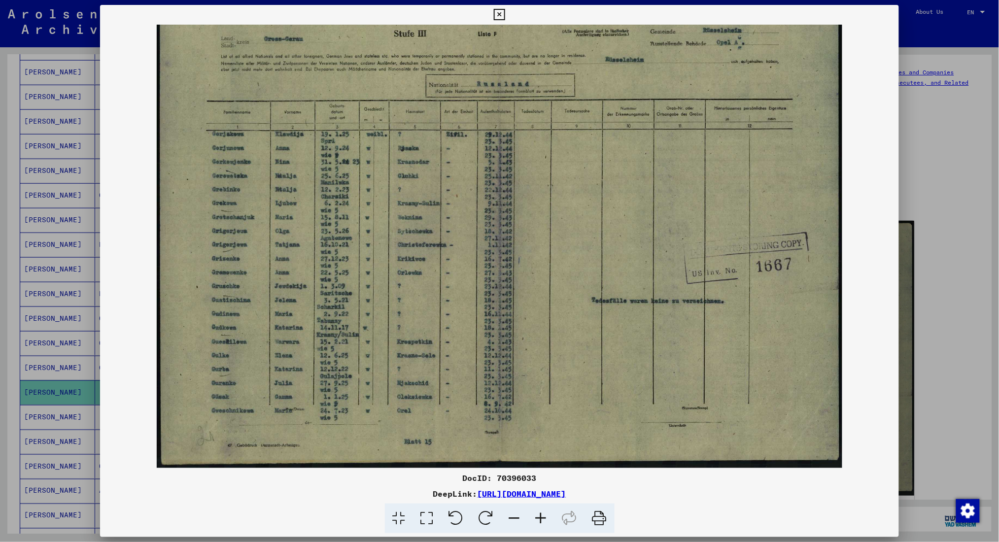
drag, startPoint x: 365, startPoint y: 361, endPoint x: 427, endPoint y: 317, distance: 76.0
click at [427, 317] on img at bounding box center [500, 221] width 686 height 493
click at [757, 255] on div at bounding box center [499, 271] width 999 height 542
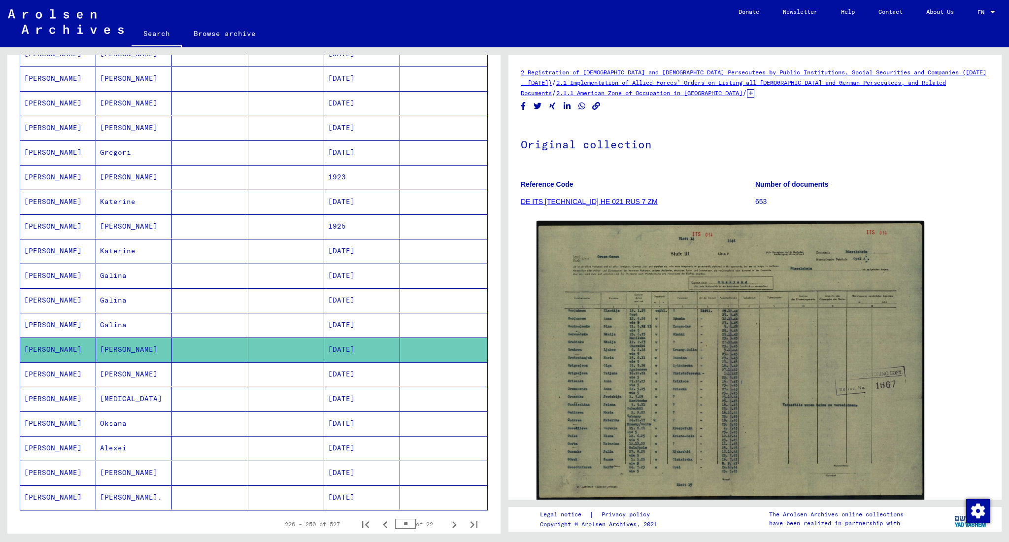
scroll to position [328, 0]
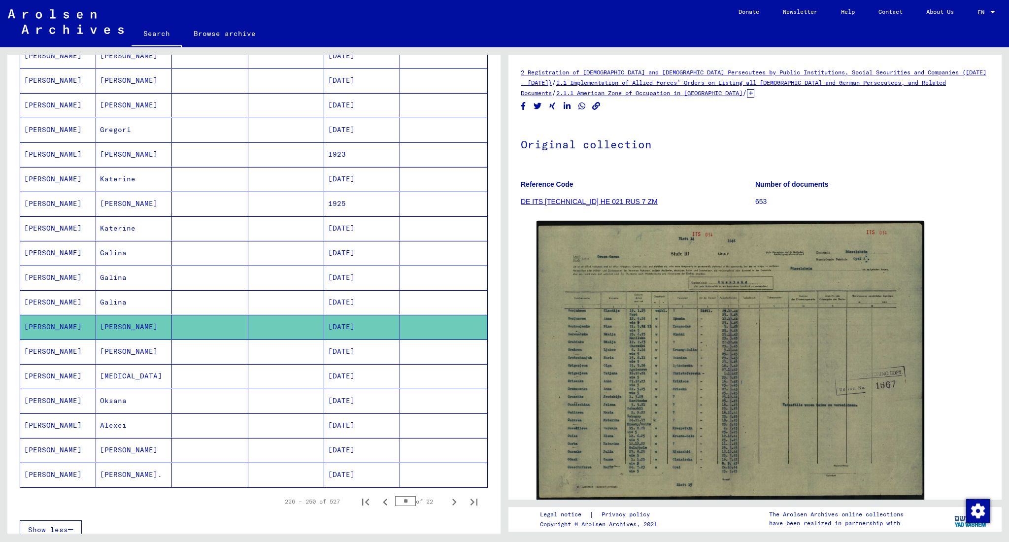
click at [143, 407] on mat-cell "Alexei" at bounding box center [134, 426] width 76 height 24
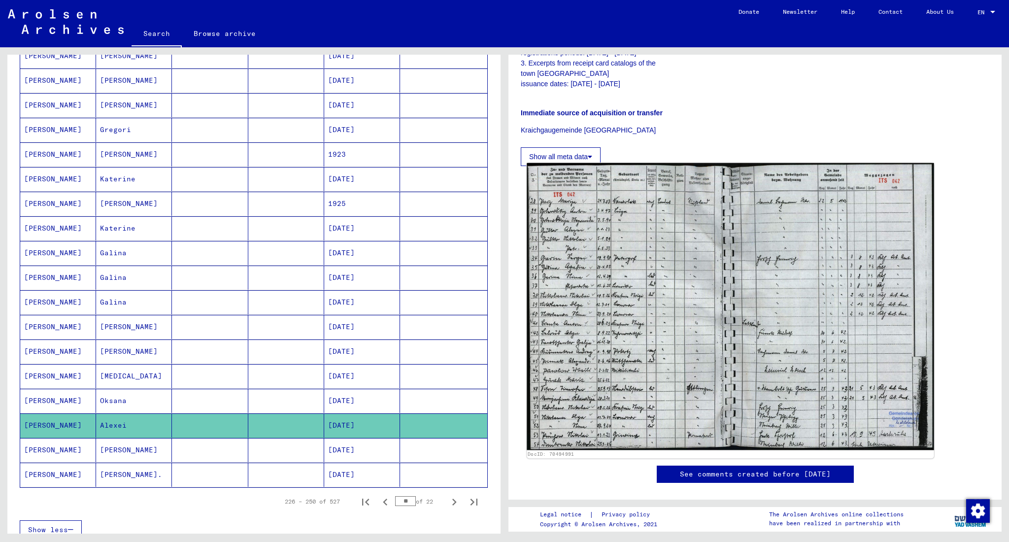
scroll to position [263, 0]
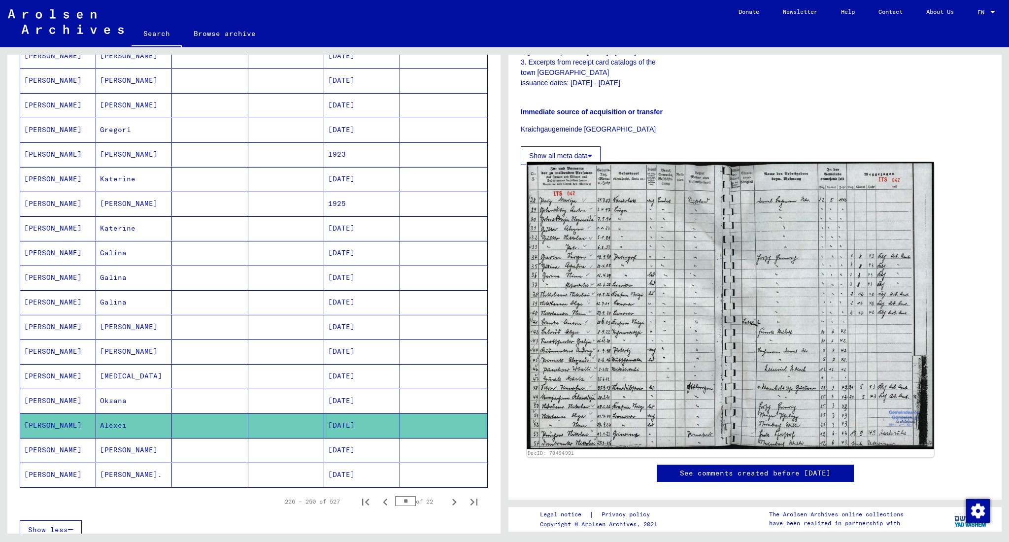
click at [633, 303] on img at bounding box center [730, 305] width 407 height 287
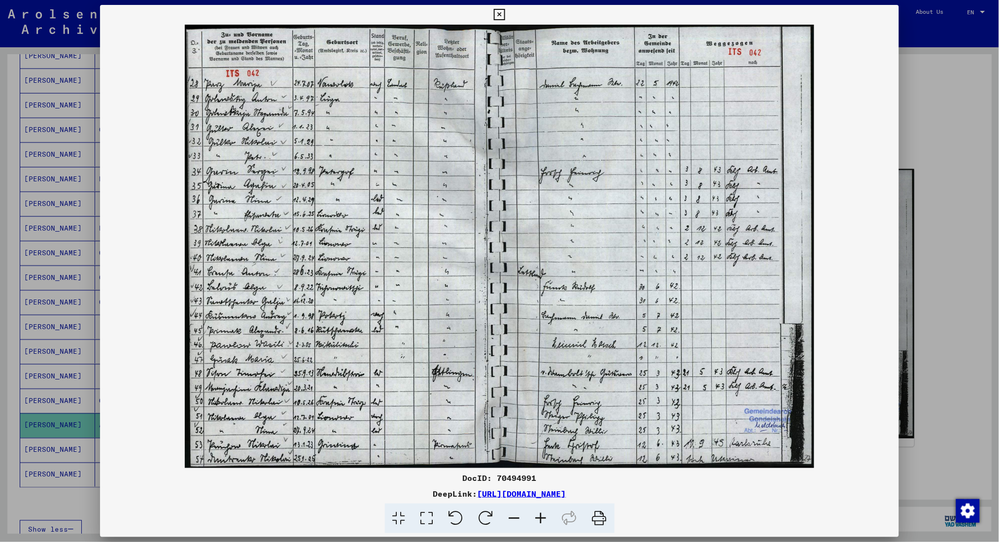
click at [757, 212] on div at bounding box center [499, 271] width 999 height 542
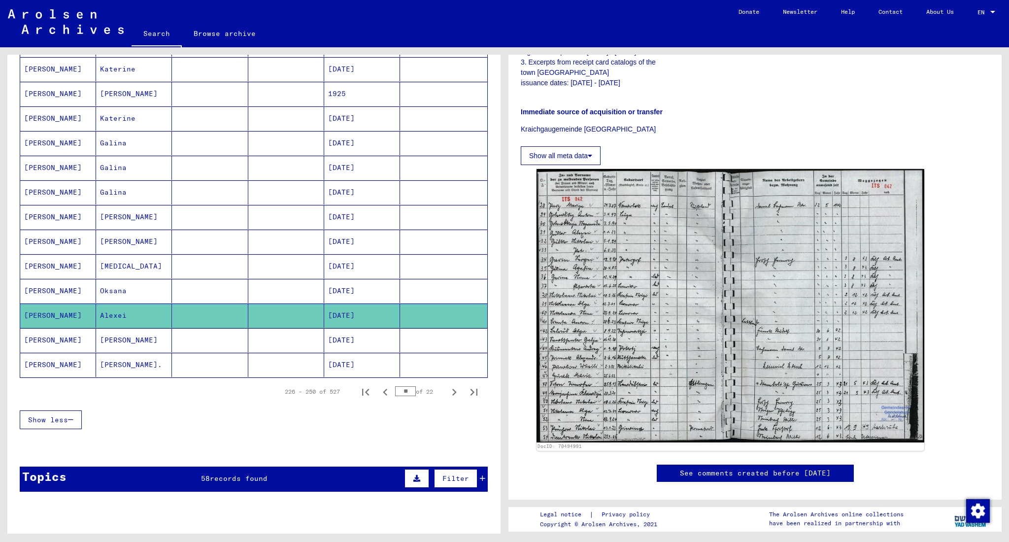
scroll to position [460, 0]
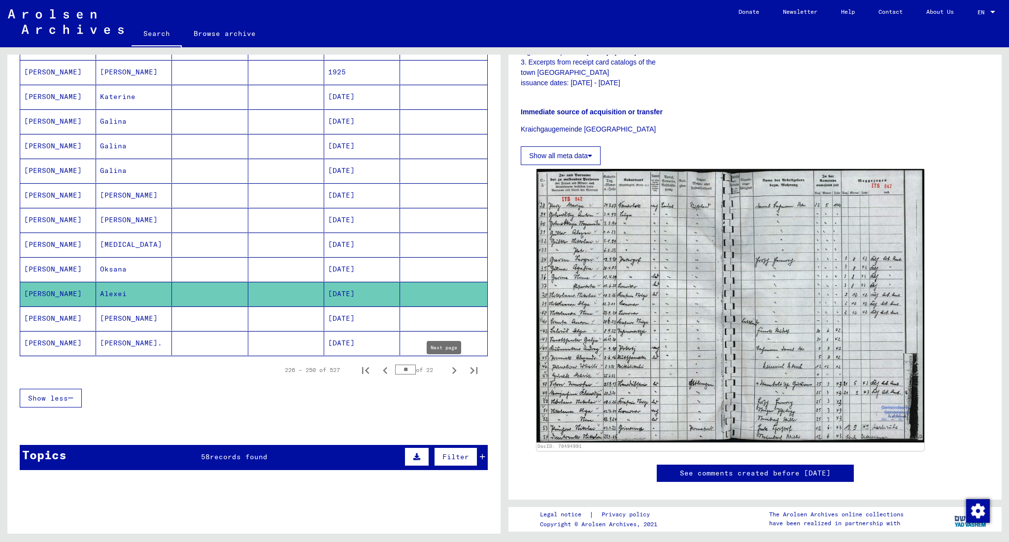
click at [448, 370] on icon "Next page" at bounding box center [455, 371] width 14 height 14
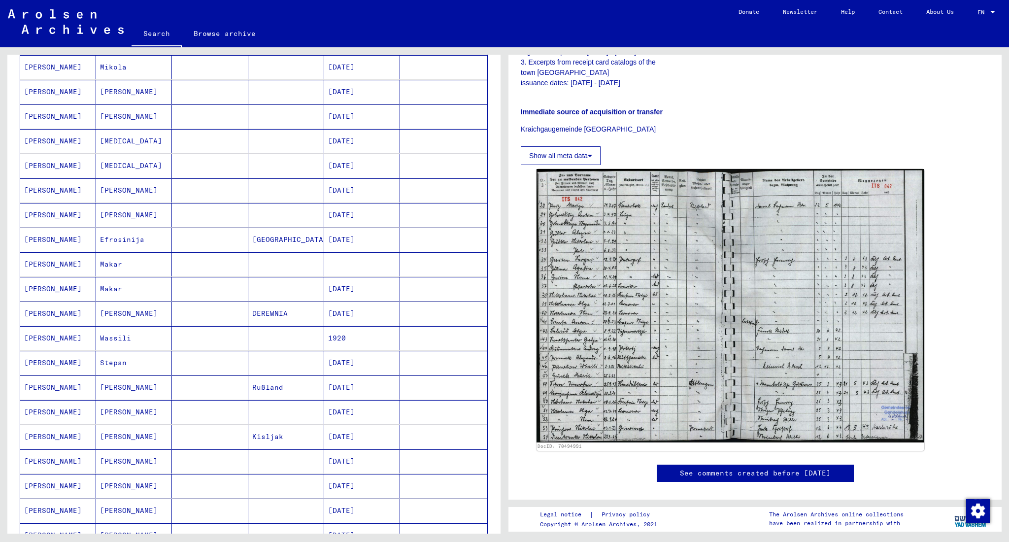
scroll to position [66, 0]
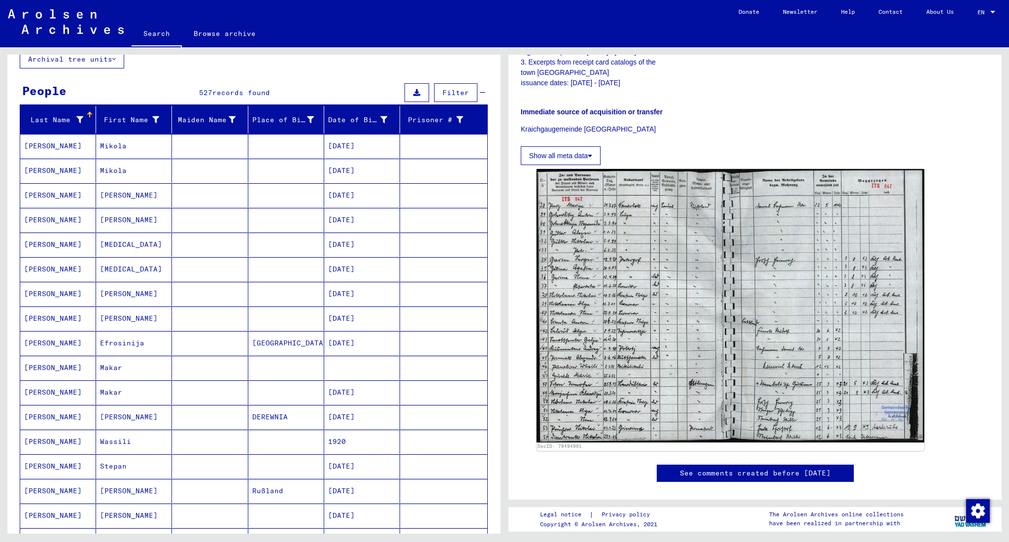
click at [156, 193] on mat-cell "[PERSON_NAME]" at bounding box center [134, 195] width 76 height 24
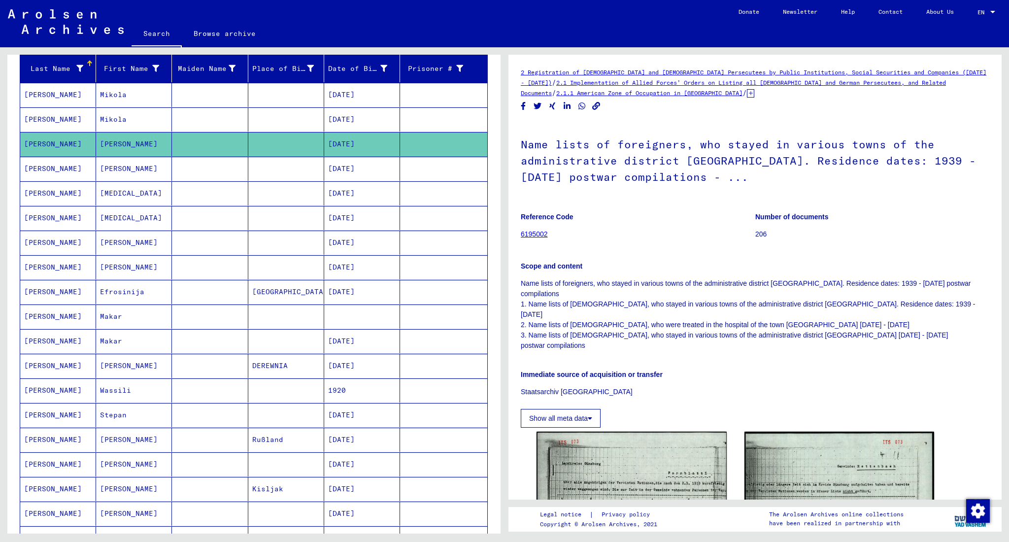
scroll to position [197, 0]
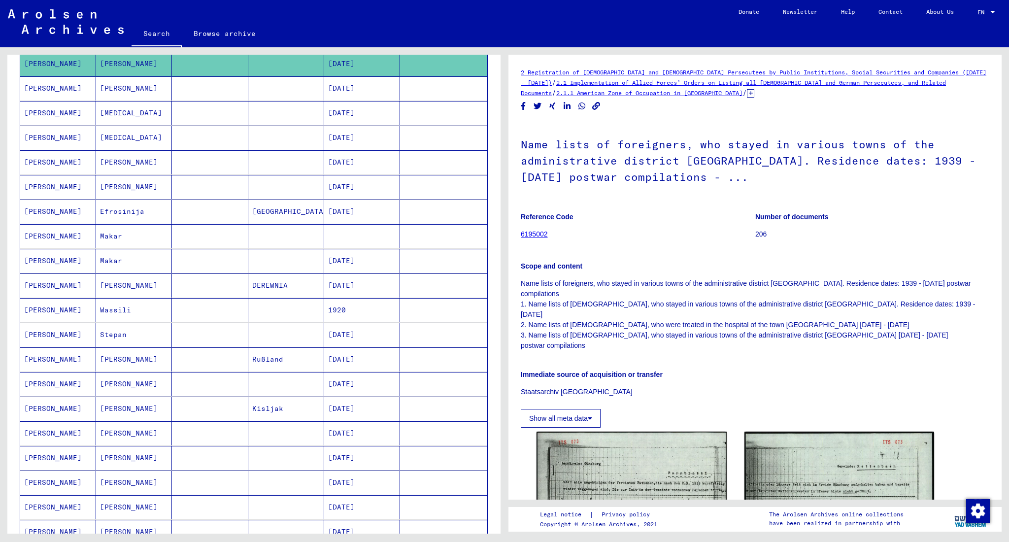
click at [155, 279] on mat-cell "[PERSON_NAME]" at bounding box center [134, 286] width 76 height 24
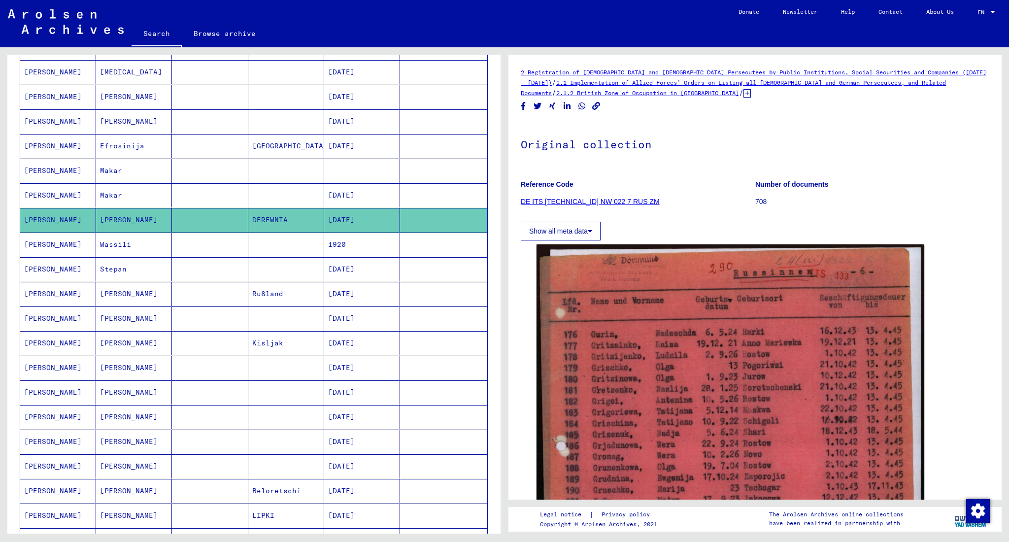
scroll to position [328, 0]
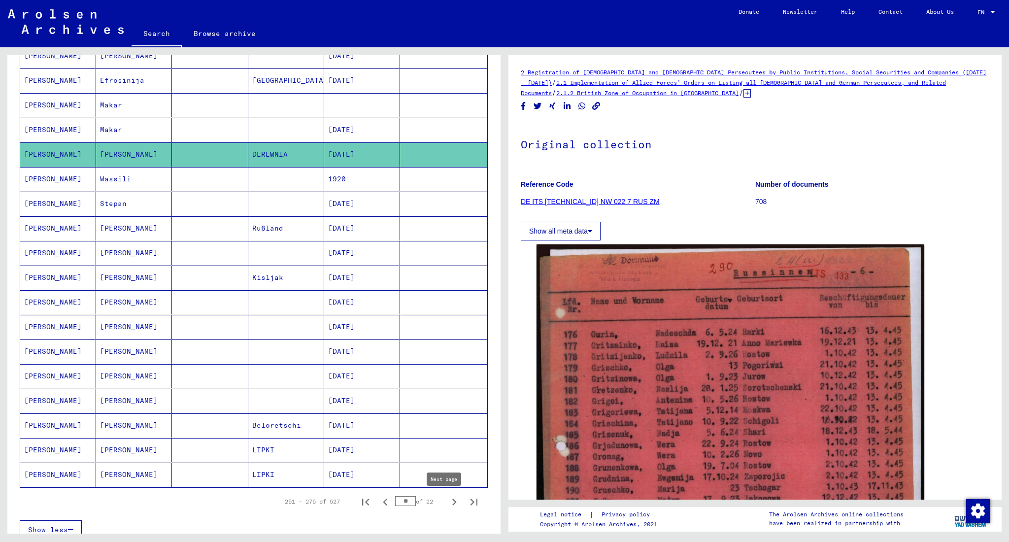
click at [448, 407] on icon "Next page" at bounding box center [455, 502] width 14 height 14
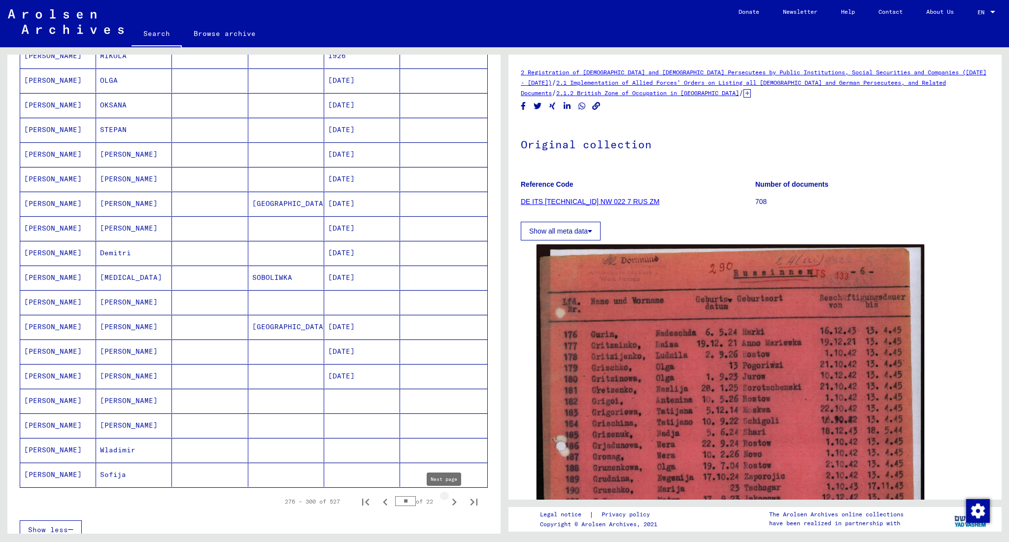
type input "**"
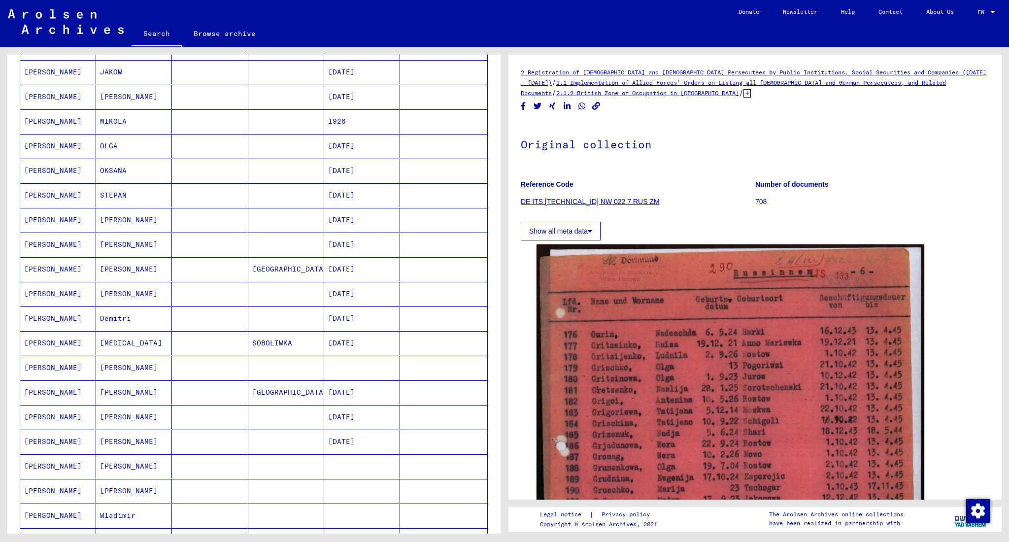
click at [352, 293] on mat-cell "[DATE]" at bounding box center [362, 294] width 76 height 24
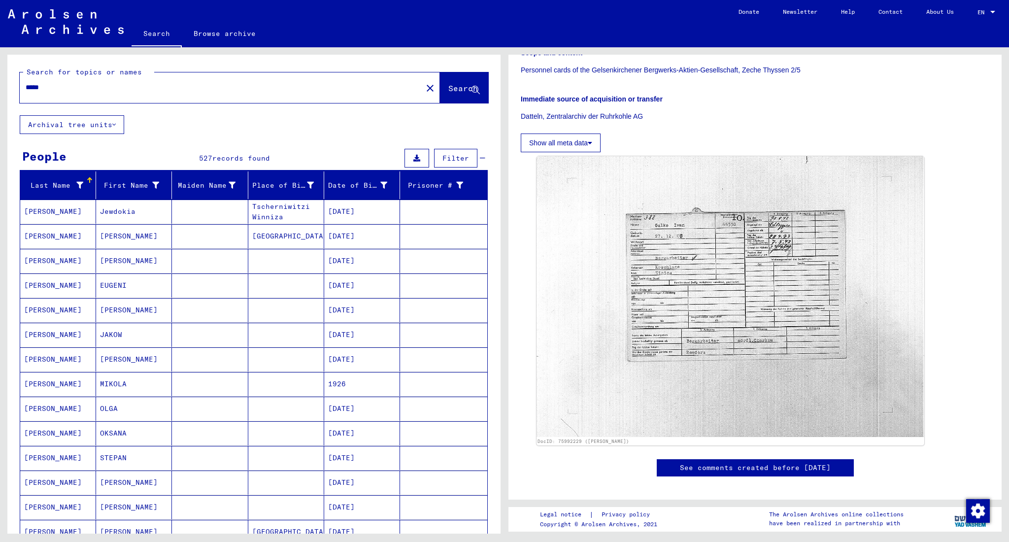
click at [424, 90] on mat-icon "close" at bounding box center [430, 88] width 12 height 12
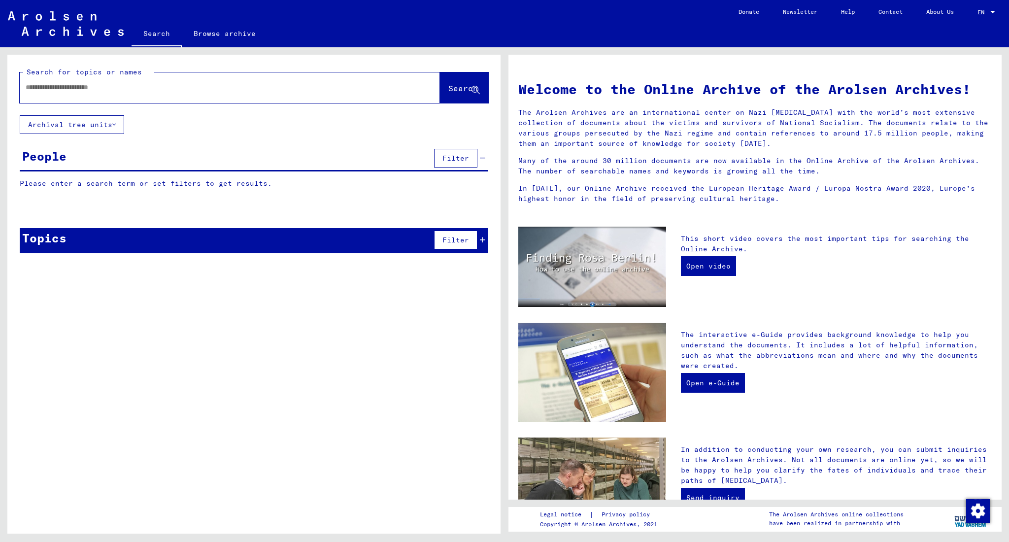
click at [365, 81] on div at bounding box center [215, 87] width 391 height 22
click at [316, 87] on input "text" at bounding box center [218, 87] width 385 height 10
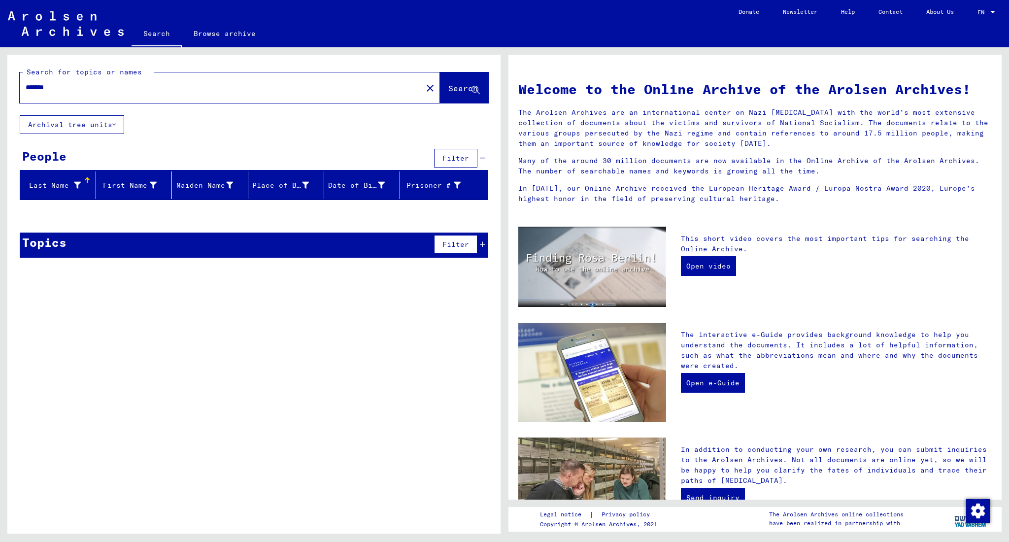
click at [38, 87] on input "*******" at bounding box center [218, 87] width 385 height 10
click at [58, 98] on div "********" at bounding box center [215, 87] width 391 height 22
click at [43, 86] on input "********" at bounding box center [218, 87] width 385 height 10
type input "*"
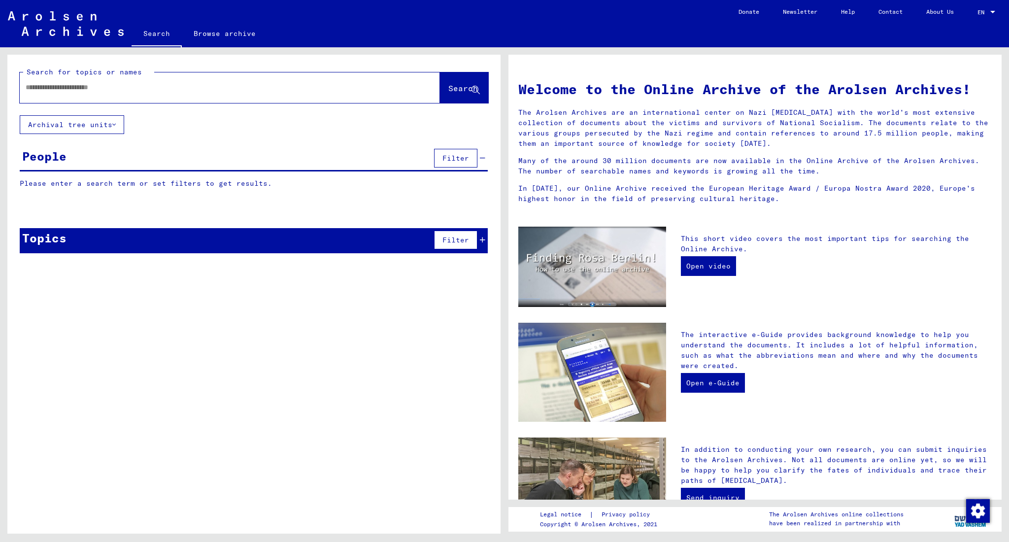
click at [262, 87] on input "text" at bounding box center [218, 87] width 385 height 10
type input "*********"
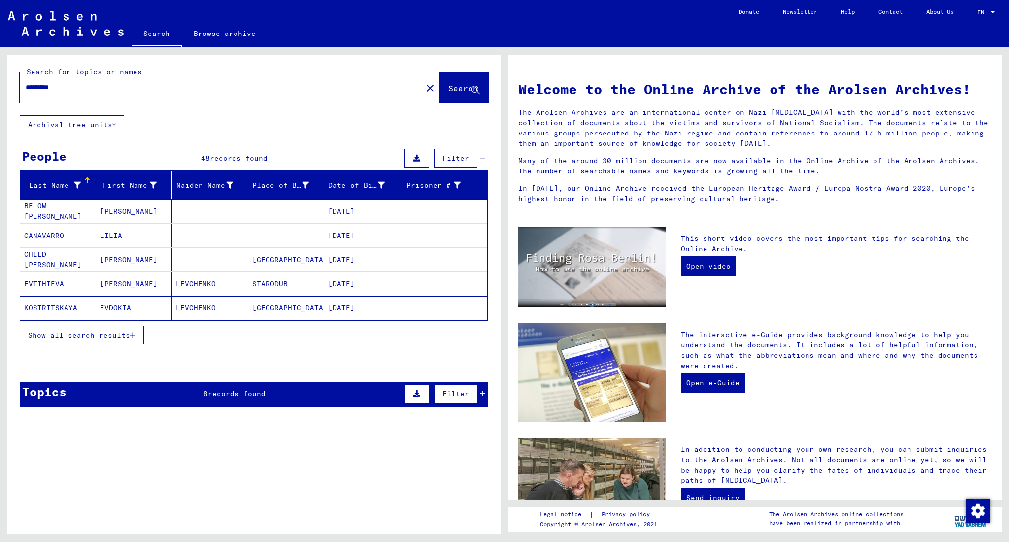
click at [111, 335] on span "Show all search results" at bounding box center [79, 335] width 102 height 9
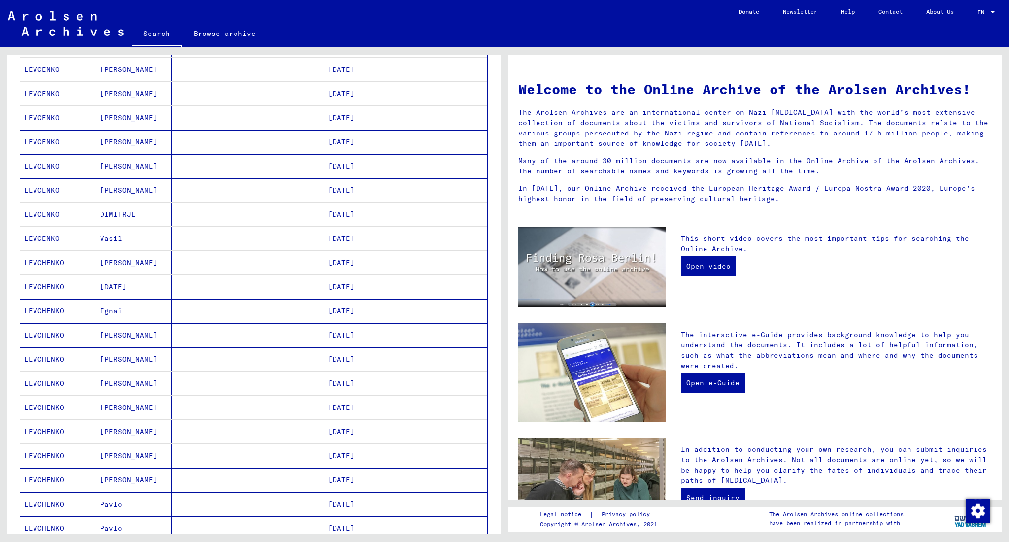
scroll to position [328, 0]
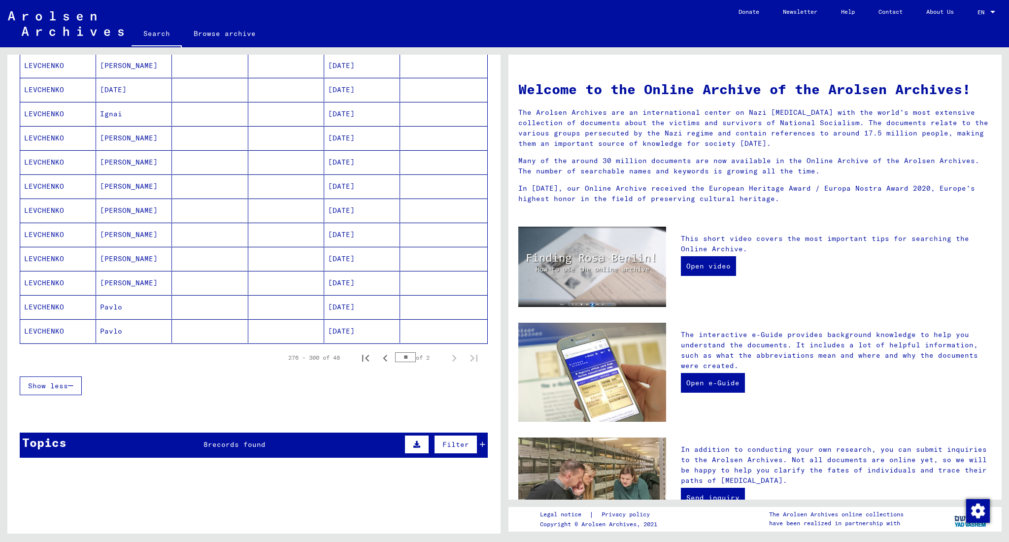
click at [156, 325] on mat-cell "Pavlo" at bounding box center [134, 331] width 76 height 24
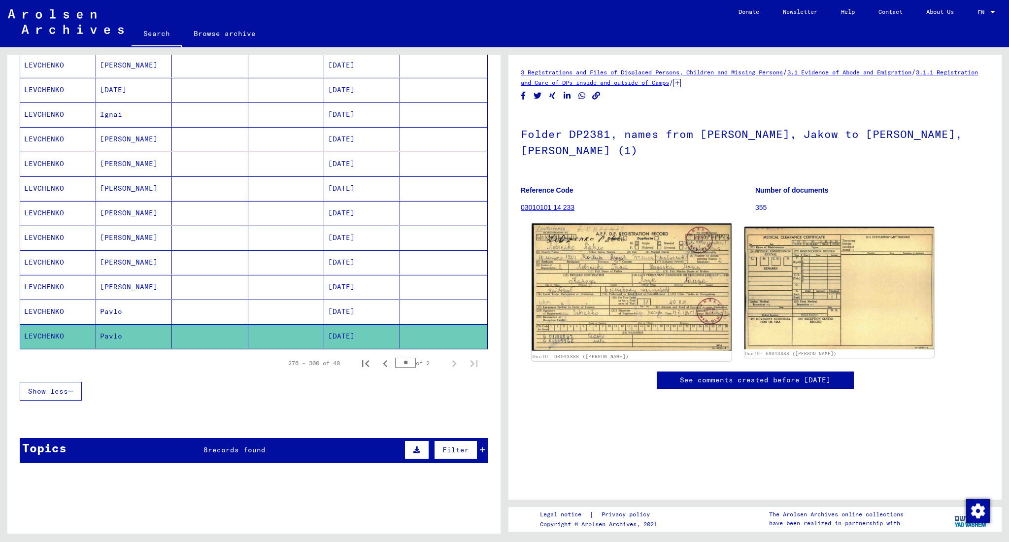
click at [695, 274] on img at bounding box center [632, 287] width 200 height 127
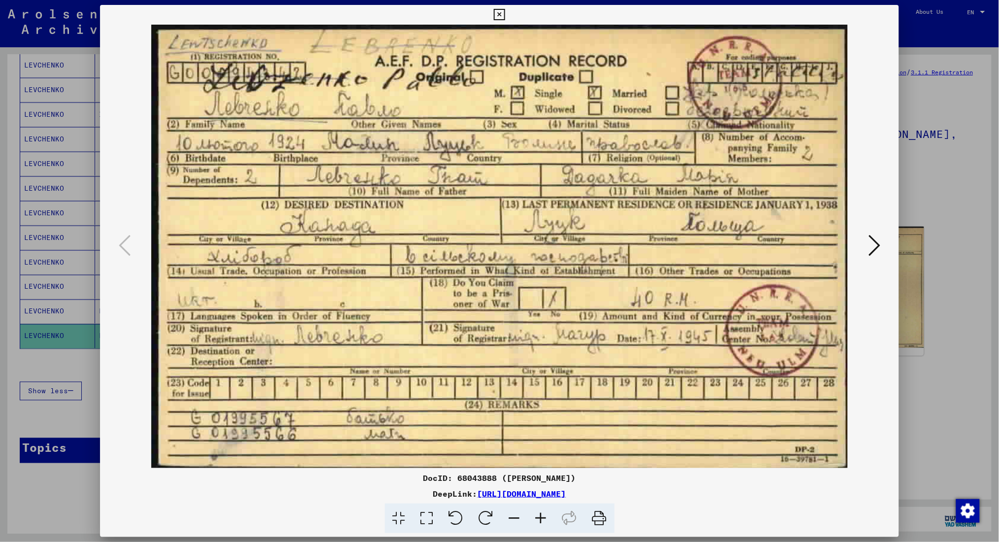
click at [757, 152] on div at bounding box center [499, 271] width 999 height 542
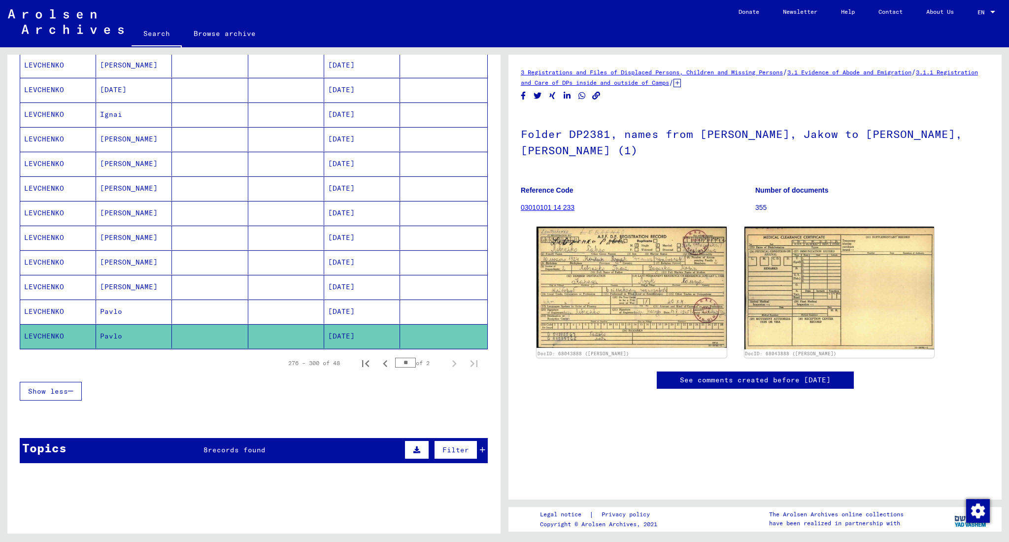
click at [146, 287] on mat-cell "[PERSON_NAME]" at bounding box center [134, 287] width 76 height 24
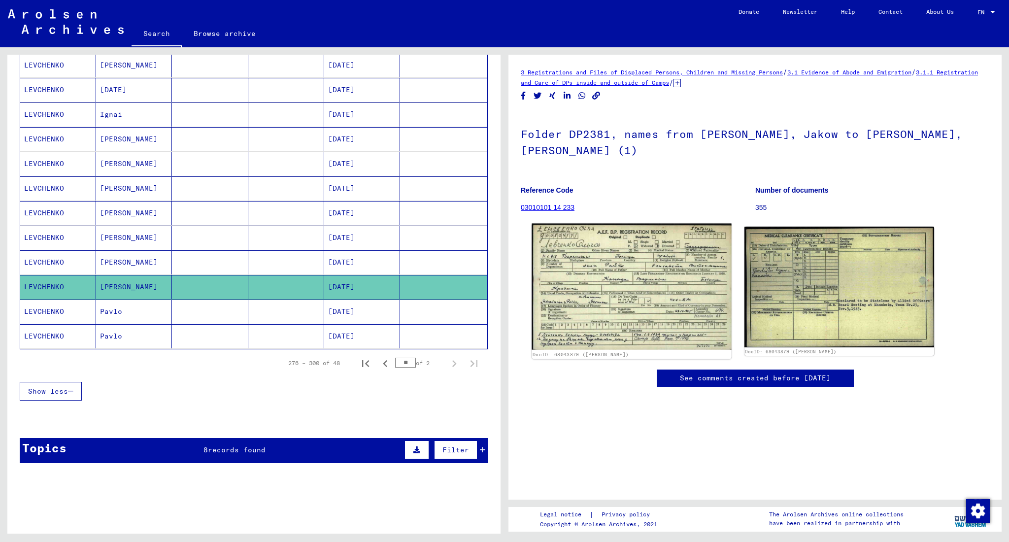
click at [675, 271] on img at bounding box center [632, 287] width 200 height 126
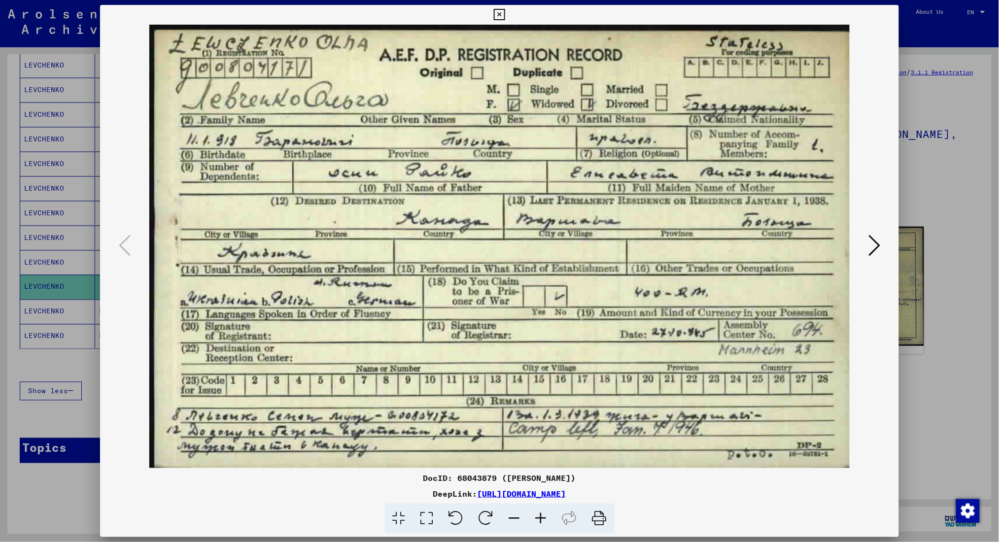
click at [757, 227] on div at bounding box center [499, 271] width 999 height 542
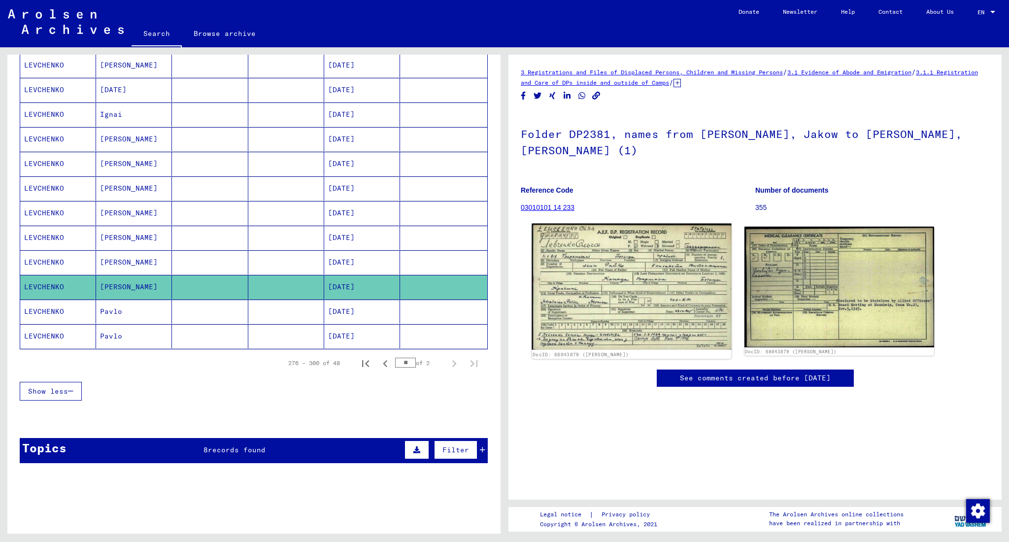
click at [609, 280] on img at bounding box center [632, 287] width 200 height 126
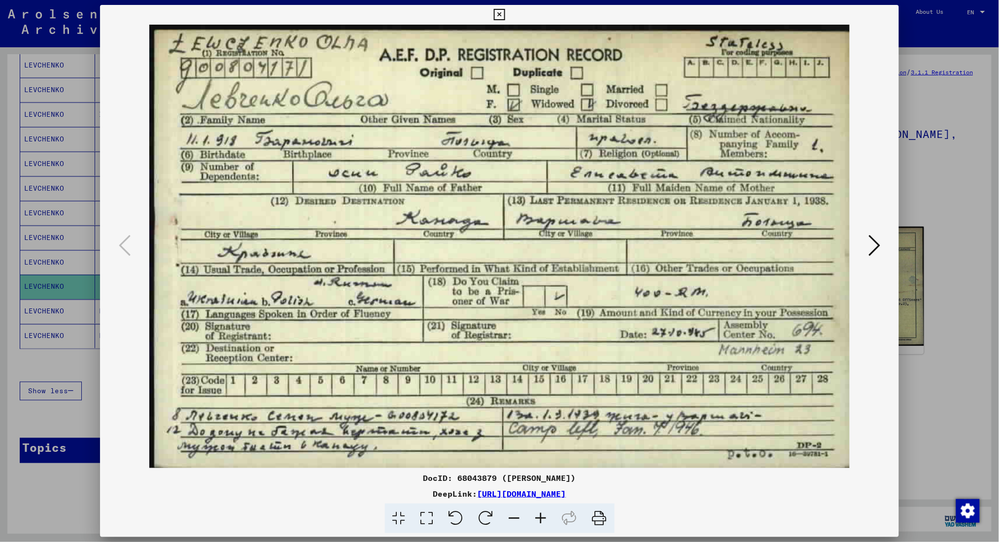
click at [757, 194] on div at bounding box center [499, 271] width 999 height 542
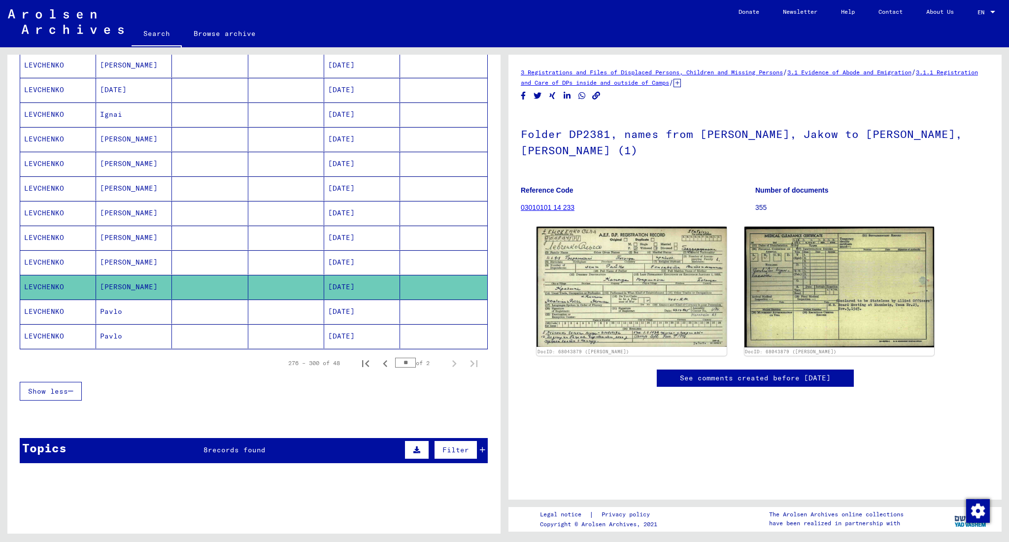
click at [79, 310] on mat-cell "LEVCHENKO" at bounding box center [58, 312] width 76 height 24
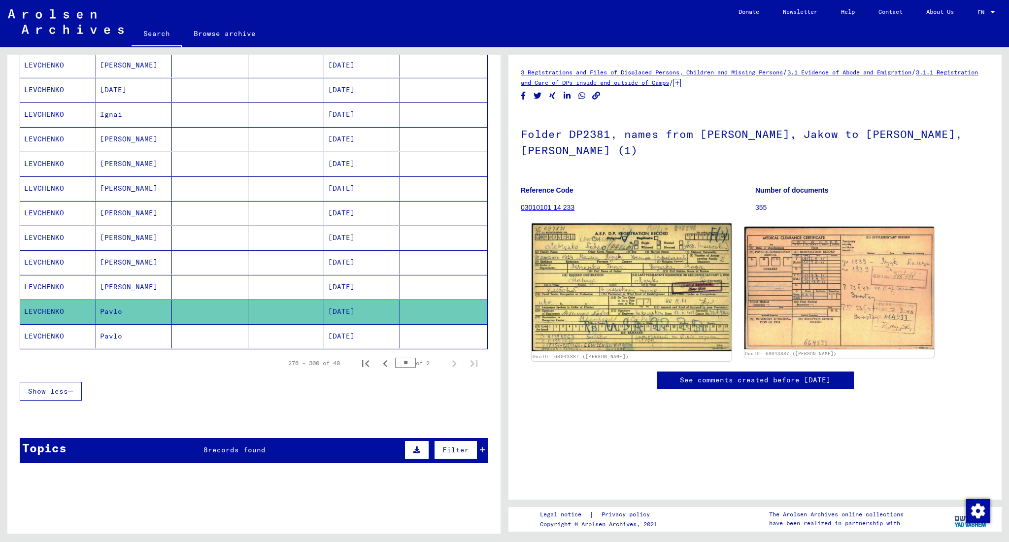
click at [653, 288] on img at bounding box center [632, 288] width 200 height 128
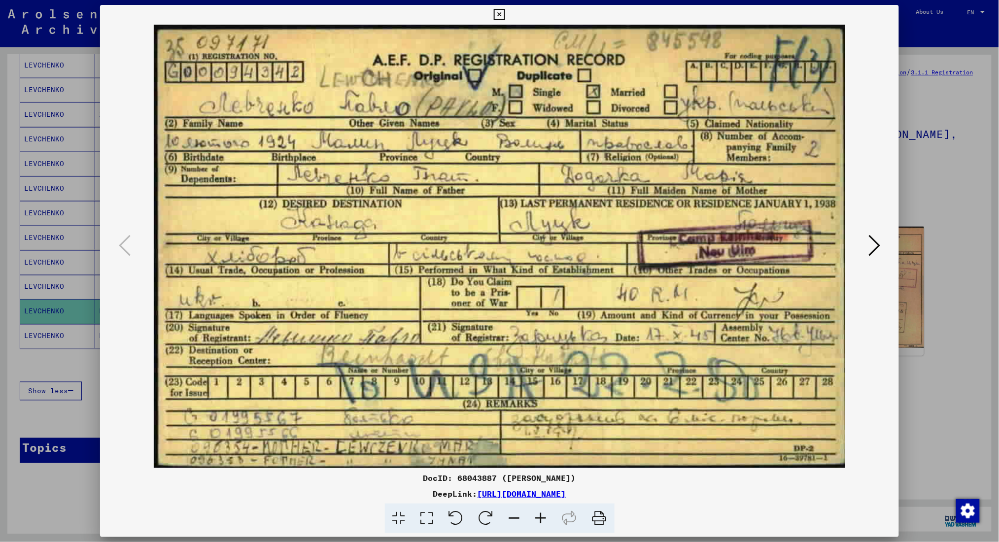
drag, startPoint x: 940, startPoint y: 299, endPoint x: 932, endPoint y: 301, distance: 8.3
click at [757, 299] on div at bounding box center [499, 271] width 999 height 542
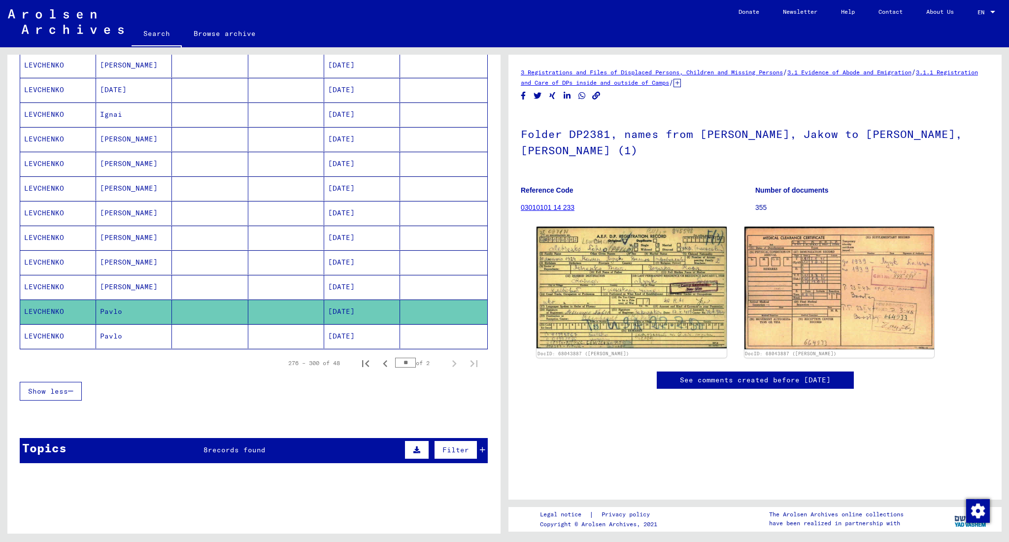
click at [108, 242] on mat-cell "[PERSON_NAME]" at bounding box center [134, 238] width 76 height 24
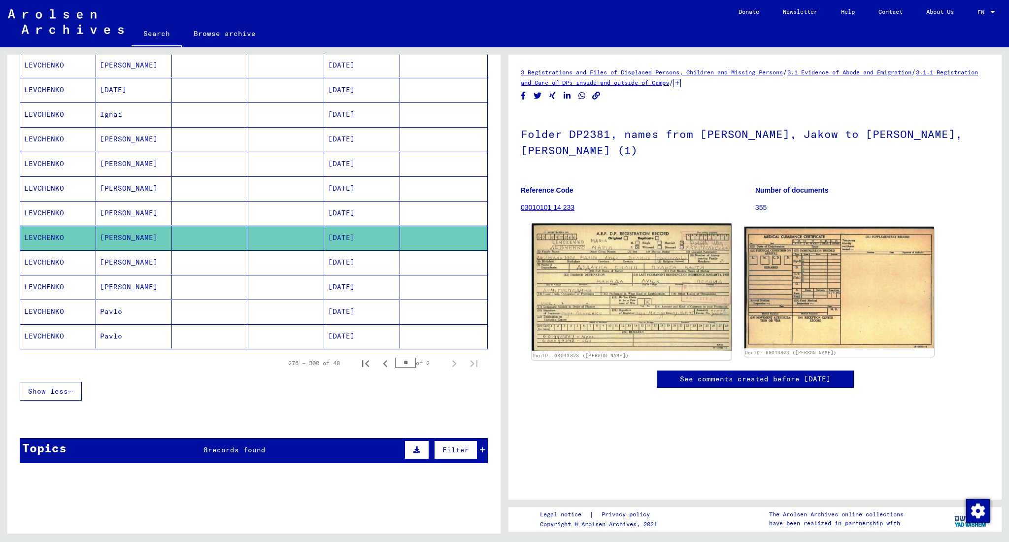
click at [650, 265] on img at bounding box center [632, 287] width 200 height 127
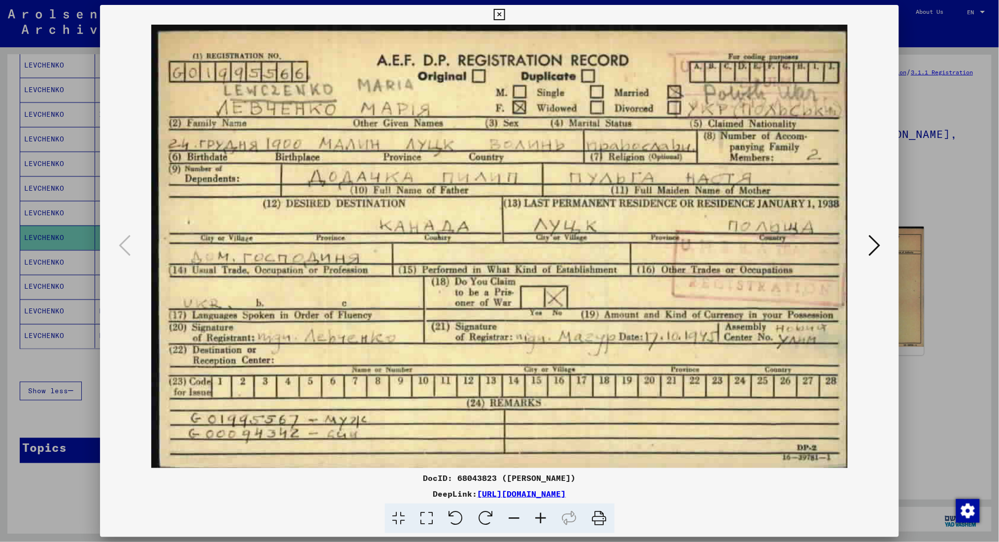
click at [757, 147] on div at bounding box center [499, 271] width 999 height 542
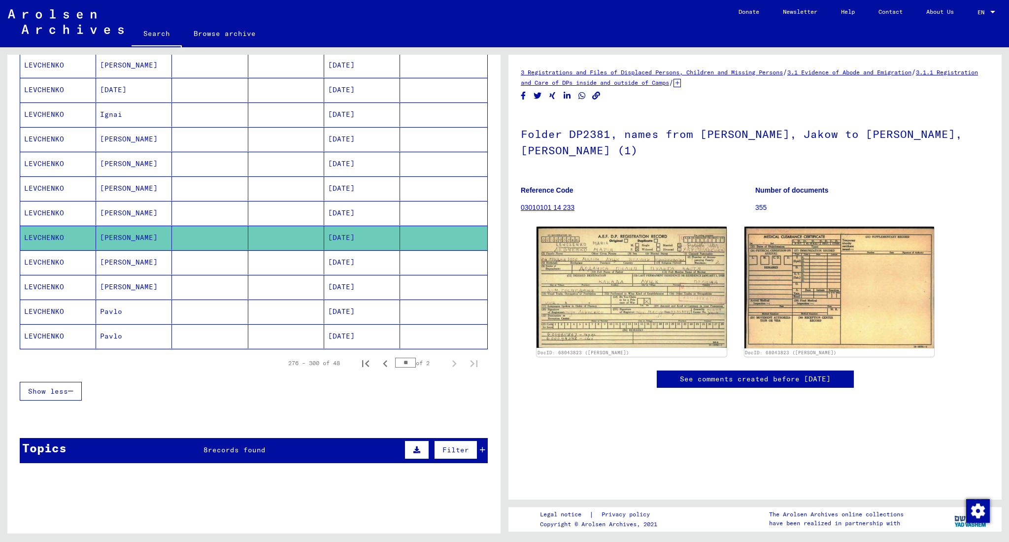
click at [115, 214] on mat-cell "[PERSON_NAME]" at bounding box center [134, 213] width 76 height 24
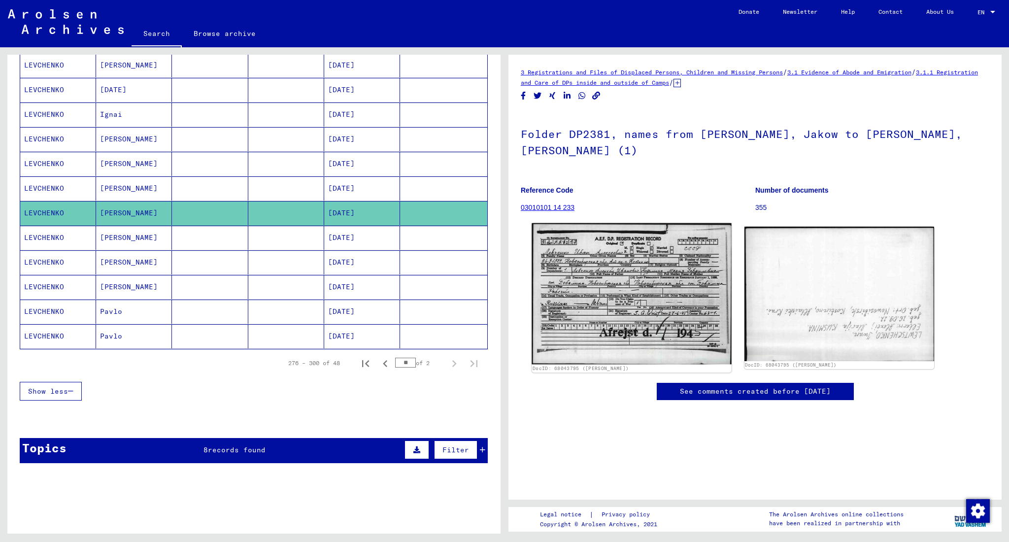
click at [637, 250] on img at bounding box center [632, 293] width 200 height 141
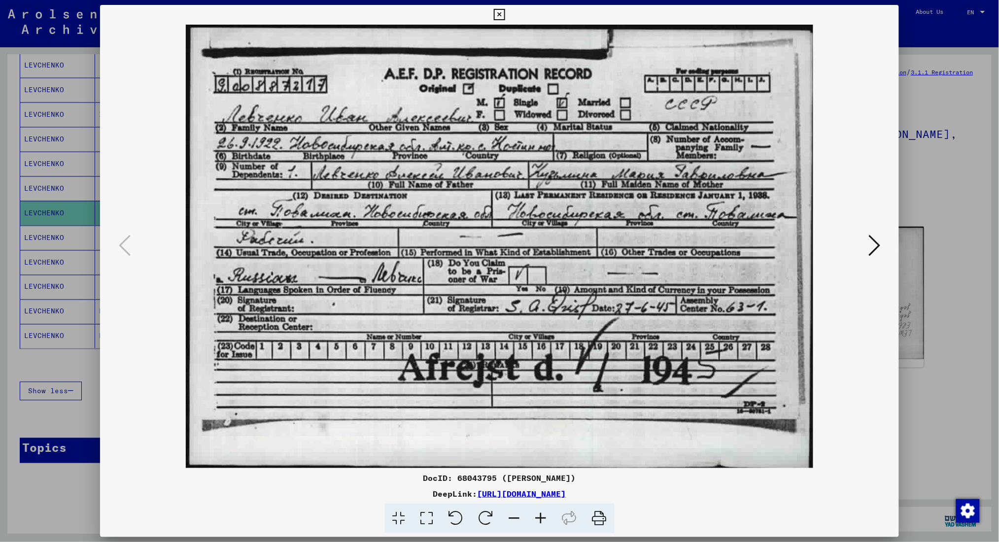
click at [757, 168] on div at bounding box center [499, 271] width 999 height 542
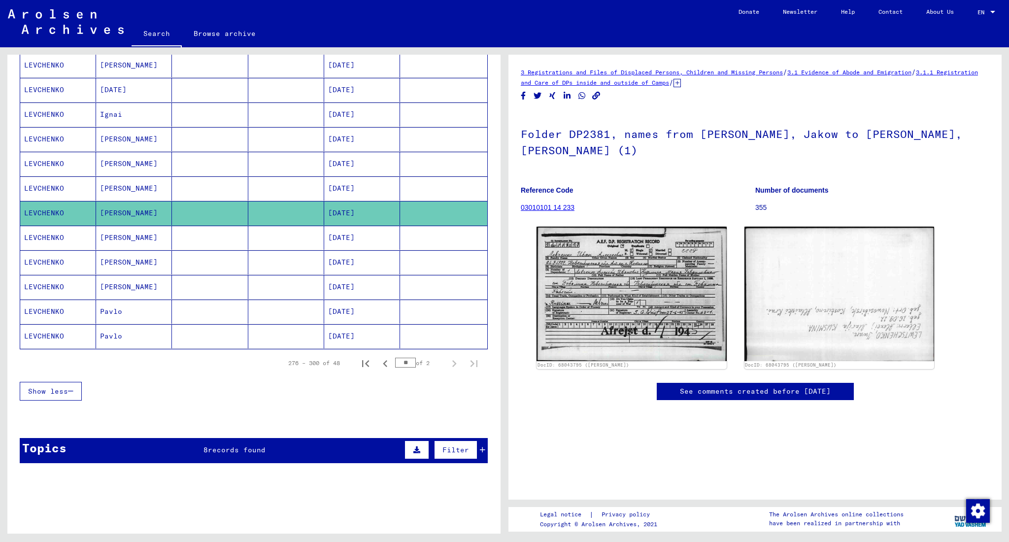
click at [150, 169] on mat-cell "[PERSON_NAME]" at bounding box center [134, 164] width 76 height 24
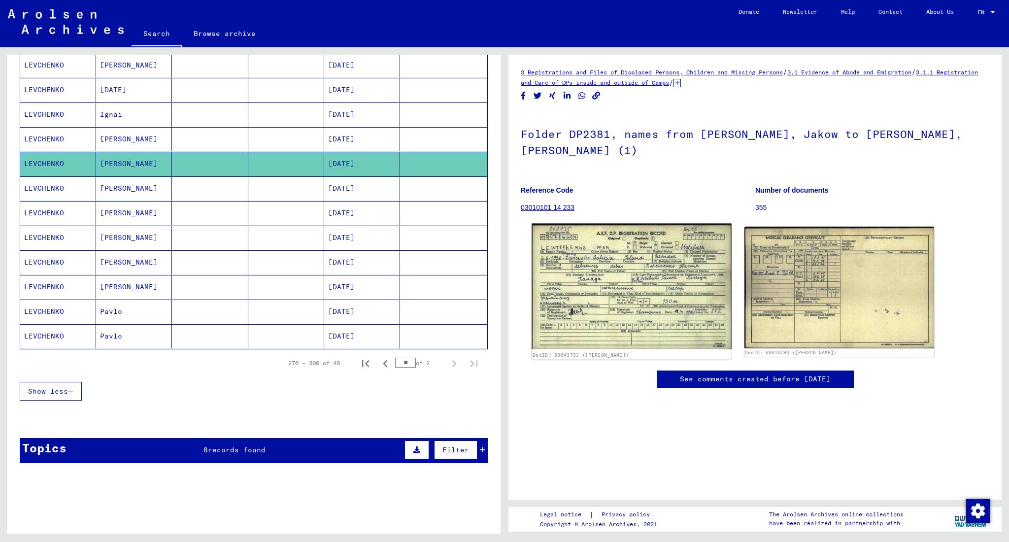
click at [631, 233] on img at bounding box center [632, 287] width 200 height 126
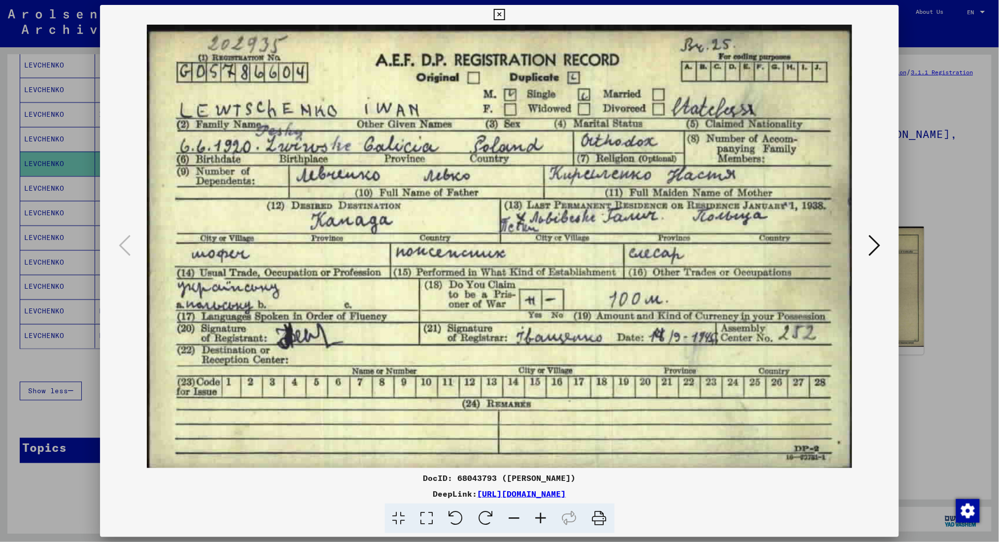
click at [757, 175] on div at bounding box center [499, 271] width 999 height 542
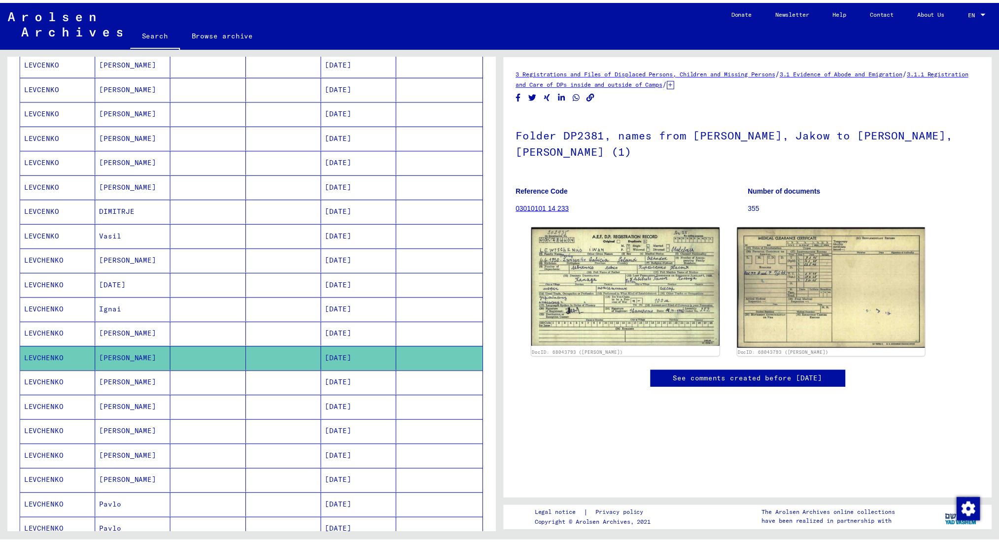
scroll to position [270, 0]
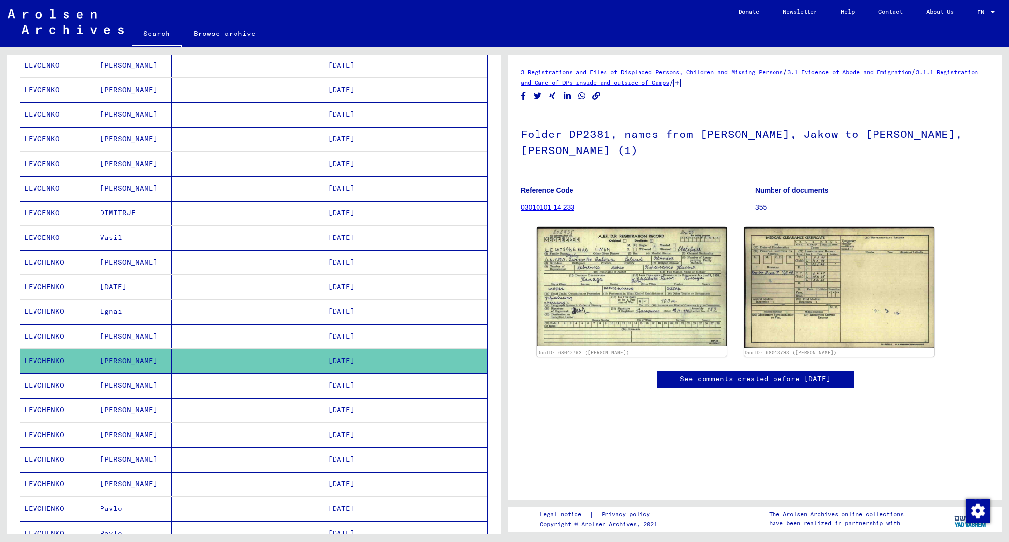
click at [139, 336] on mat-cell "[PERSON_NAME]" at bounding box center [134, 336] width 76 height 24
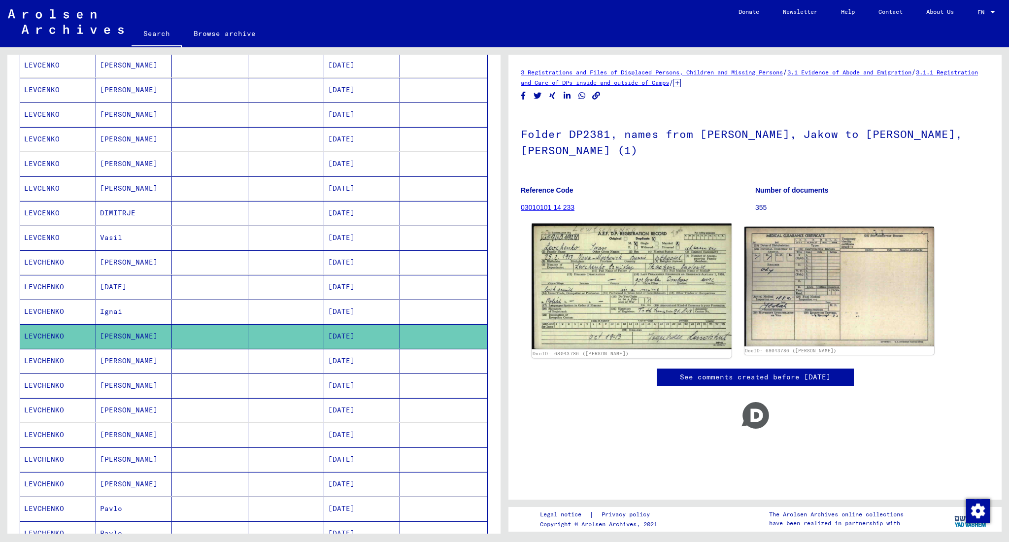
click at [627, 245] on img at bounding box center [632, 287] width 200 height 126
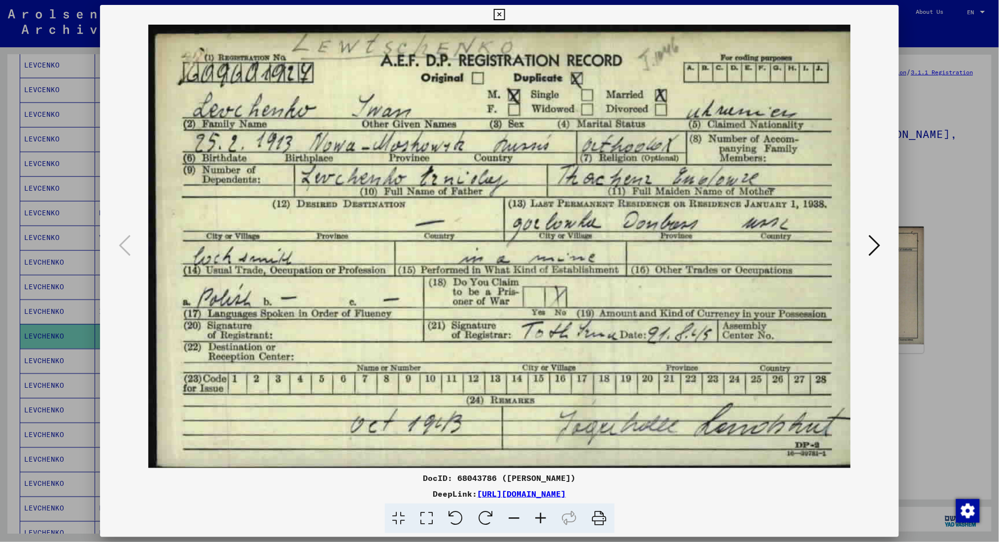
click at [757, 156] on div at bounding box center [499, 271] width 999 height 542
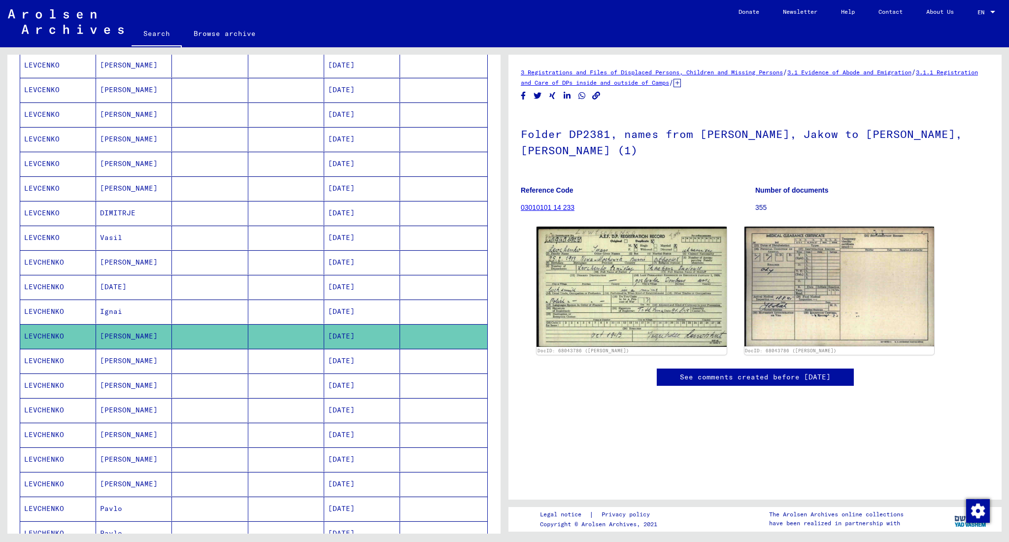
click at [123, 280] on mat-cell "[DATE]" at bounding box center [134, 287] width 76 height 24
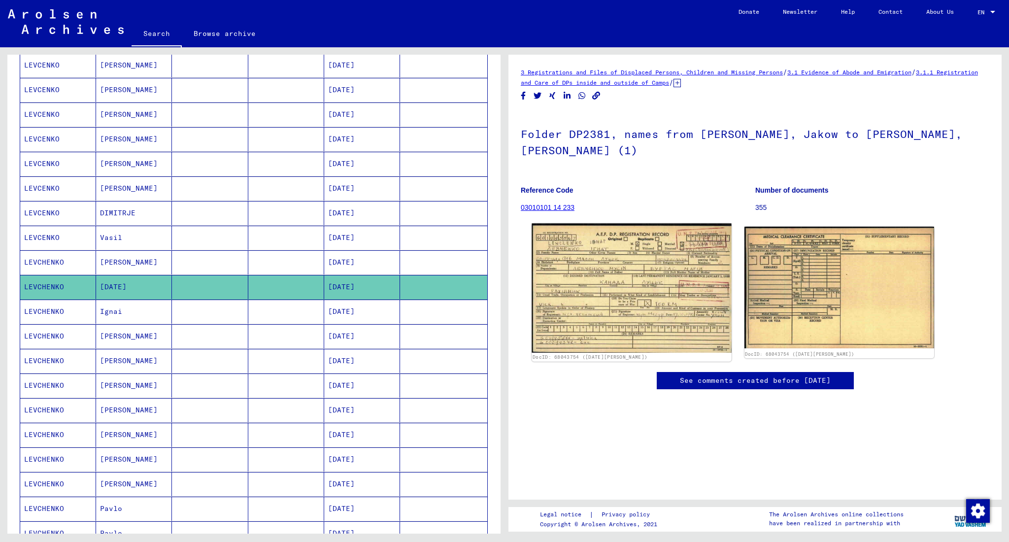
click at [610, 253] on img at bounding box center [632, 288] width 200 height 129
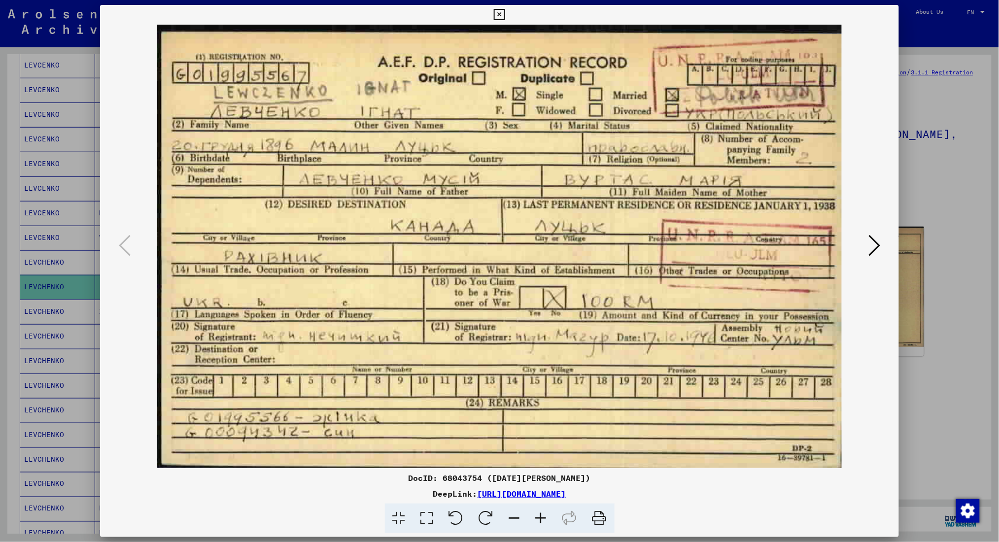
click at [757, 145] on div at bounding box center [499, 271] width 999 height 542
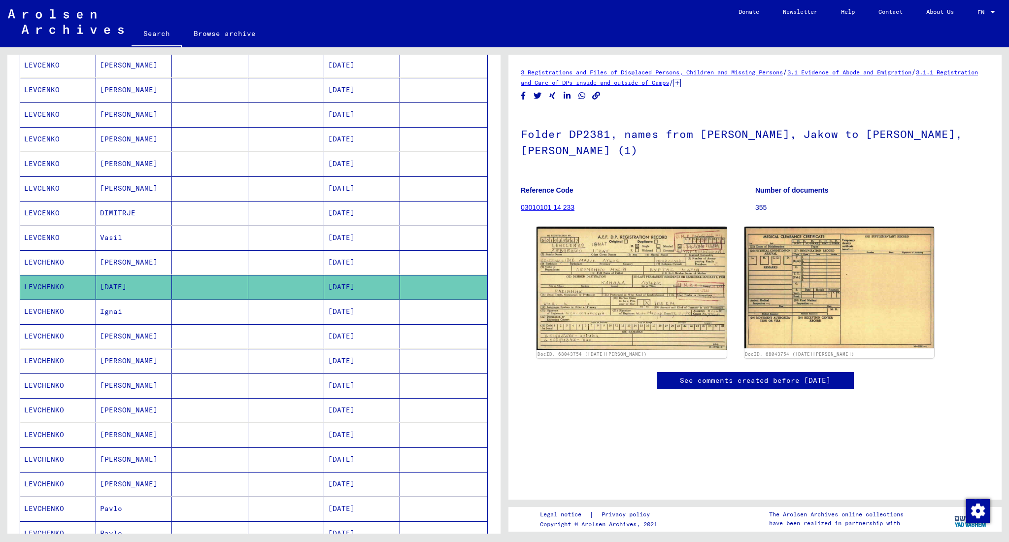
click at [130, 236] on mat-cell "Vasil" at bounding box center [134, 238] width 76 height 24
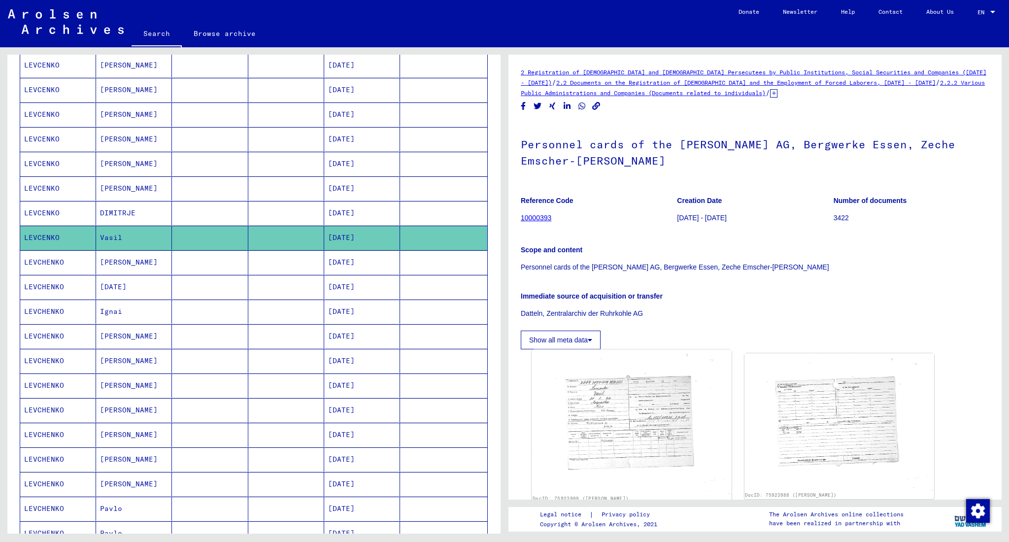
click at [621, 405] on img at bounding box center [632, 422] width 200 height 144
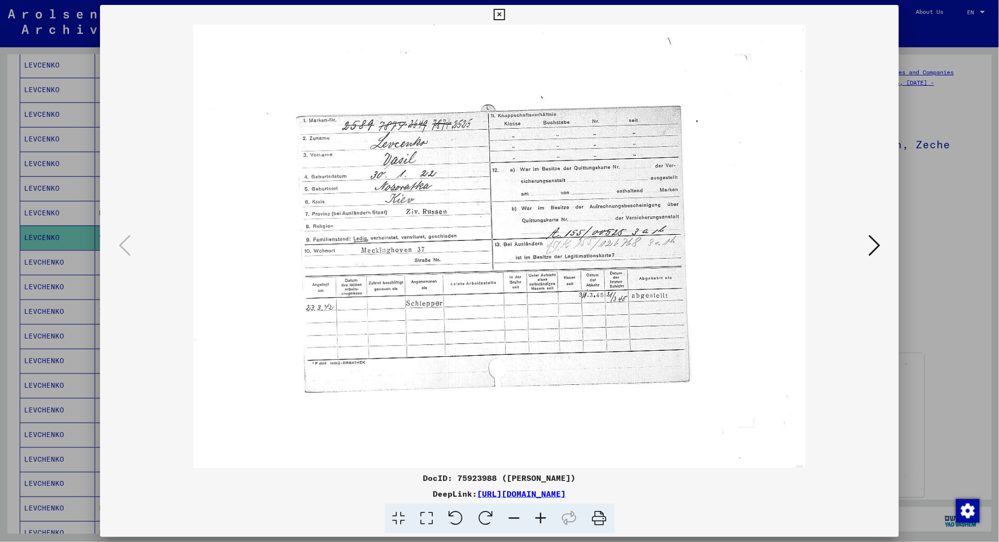
click at [757, 349] on div at bounding box center [499, 271] width 999 height 542
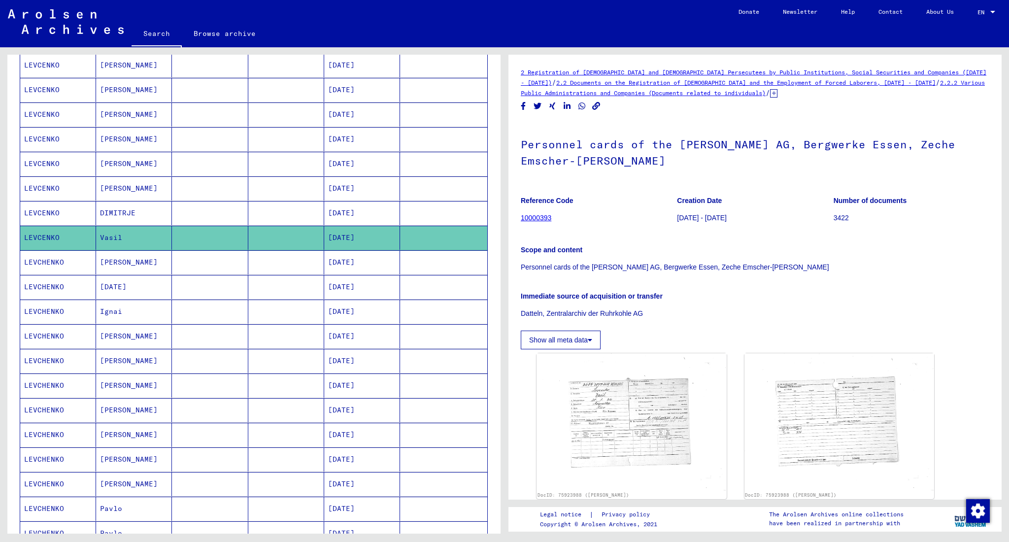
click at [114, 209] on mat-cell "DIMITRJE" at bounding box center [134, 213] width 76 height 24
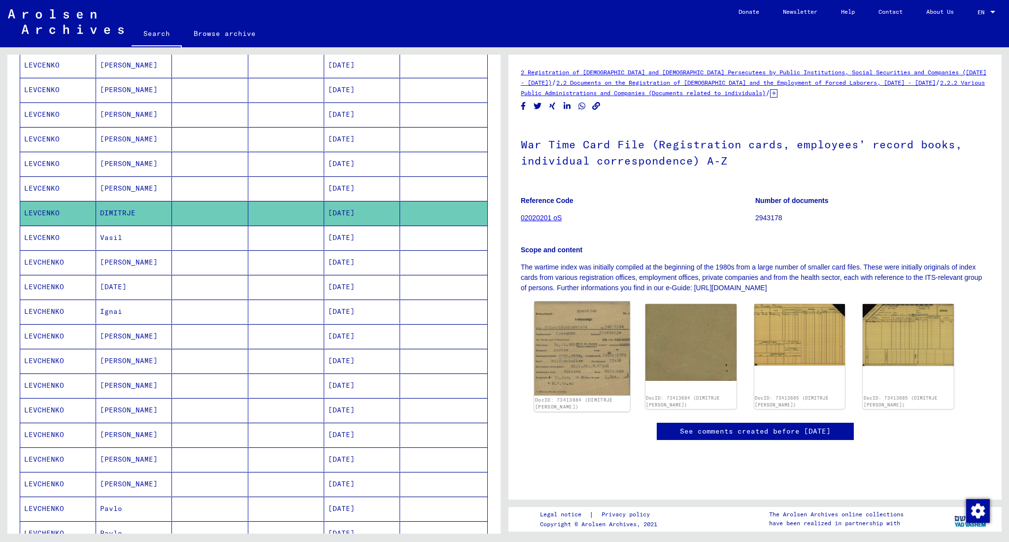
click at [576, 330] on img at bounding box center [582, 349] width 96 height 94
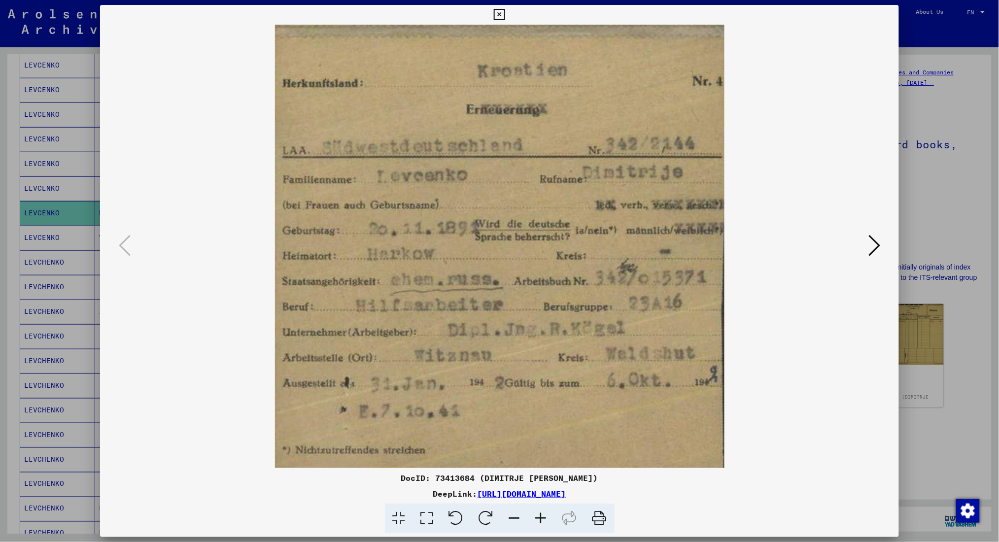
drag, startPoint x: 930, startPoint y: 193, endPoint x: 919, endPoint y: 192, distance: 10.4
click at [757, 193] on div at bounding box center [499, 271] width 999 height 542
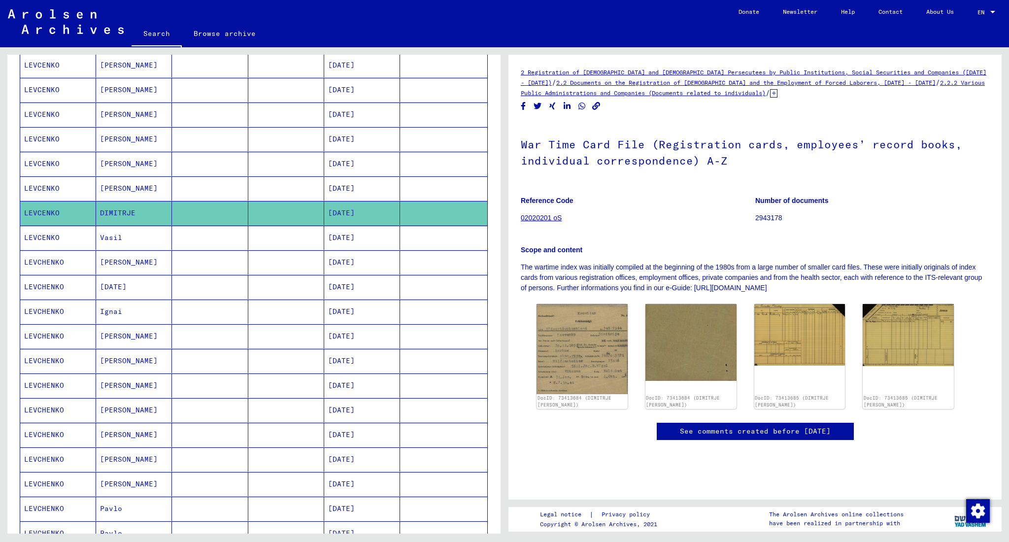
click at [126, 179] on mat-cell "[PERSON_NAME]" at bounding box center [134, 188] width 76 height 24
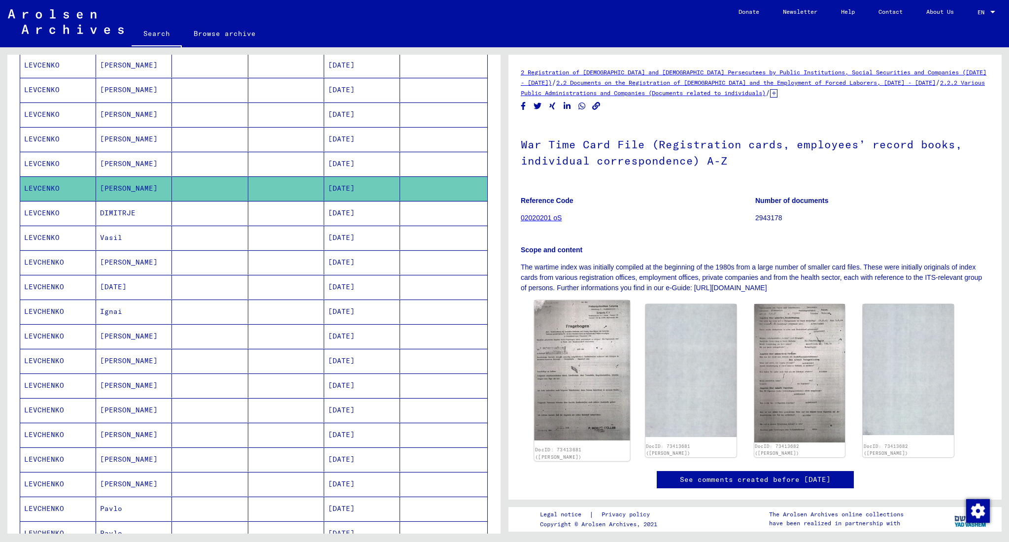
click at [586, 346] on img at bounding box center [582, 370] width 96 height 140
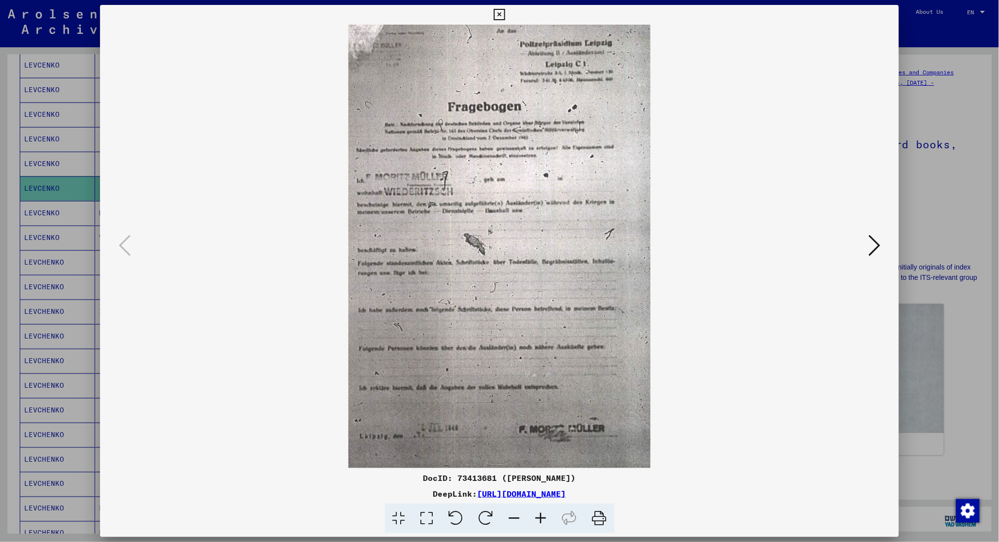
click at [757, 253] on icon at bounding box center [874, 246] width 12 height 24
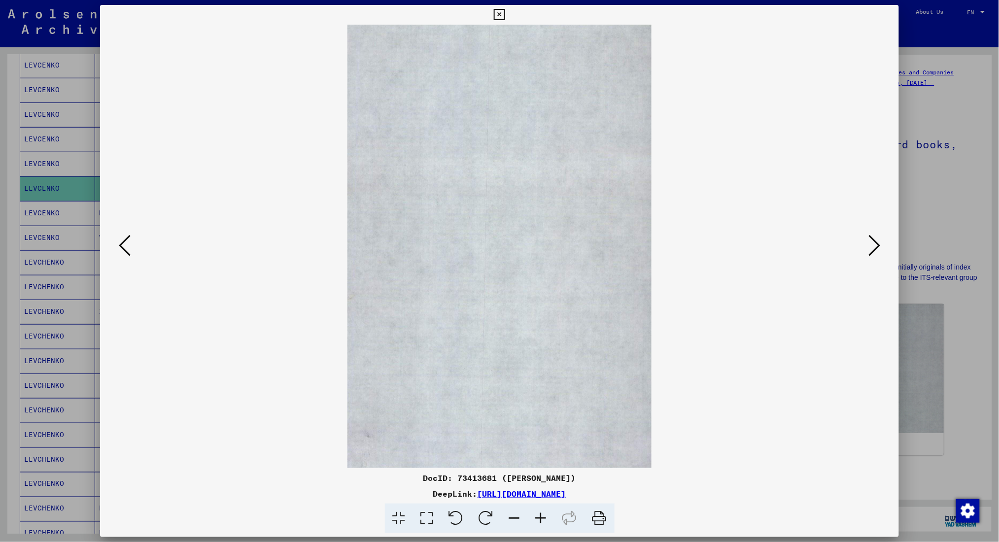
click at [757, 253] on icon at bounding box center [874, 246] width 12 height 24
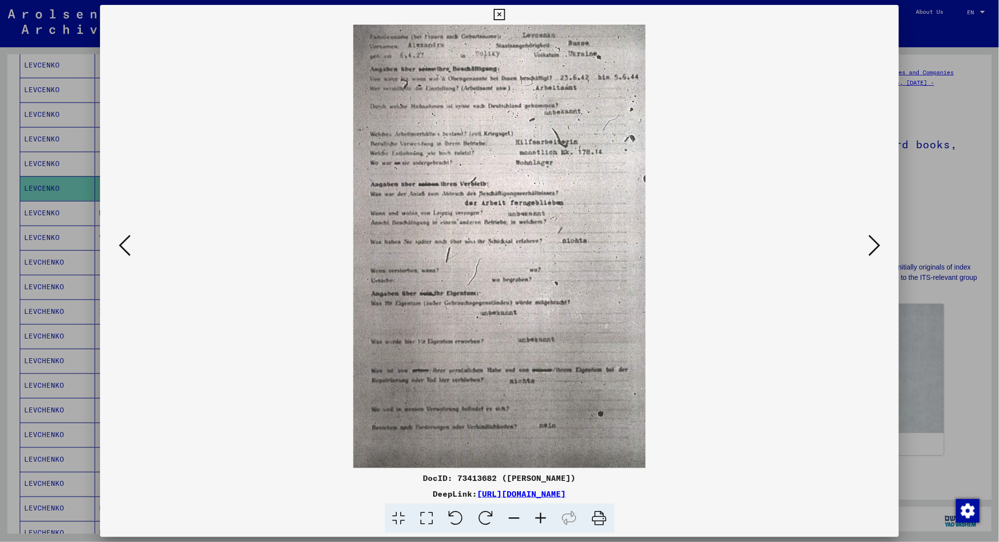
click at [757, 242] on div at bounding box center [499, 247] width 799 height 444
click at [757, 248] on icon at bounding box center [874, 246] width 12 height 24
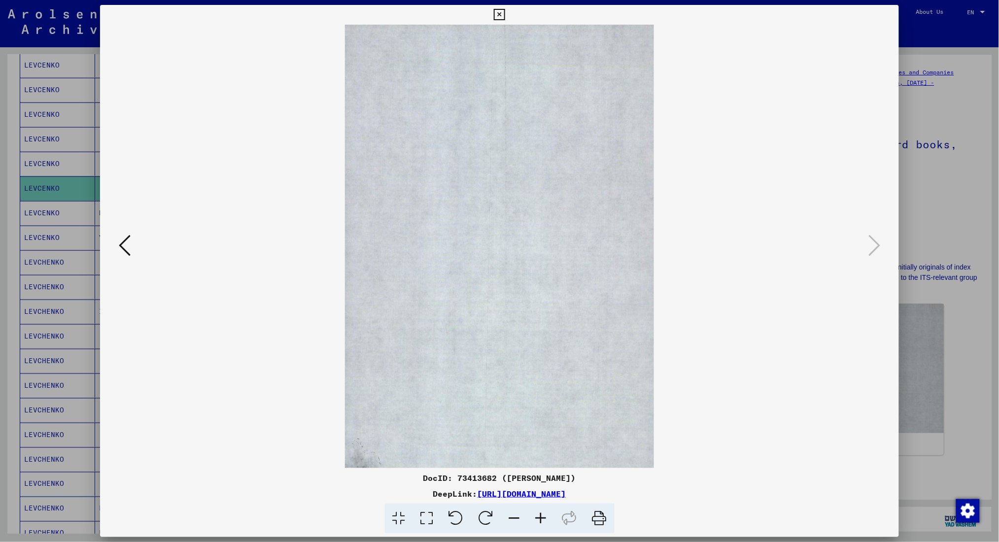
click at [128, 256] on button at bounding box center [125, 246] width 18 height 28
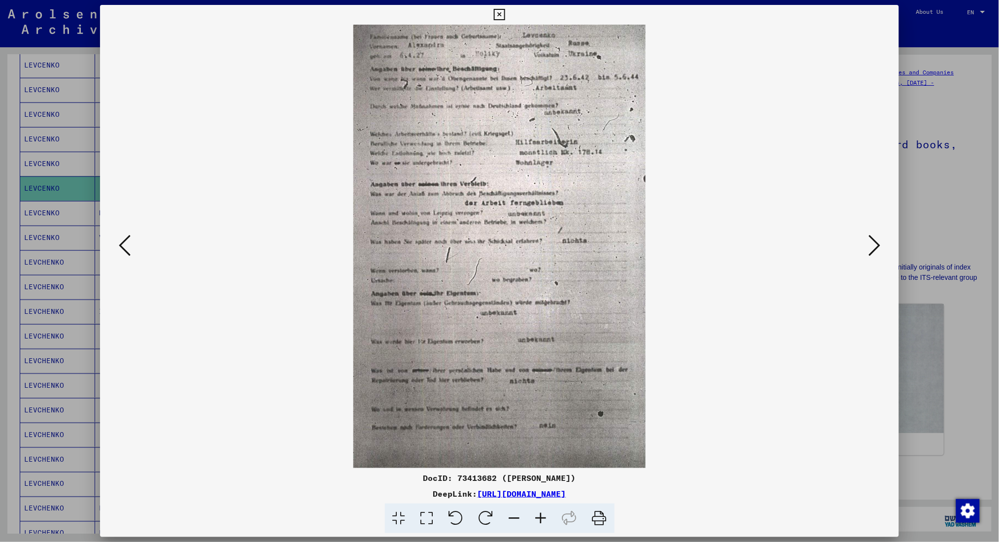
click at [119, 244] on icon at bounding box center [125, 246] width 12 height 24
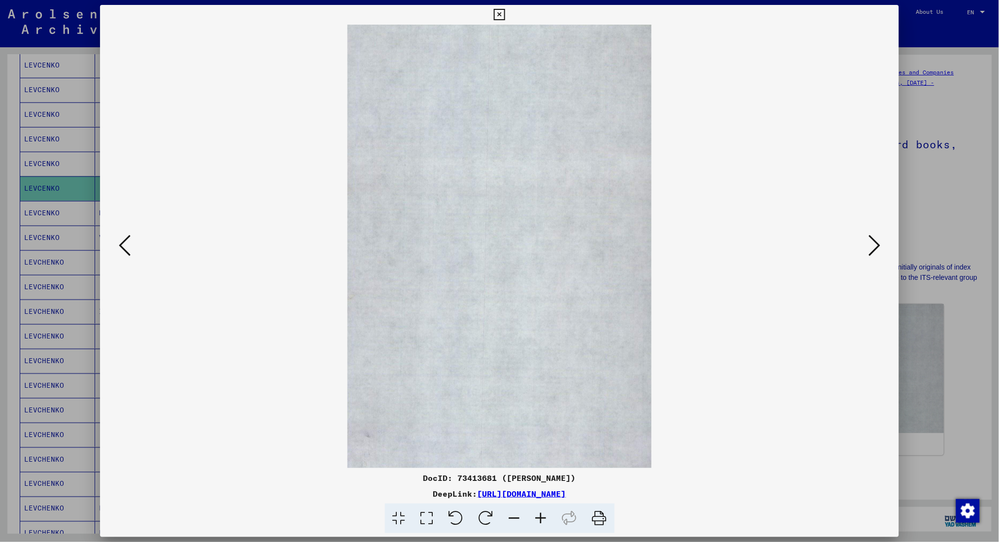
click at [119, 237] on icon at bounding box center [125, 246] width 12 height 24
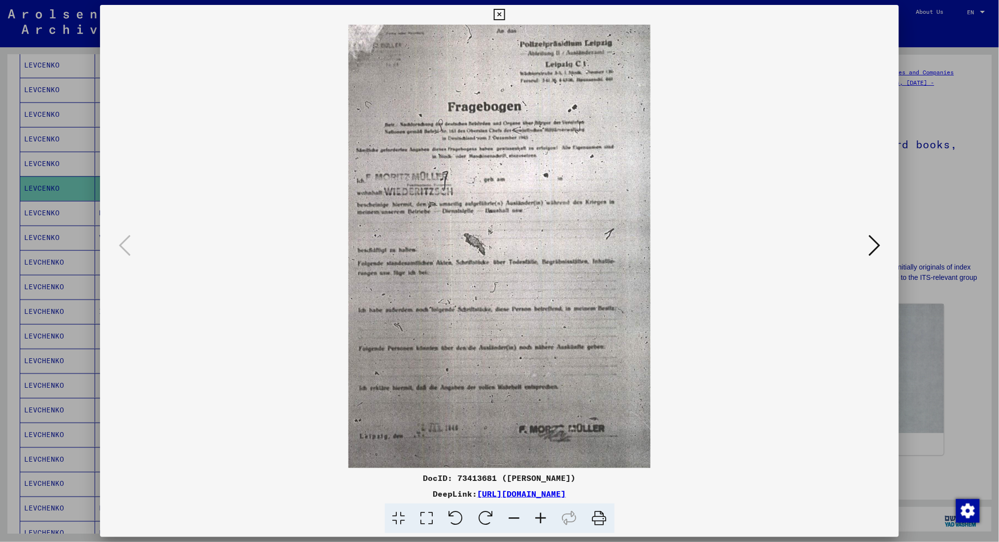
click at [757, 244] on icon at bounding box center [874, 246] width 12 height 24
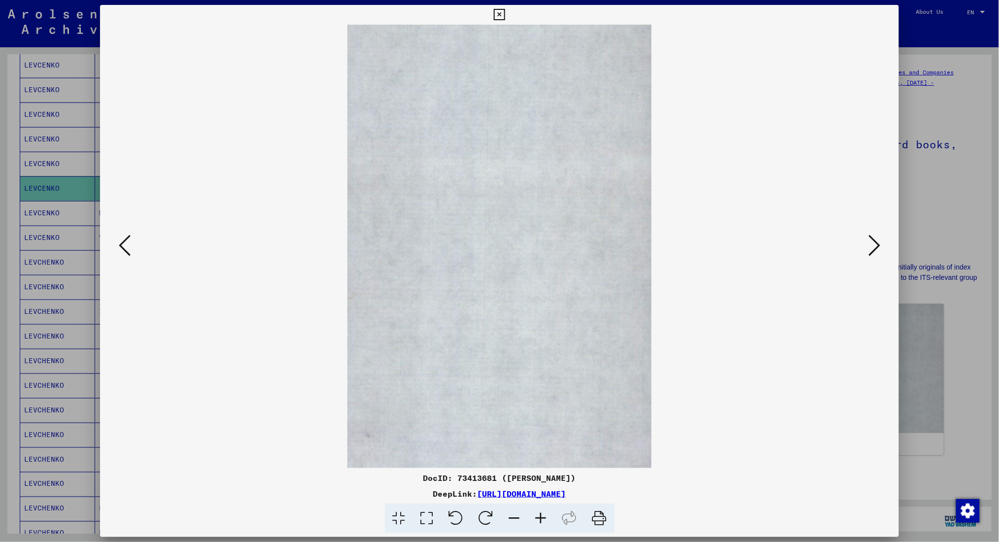
click at [757, 244] on icon at bounding box center [874, 246] width 12 height 24
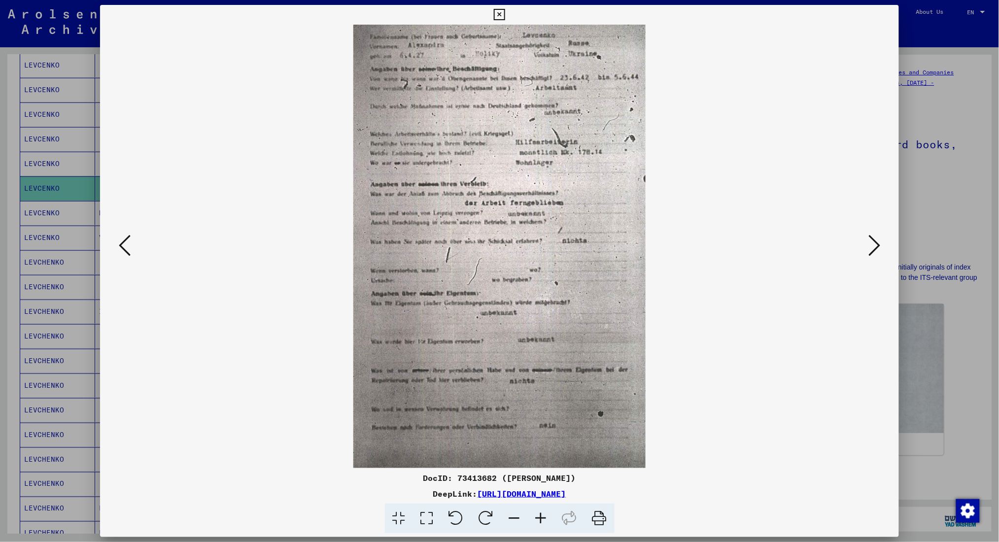
click at [543, 407] on icon at bounding box center [541, 519] width 27 height 30
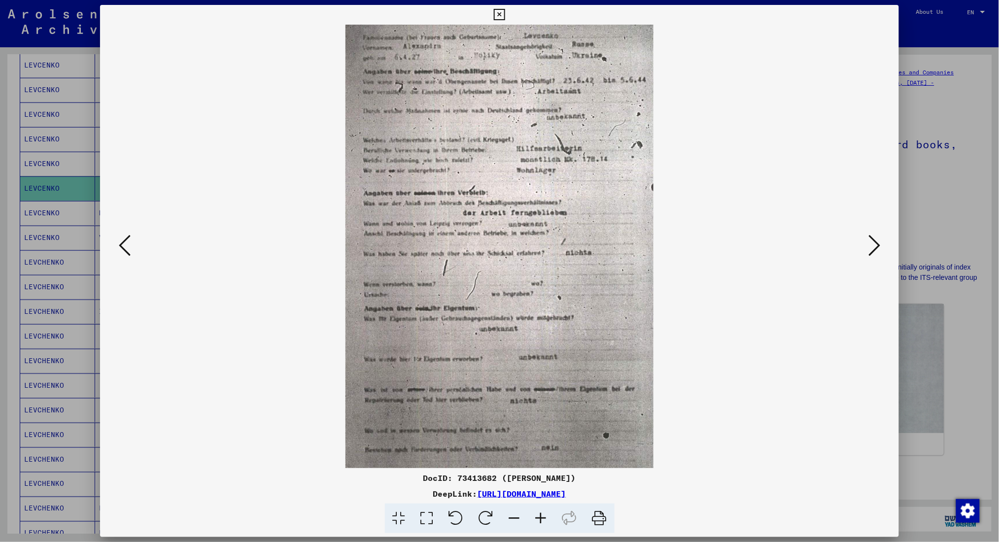
click at [543, 407] on icon at bounding box center [541, 519] width 27 height 30
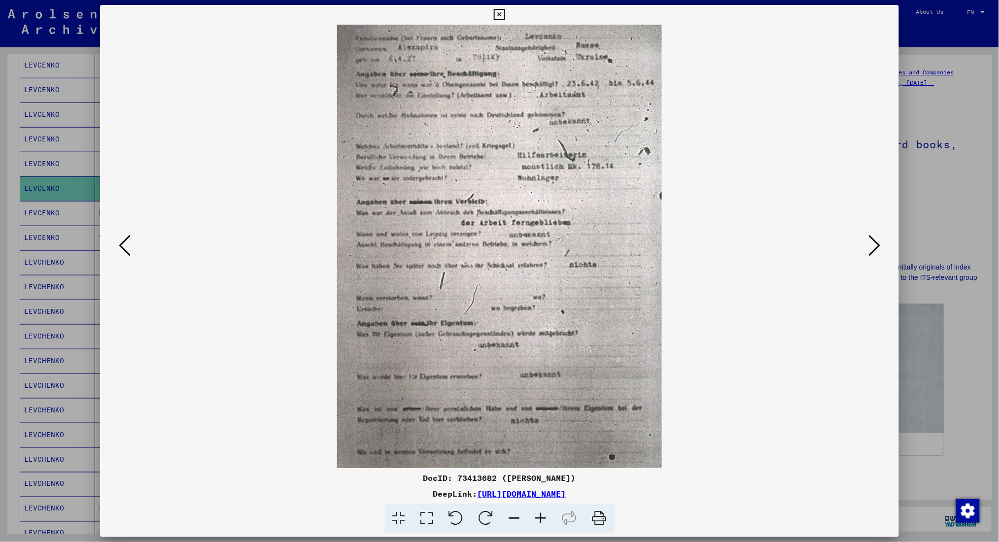
click at [543, 407] on icon at bounding box center [541, 519] width 27 height 30
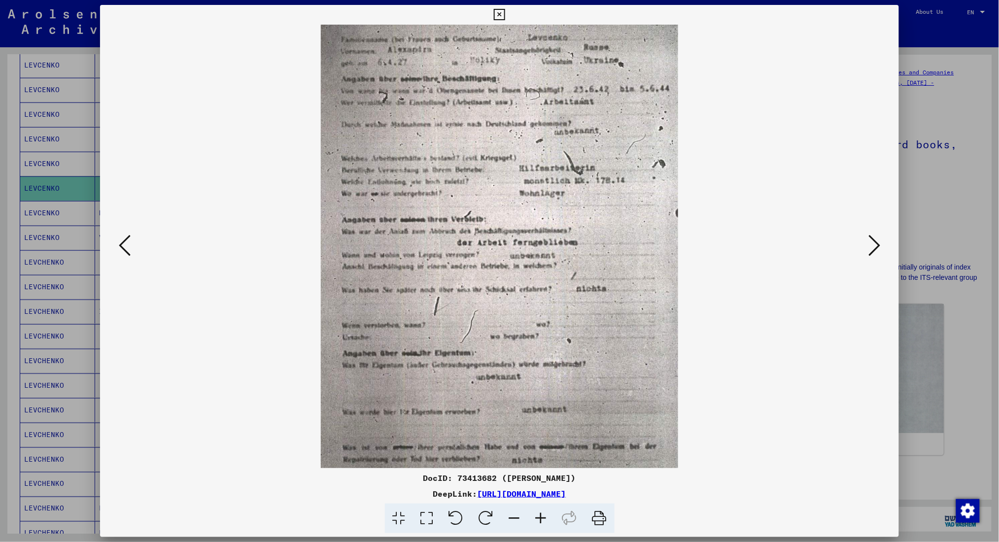
click at [543, 407] on icon at bounding box center [541, 519] width 27 height 30
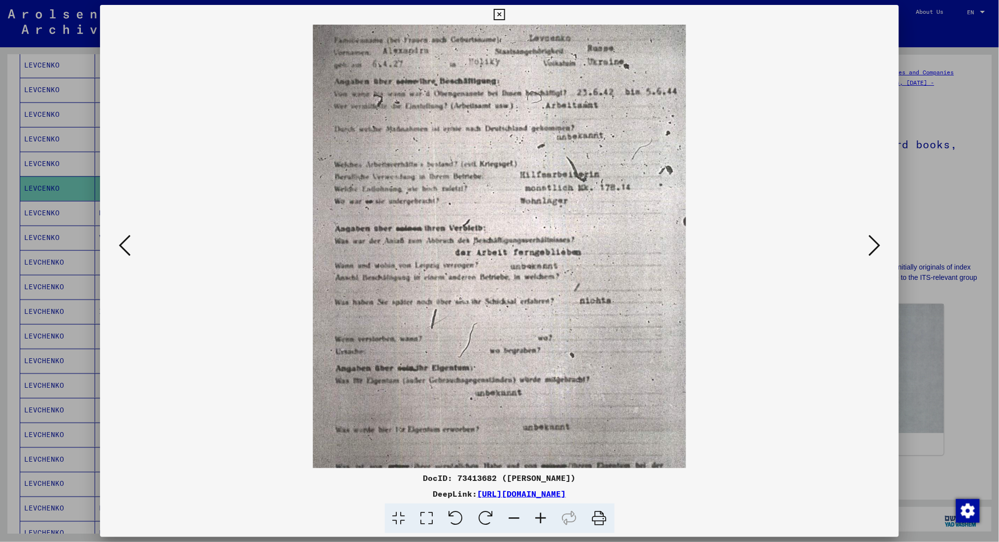
click at [543, 407] on icon at bounding box center [541, 519] width 27 height 30
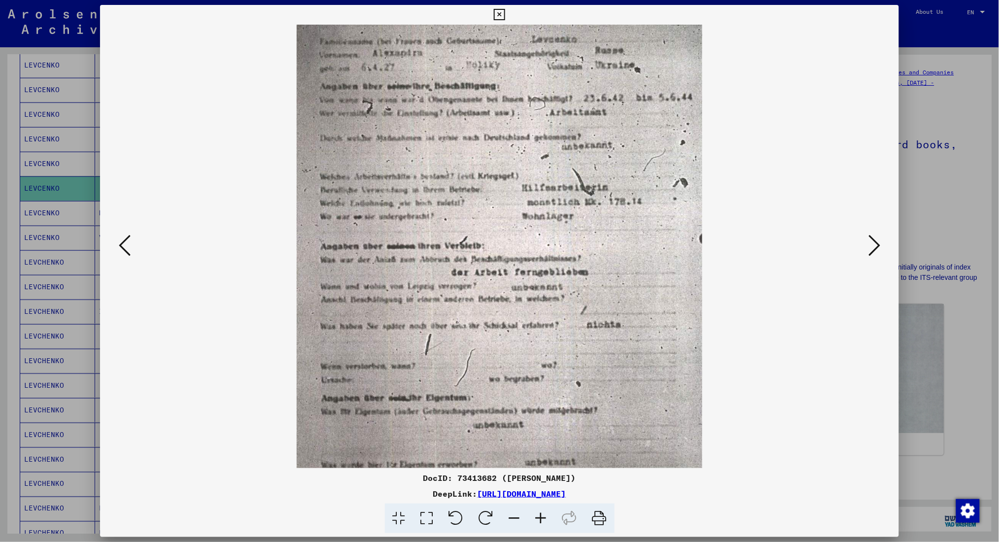
click at [543, 407] on icon at bounding box center [541, 519] width 27 height 30
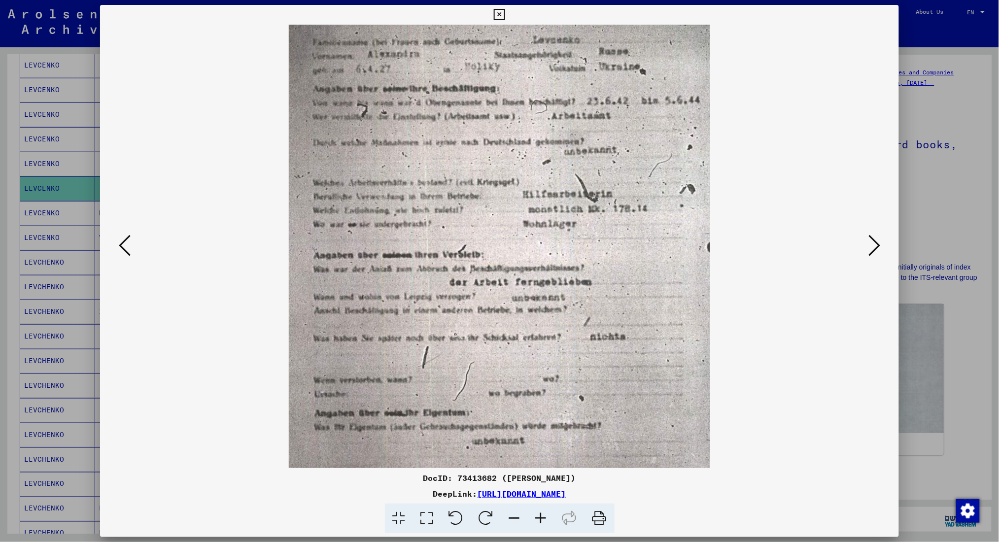
click at [543, 407] on icon at bounding box center [541, 519] width 27 height 30
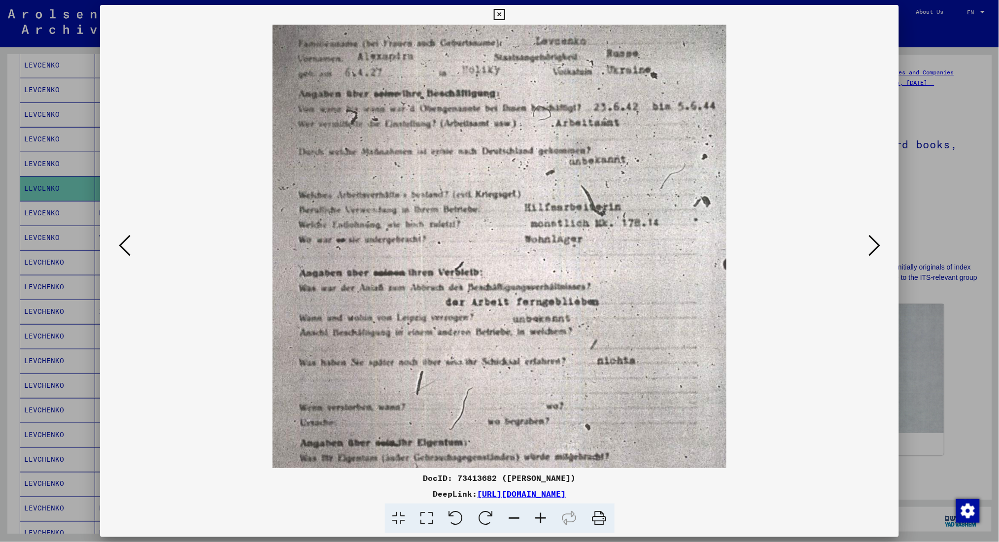
click at [543, 407] on icon at bounding box center [541, 519] width 27 height 30
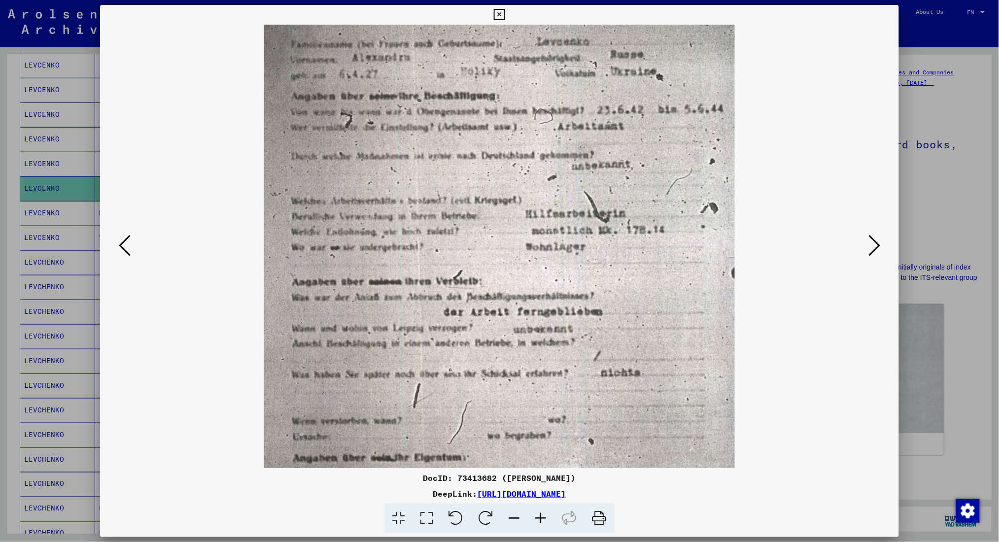
click at [543, 407] on icon at bounding box center [541, 519] width 27 height 30
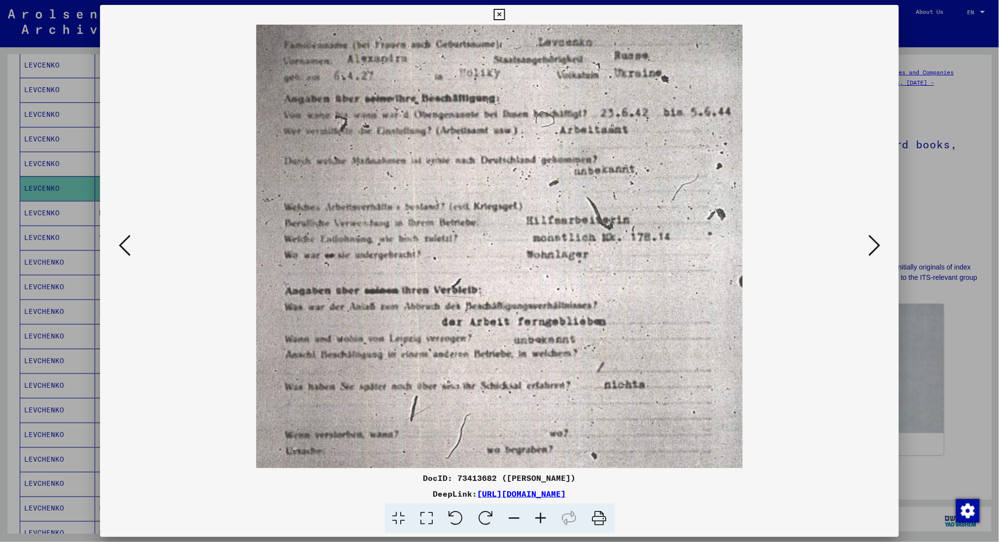
click at [543, 407] on icon at bounding box center [541, 519] width 27 height 30
click at [757, 118] on div at bounding box center [499, 271] width 999 height 542
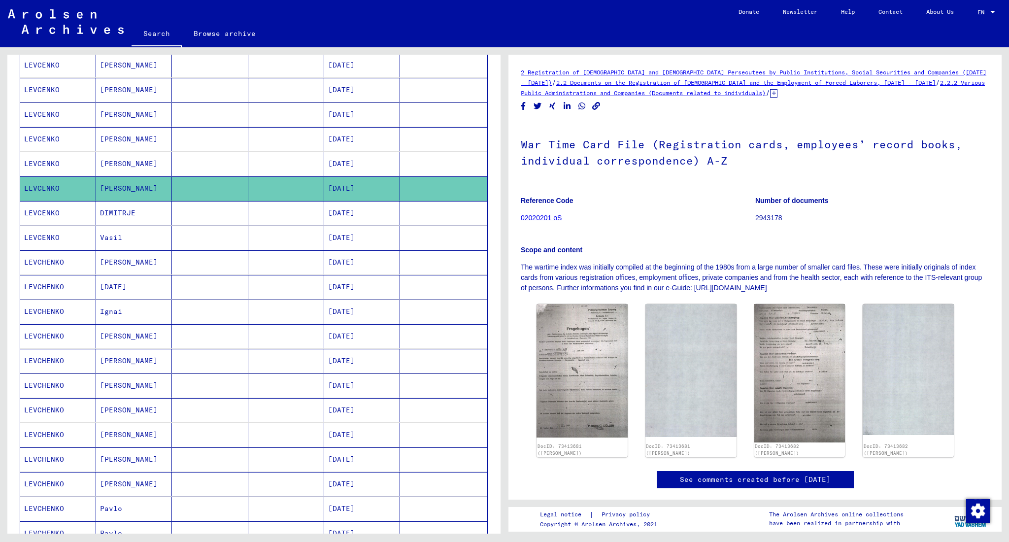
click at [109, 169] on mat-cell "[PERSON_NAME]" at bounding box center [134, 164] width 76 height 24
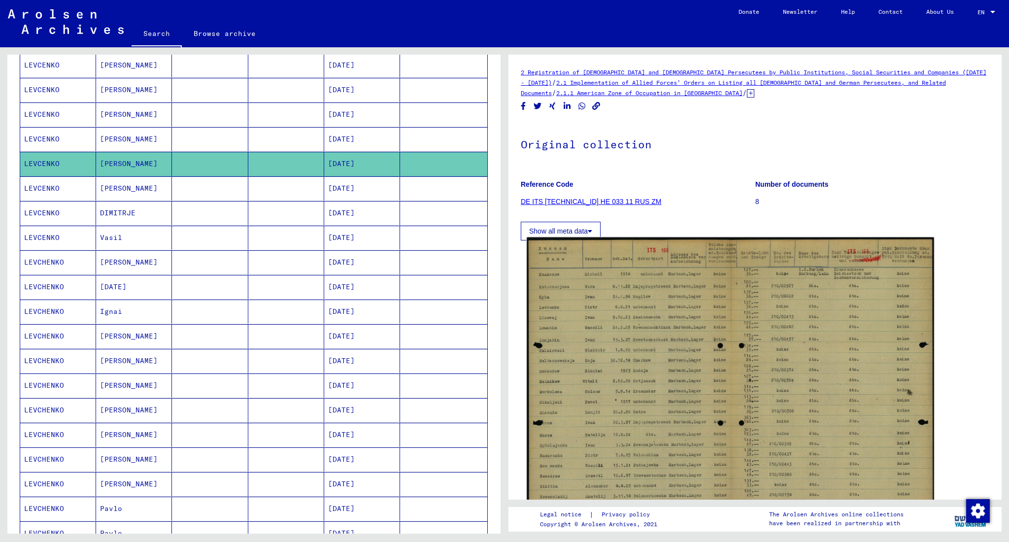
click at [617, 252] on img at bounding box center [730, 384] width 407 height 292
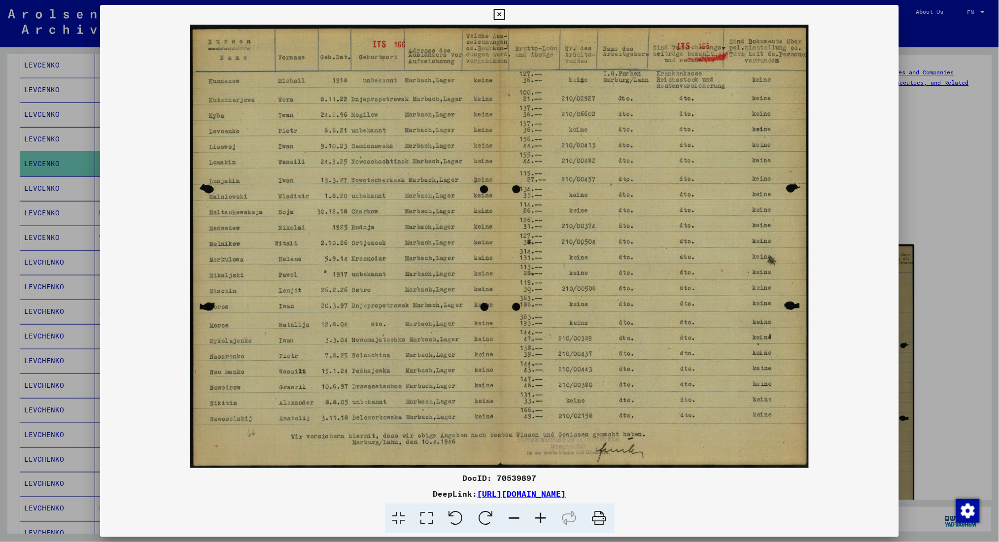
click at [757, 212] on div at bounding box center [499, 271] width 999 height 542
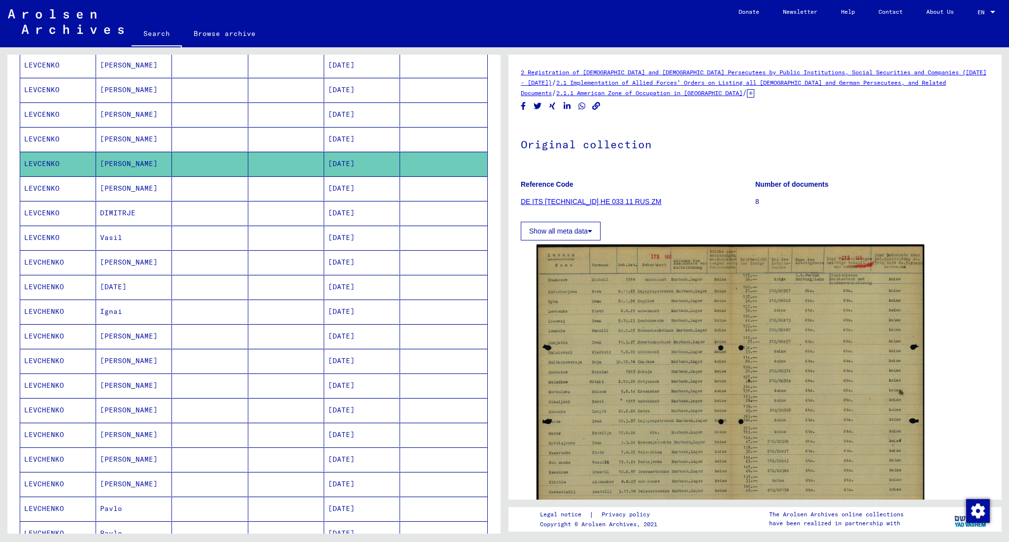
click at [123, 140] on mat-cell "[PERSON_NAME]" at bounding box center [134, 139] width 76 height 24
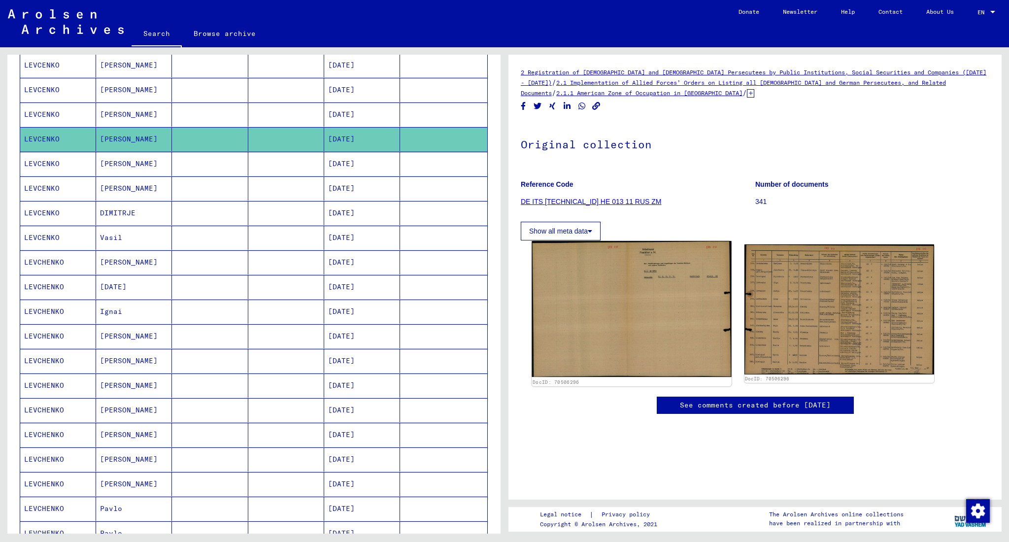
click at [608, 251] on img at bounding box center [632, 309] width 200 height 136
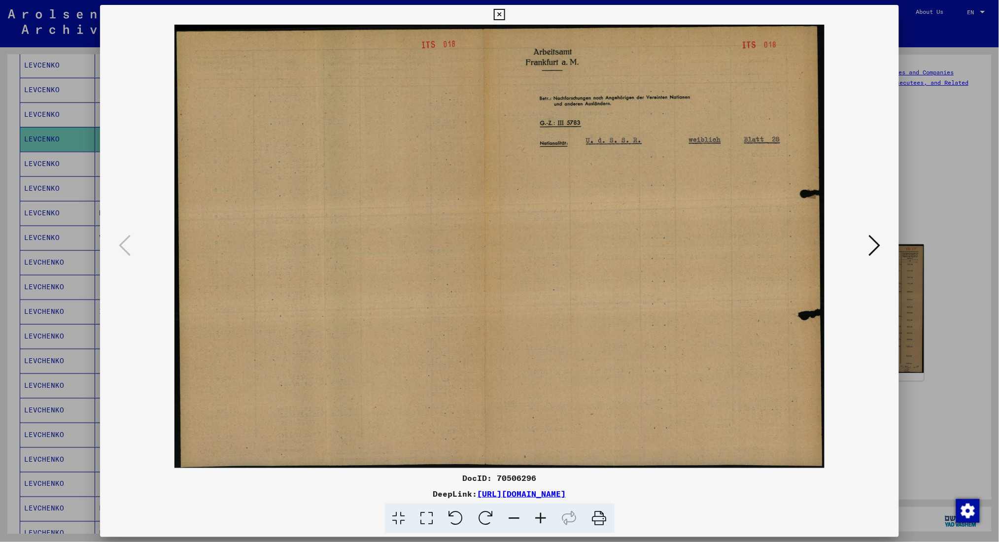
click at [757, 243] on div at bounding box center [499, 247] width 799 height 444
click at [757, 246] on button at bounding box center [874, 246] width 18 height 28
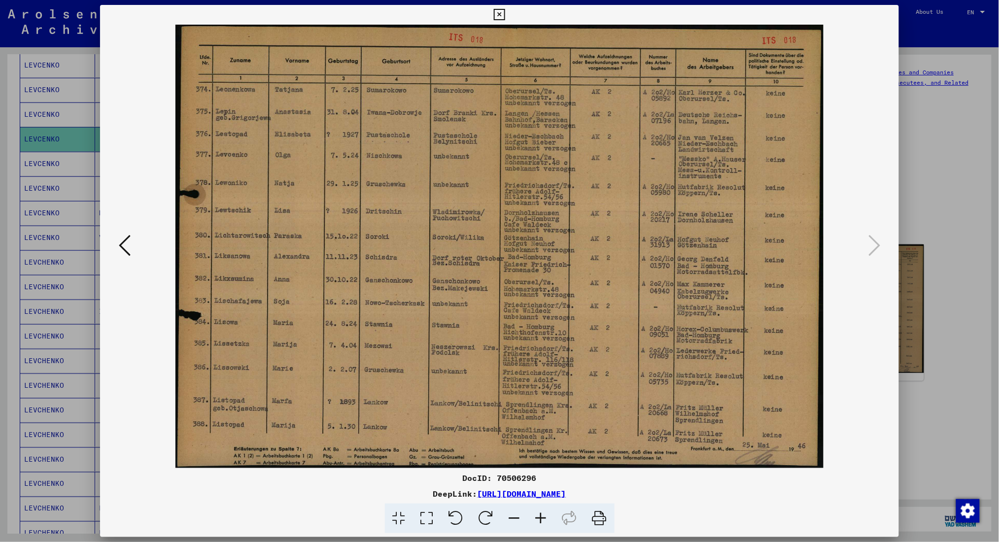
click at [757, 174] on div at bounding box center [499, 271] width 999 height 542
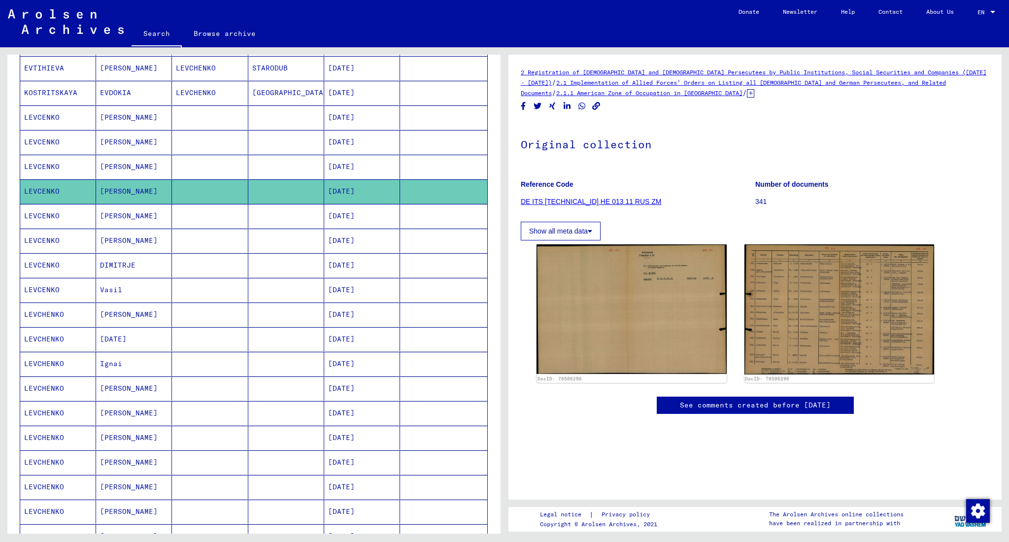
scroll to position [72, 0]
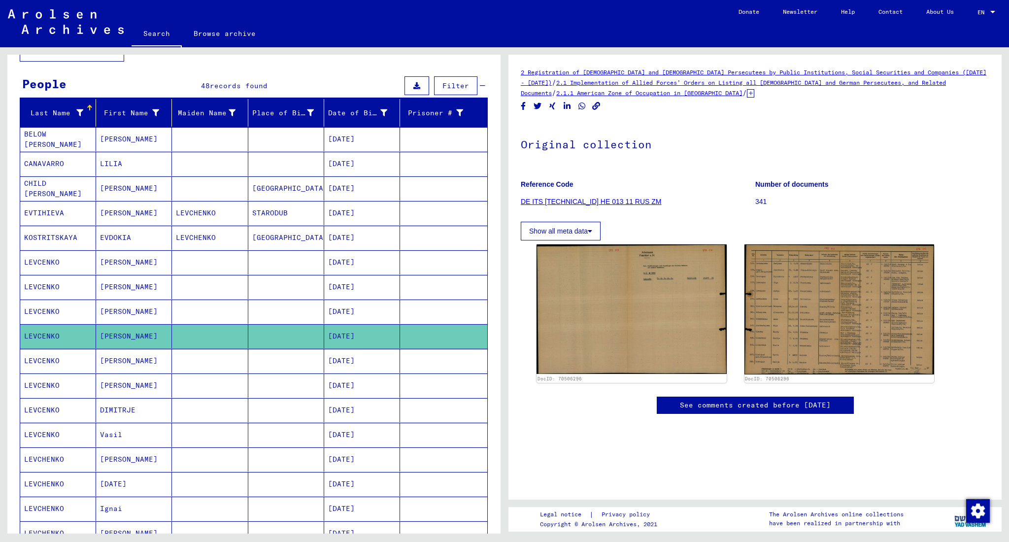
click at [224, 278] on mat-cell at bounding box center [210, 287] width 76 height 24
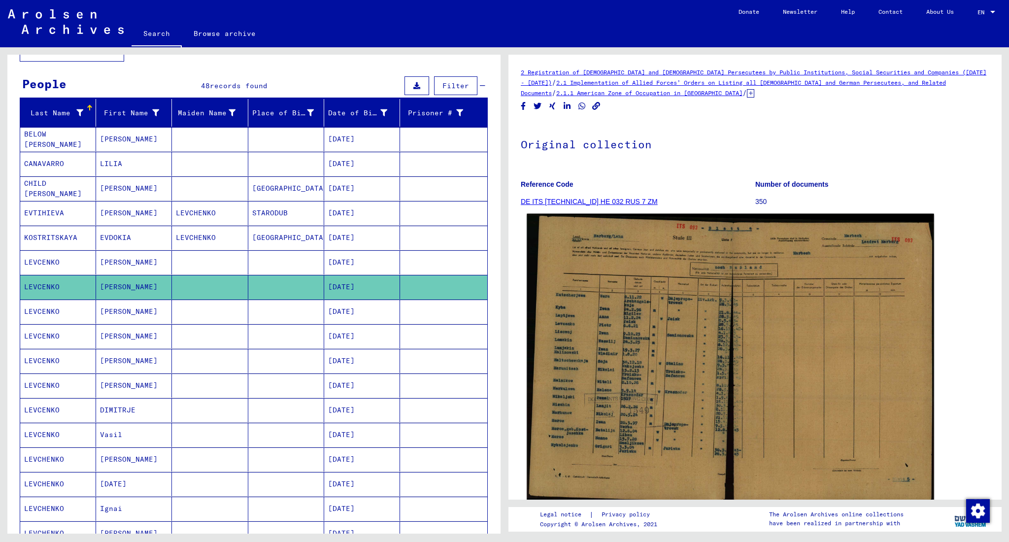
click at [639, 244] on img at bounding box center [730, 358] width 407 height 289
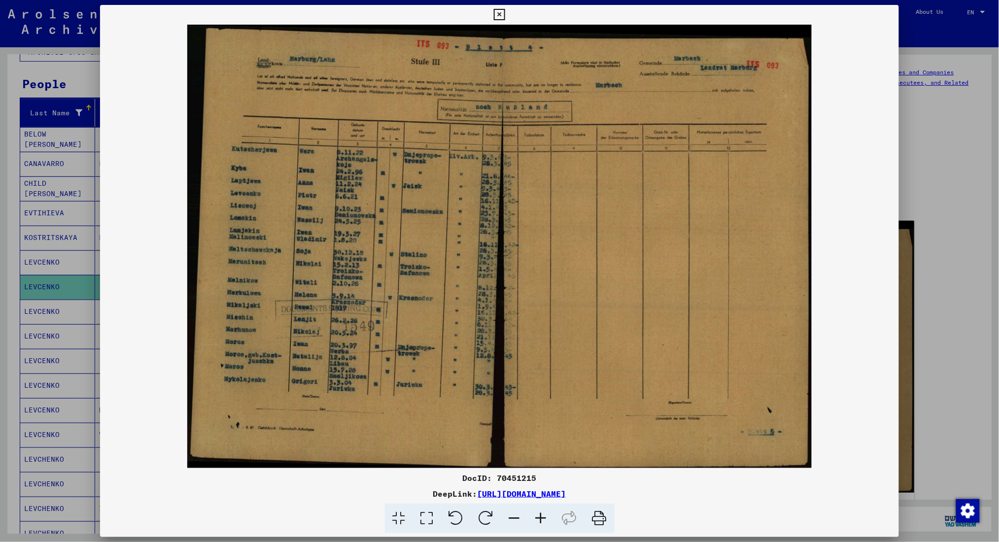
click at [757, 227] on img at bounding box center [499, 247] width 799 height 444
click at [67, 207] on div at bounding box center [499, 271] width 999 height 542
